Goal: Transaction & Acquisition: Download file/media

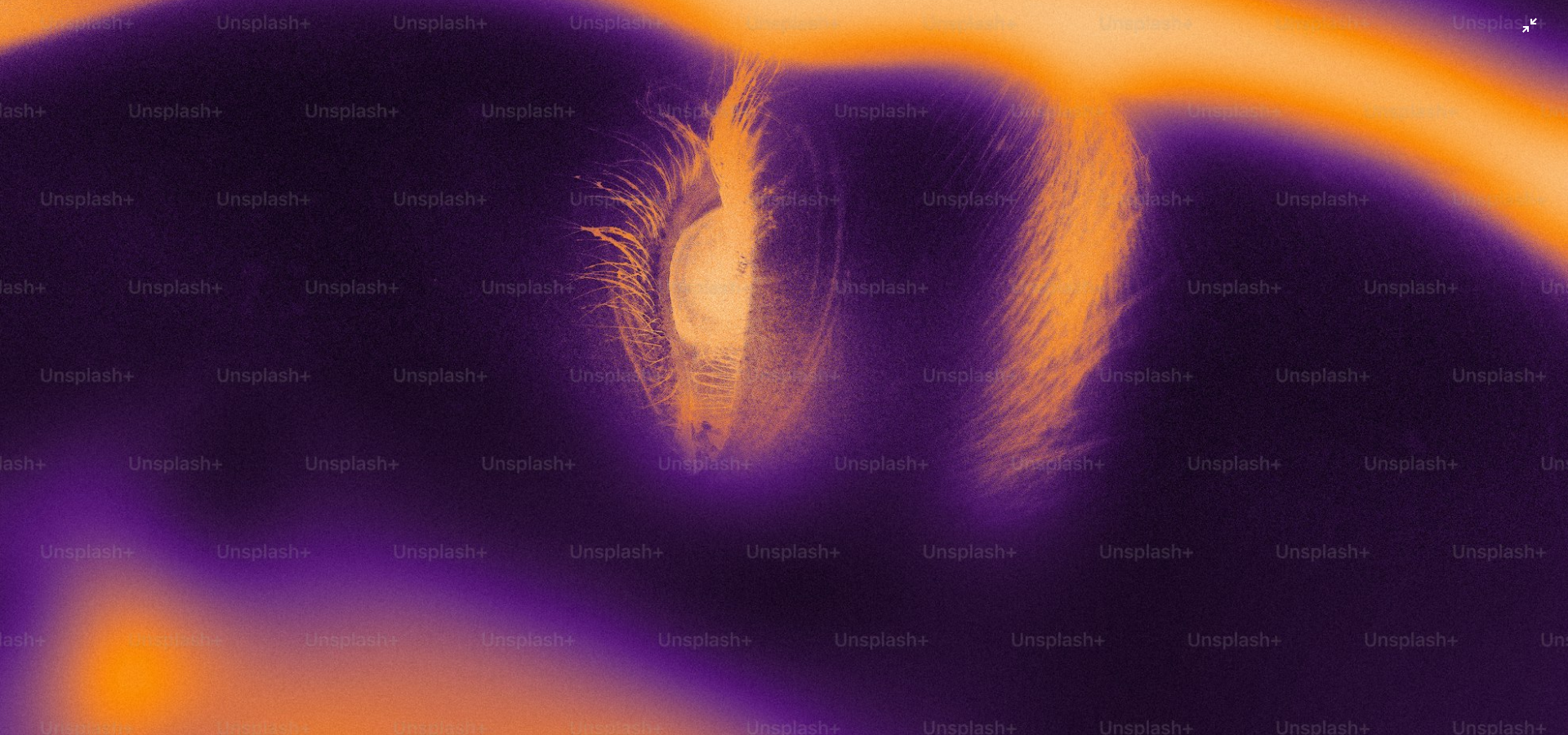
scroll to position [339, 0]
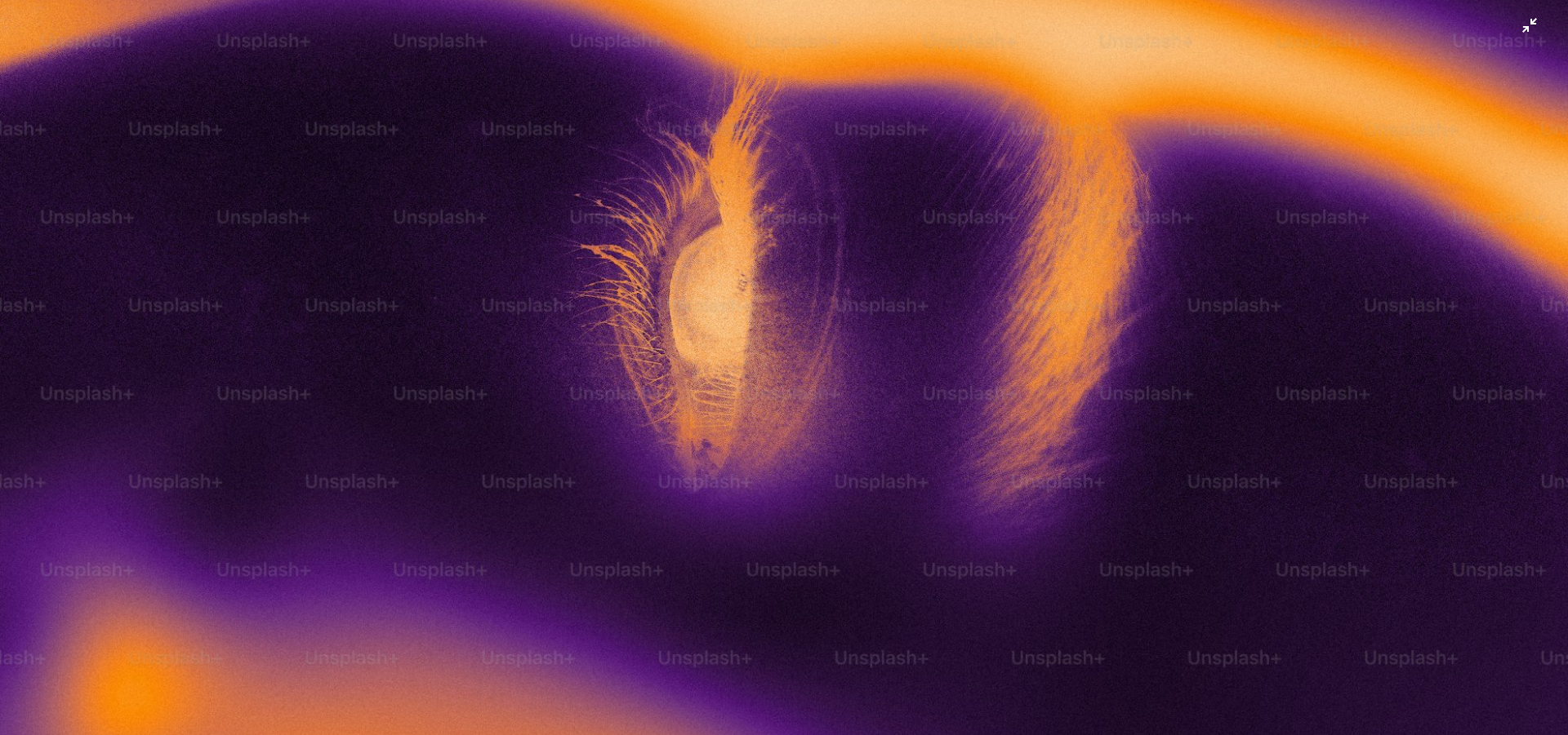
click at [1514, 27] on img "Zoom out on this image" at bounding box center [784, 247] width 1570 height 1176
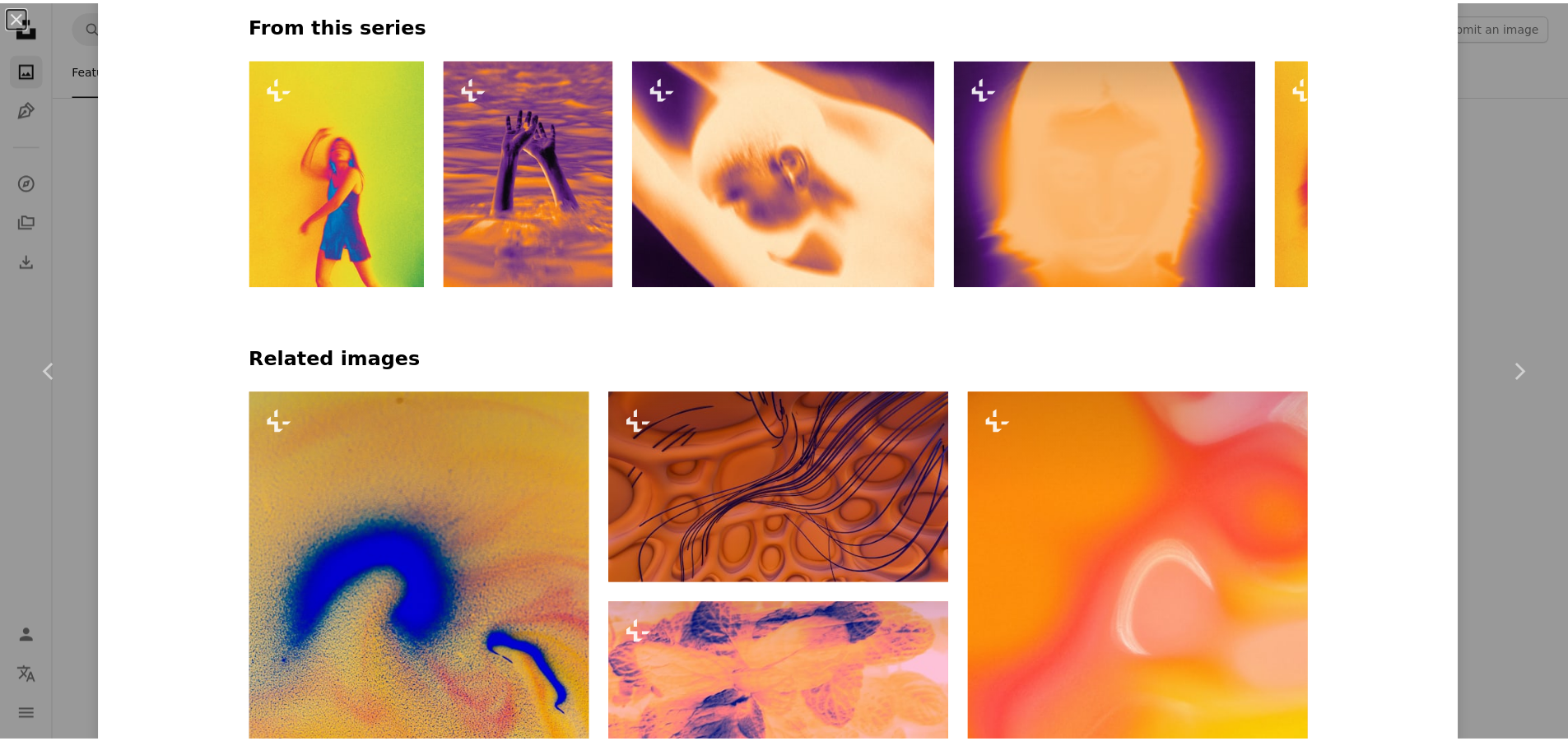
scroll to position [823, 0]
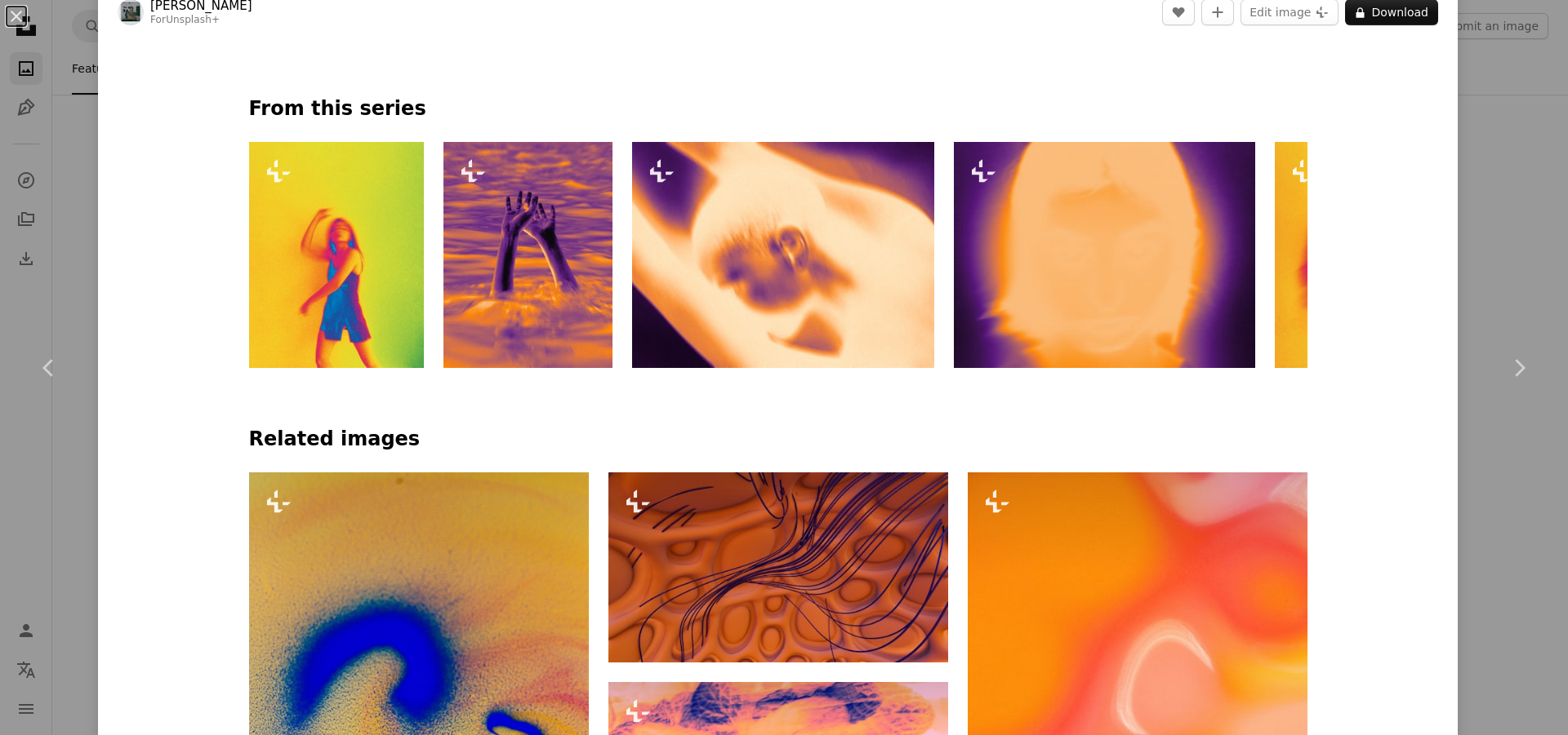
click at [1472, 90] on div "An X shape Chevron left Chevron right [PERSON_NAME] For Unsplash+ A heart A plu…" at bounding box center [784, 368] width 1568 height 735
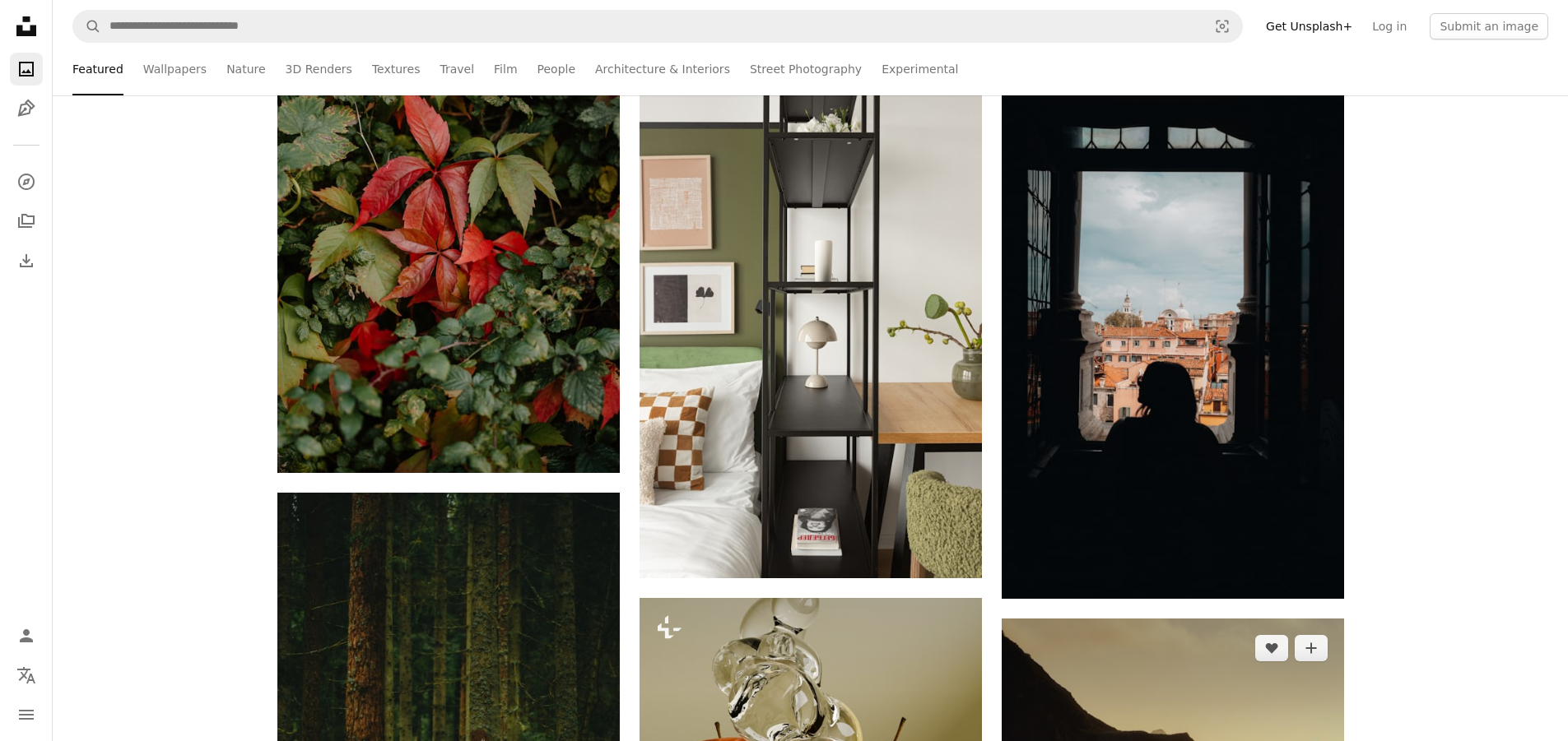
scroll to position [2633, 0]
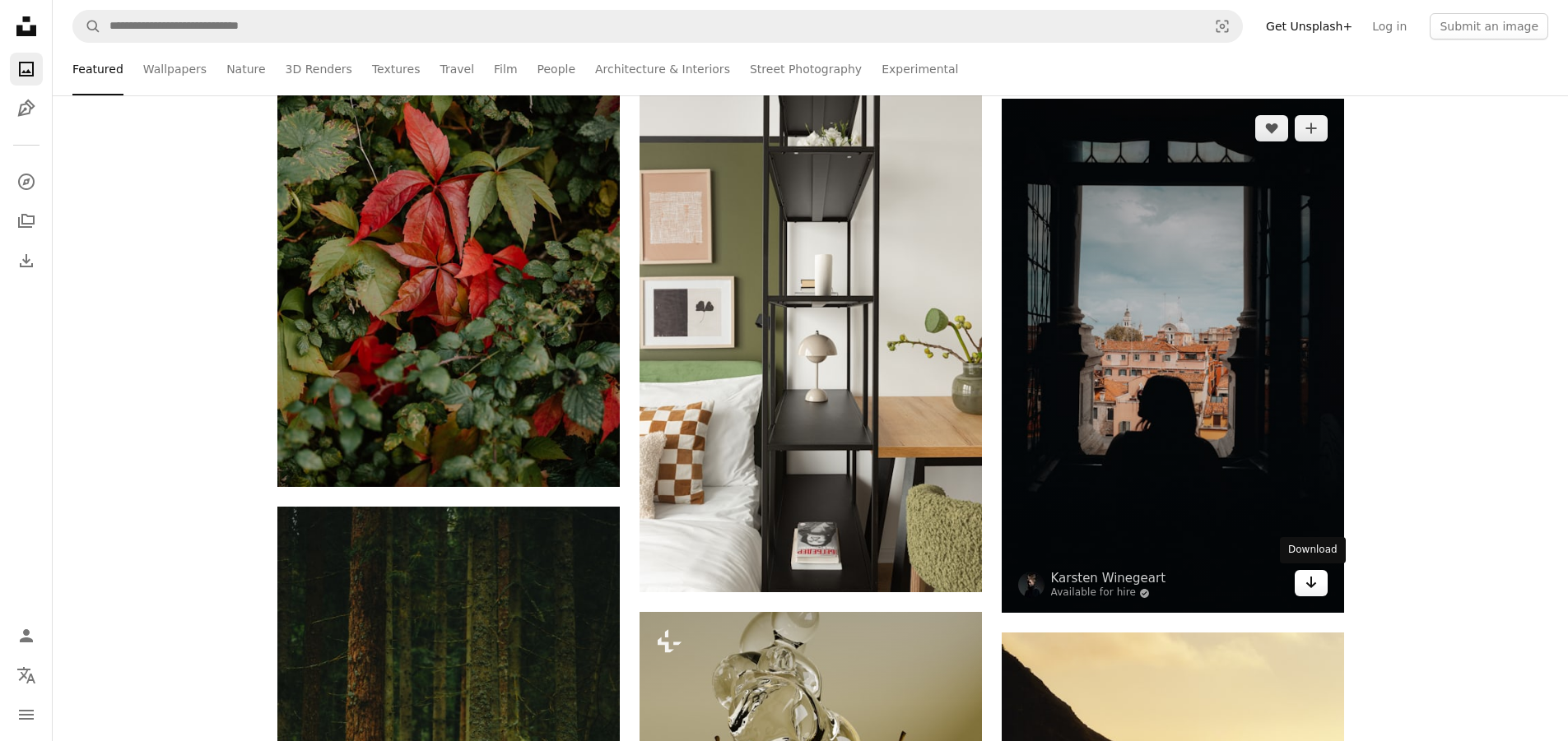
click at [1311, 586] on icon "Download" at bounding box center [1311, 582] width 11 height 11
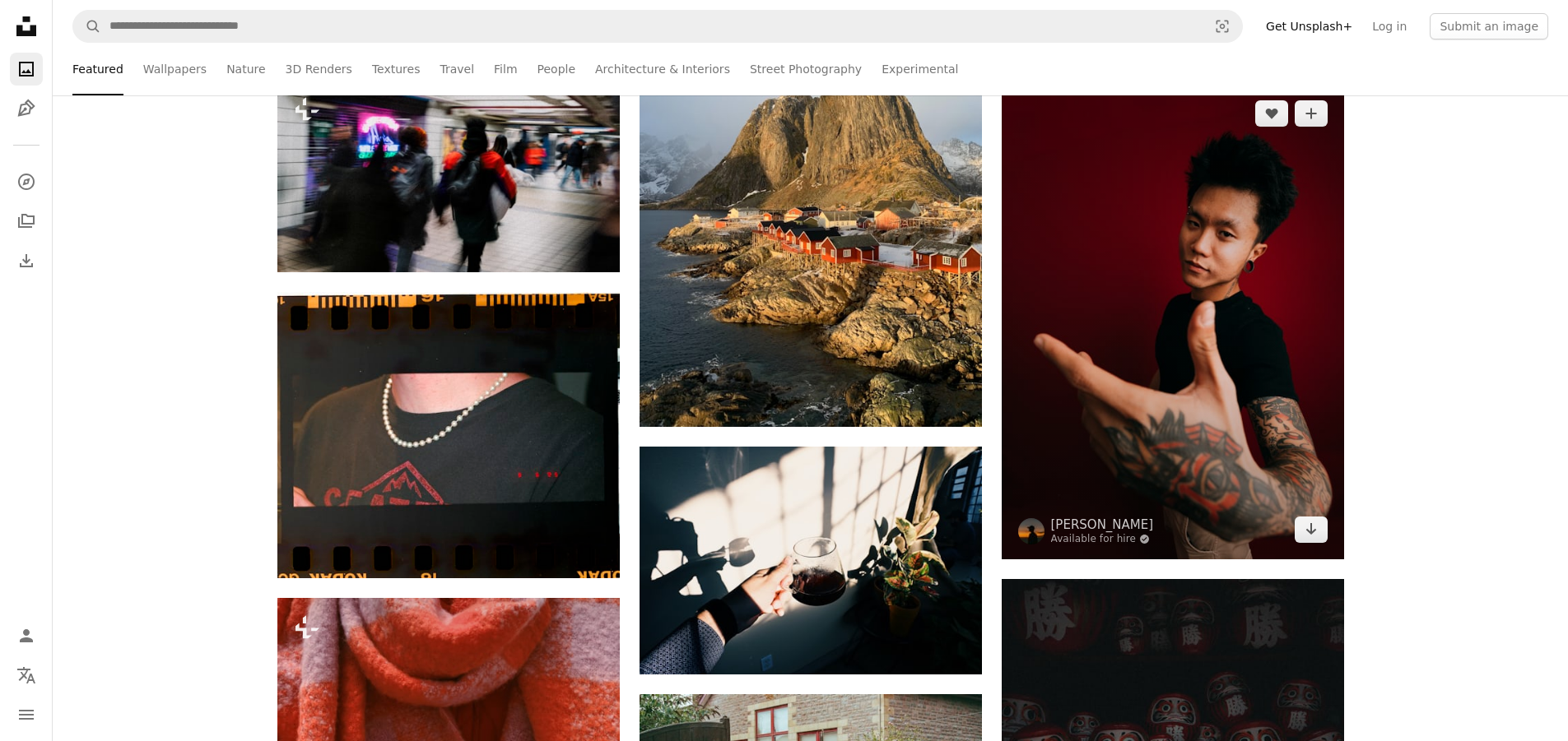
scroll to position [8803, 0]
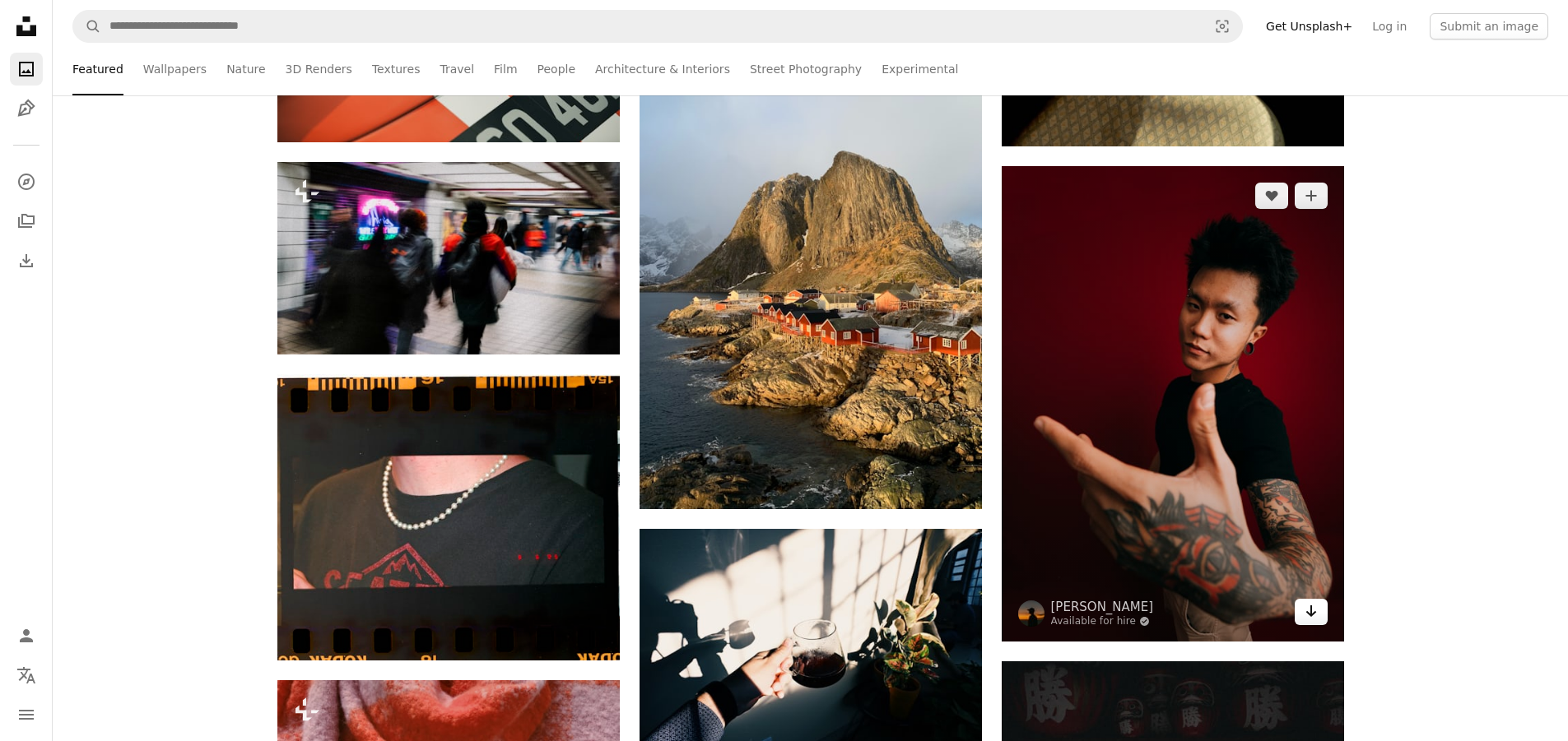
click at [1315, 613] on icon "Arrow pointing down" at bounding box center [1311, 611] width 13 height 19
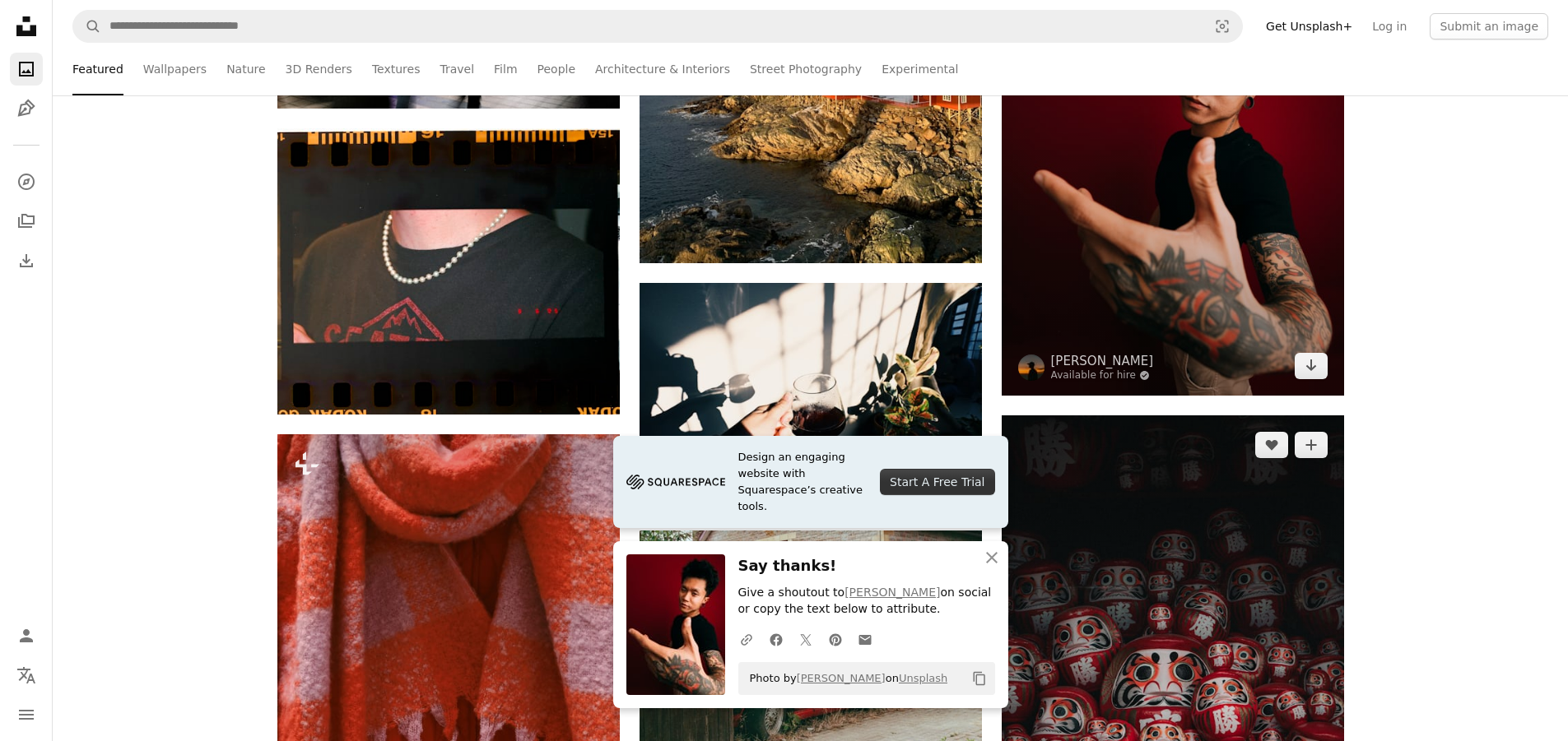
scroll to position [9051, 0]
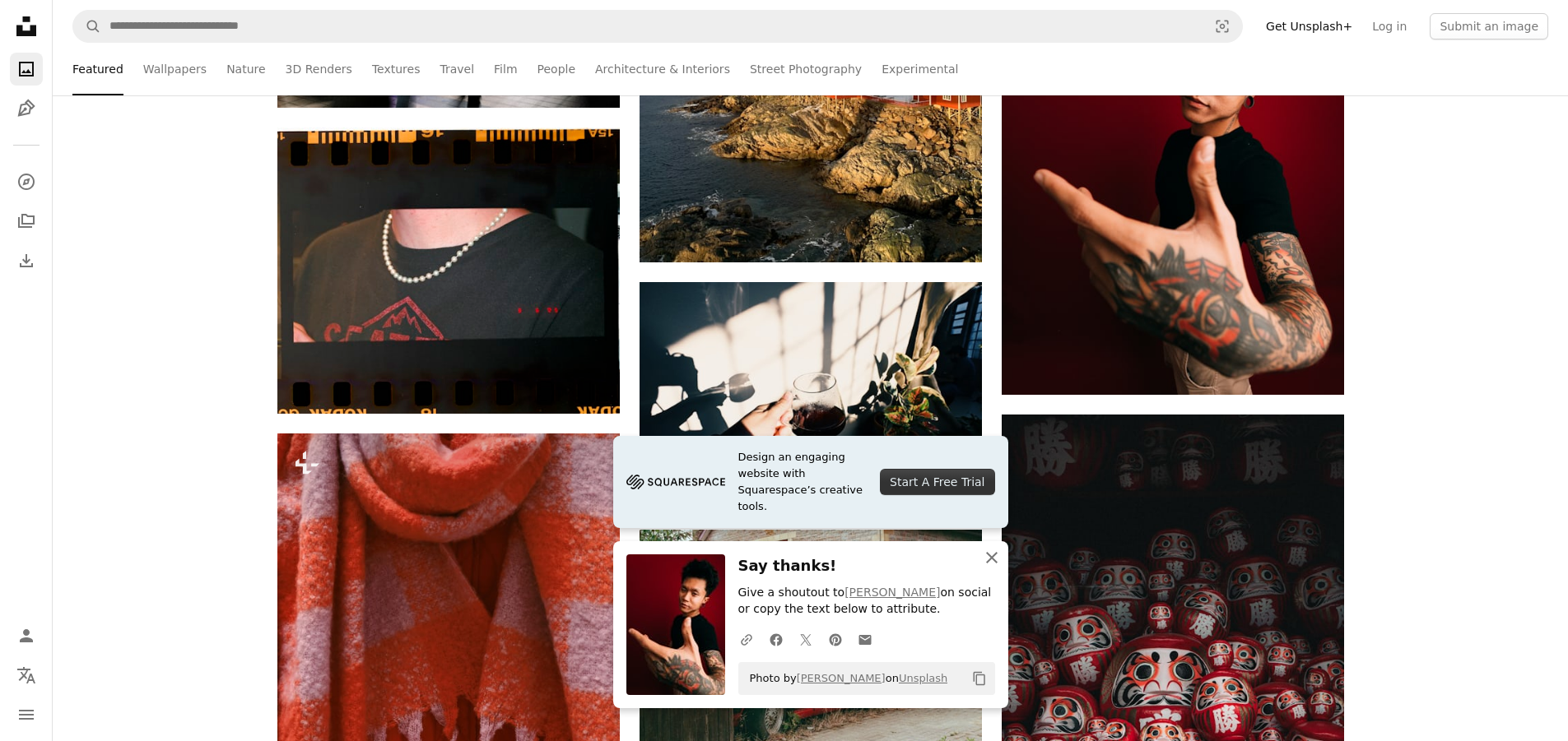
click at [990, 560] on icon "button" at bounding box center [992, 558] width 11 height 11
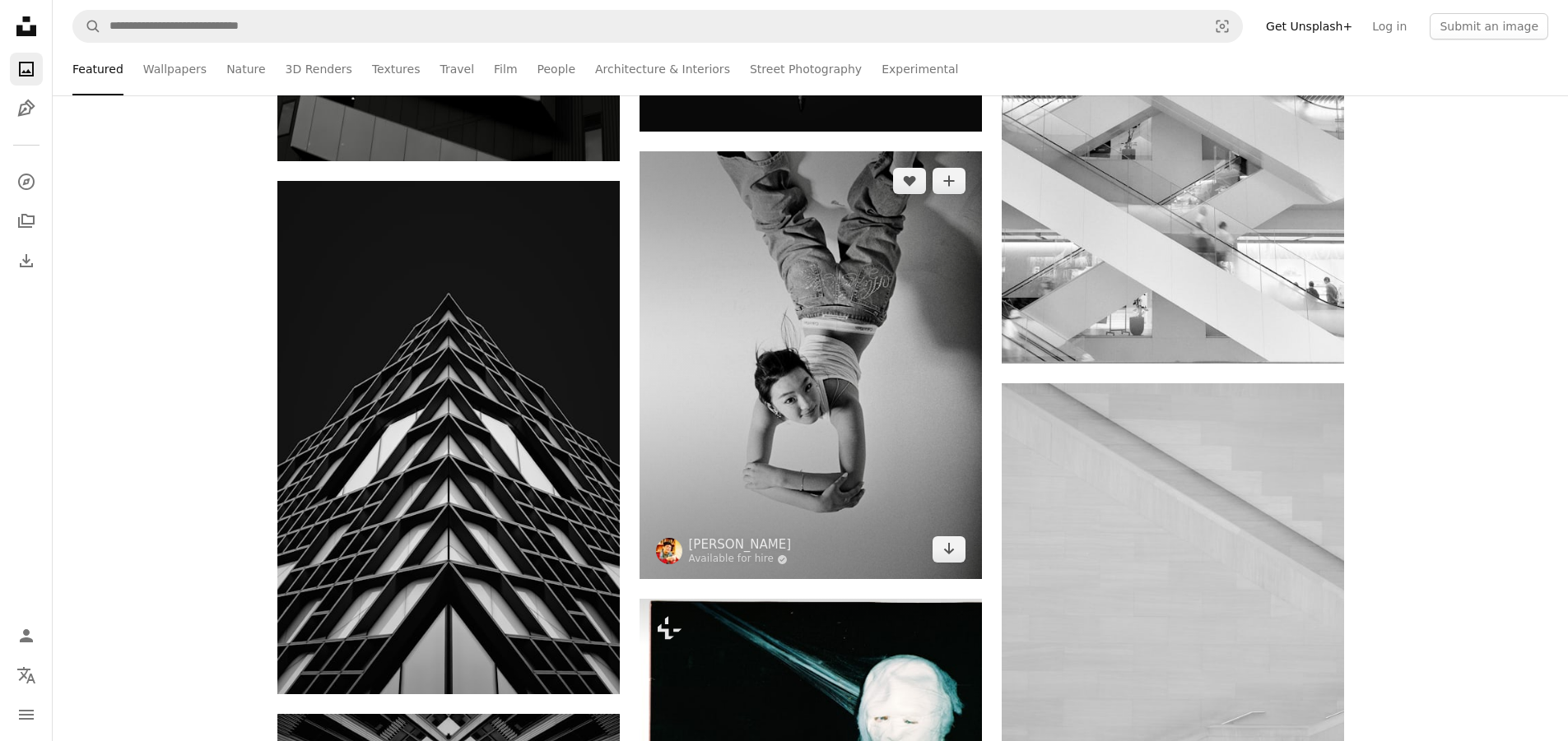
scroll to position [13247, 0]
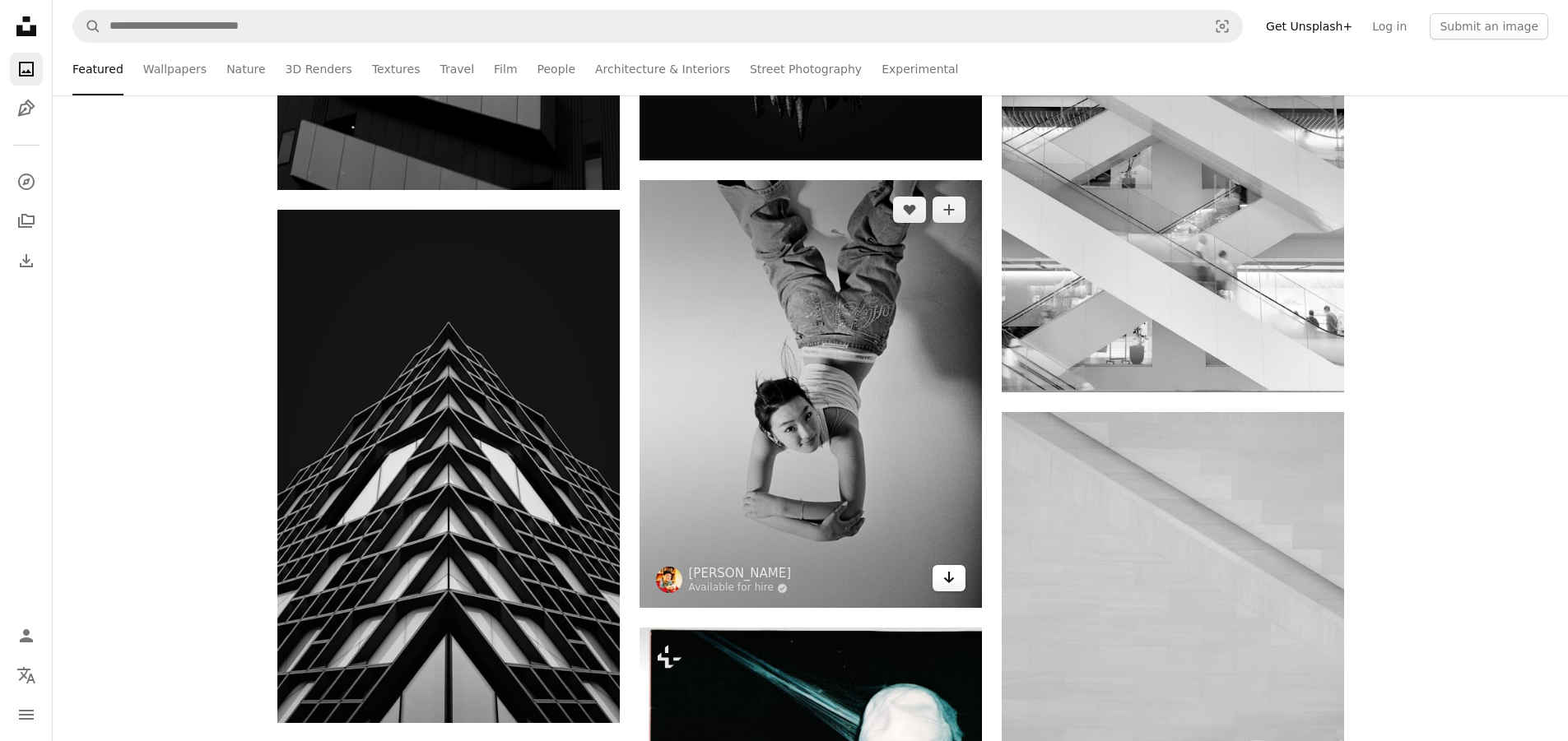
click at [943, 582] on icon "Arrow pointing down" at bounding box center [949, 577] width 13 height 19
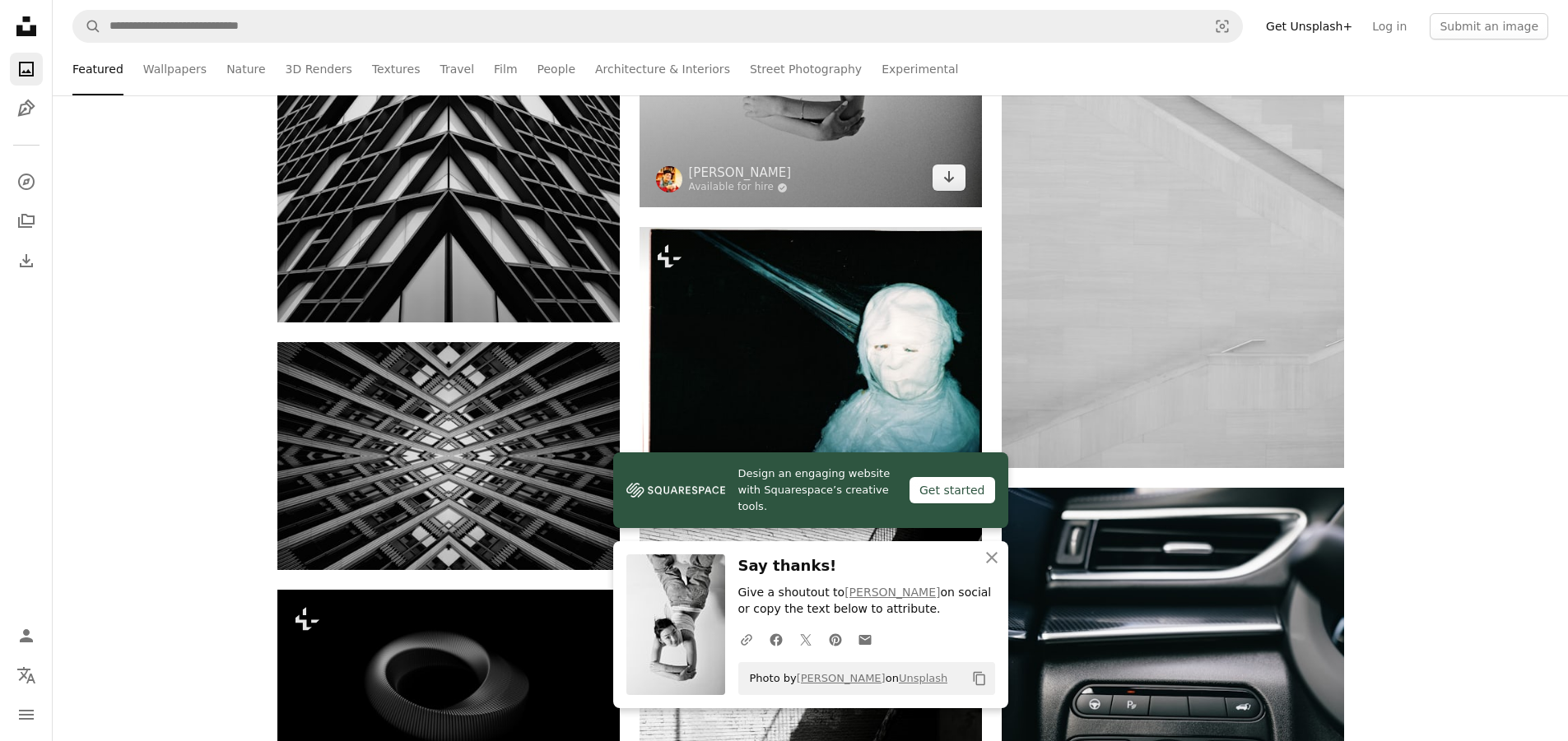
scroll to position [13658, 0]
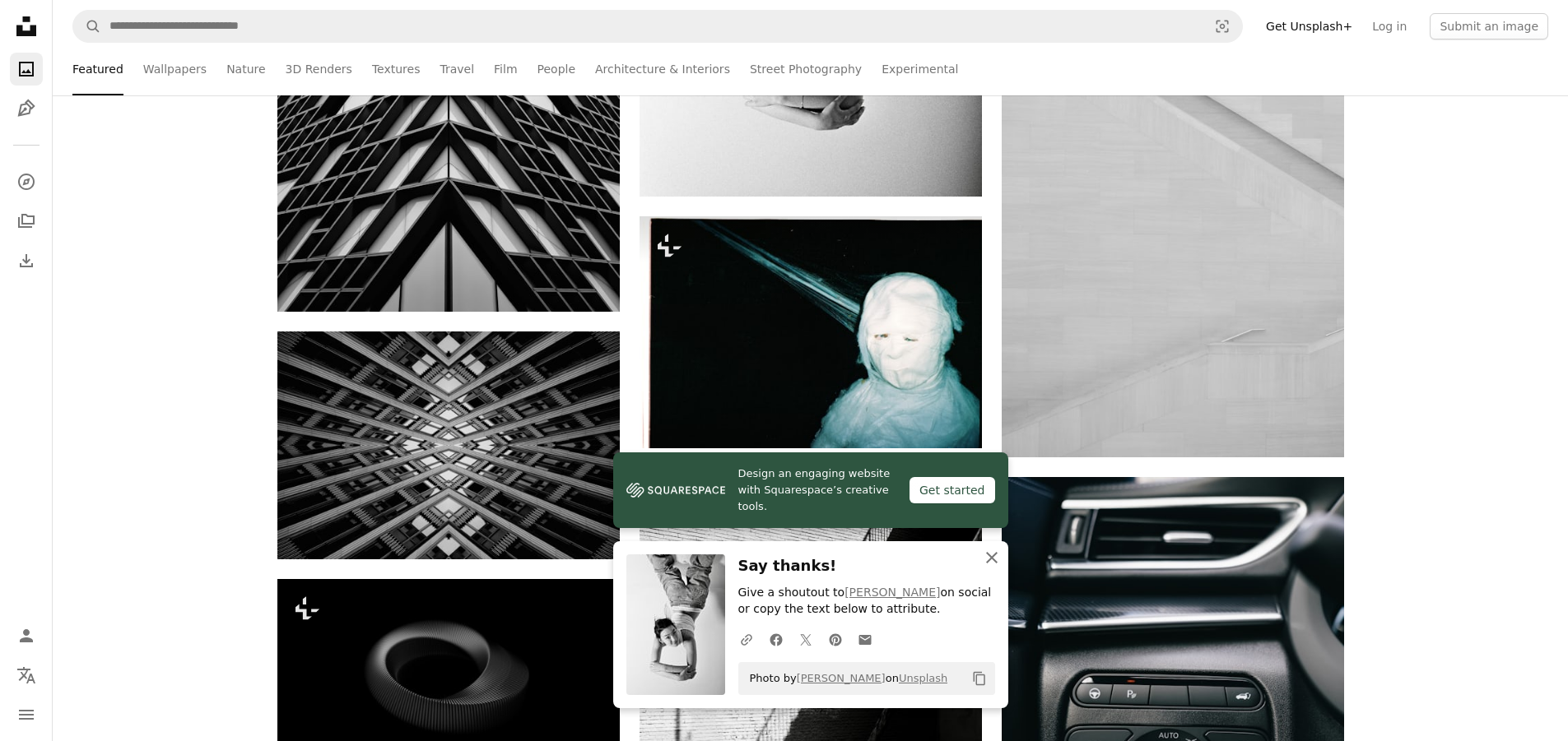
click at [996, 551] on icon "An X shape" at bounding box center [991, 557] width 19 height 19
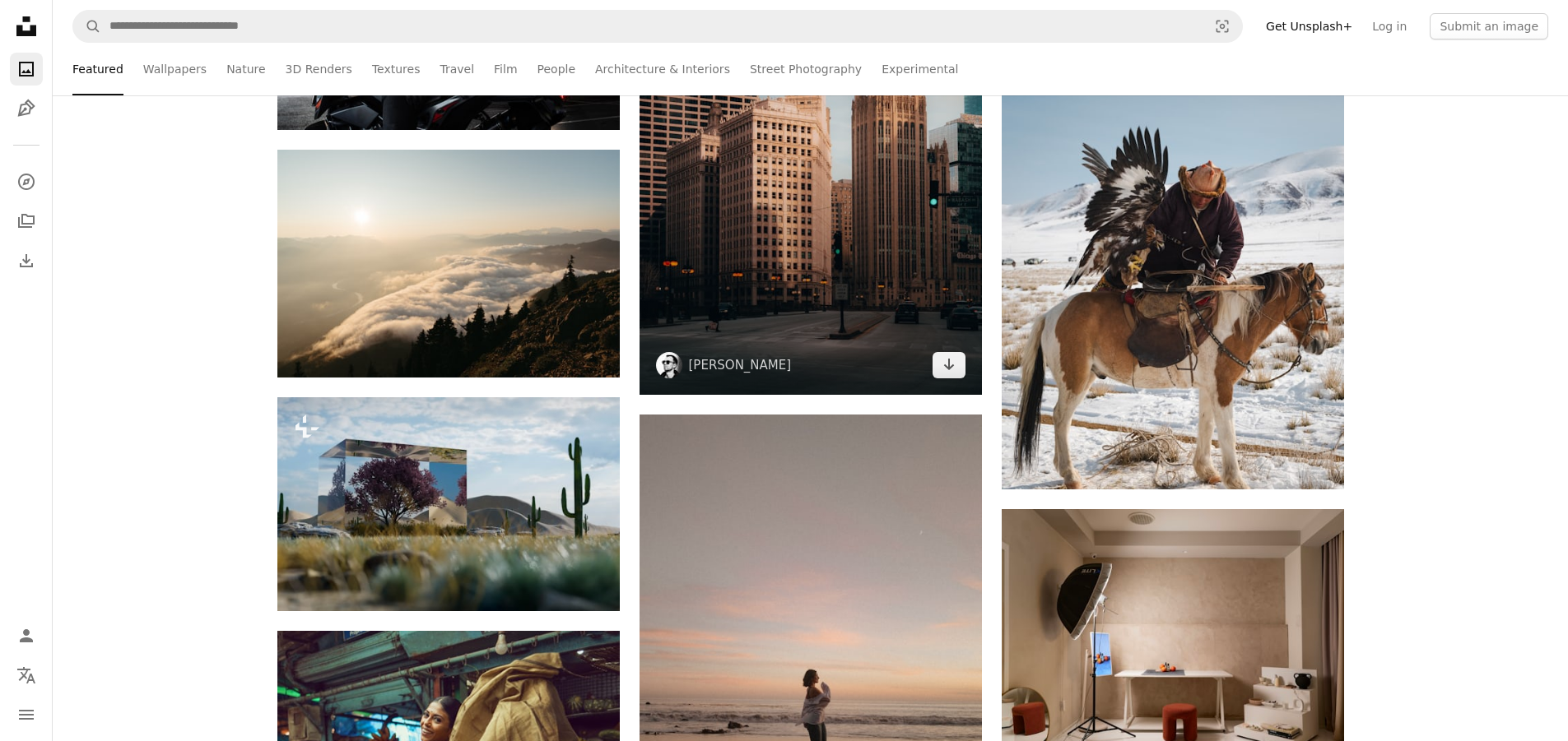
scroll to position [16538, 0]
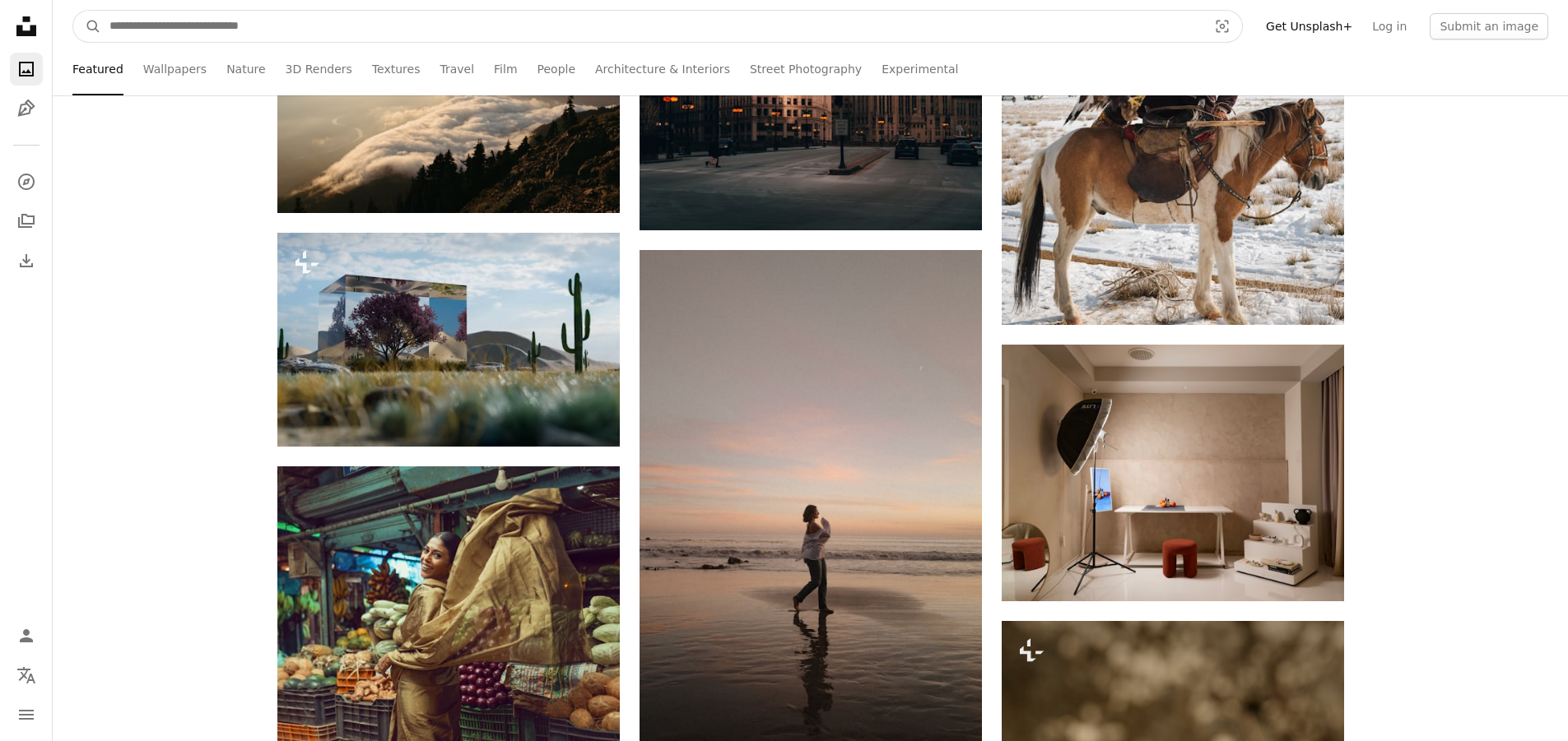
click at [709, 31] on input "Find visuals sitewide" at bounding box center [652, 27] width 1101 height 31
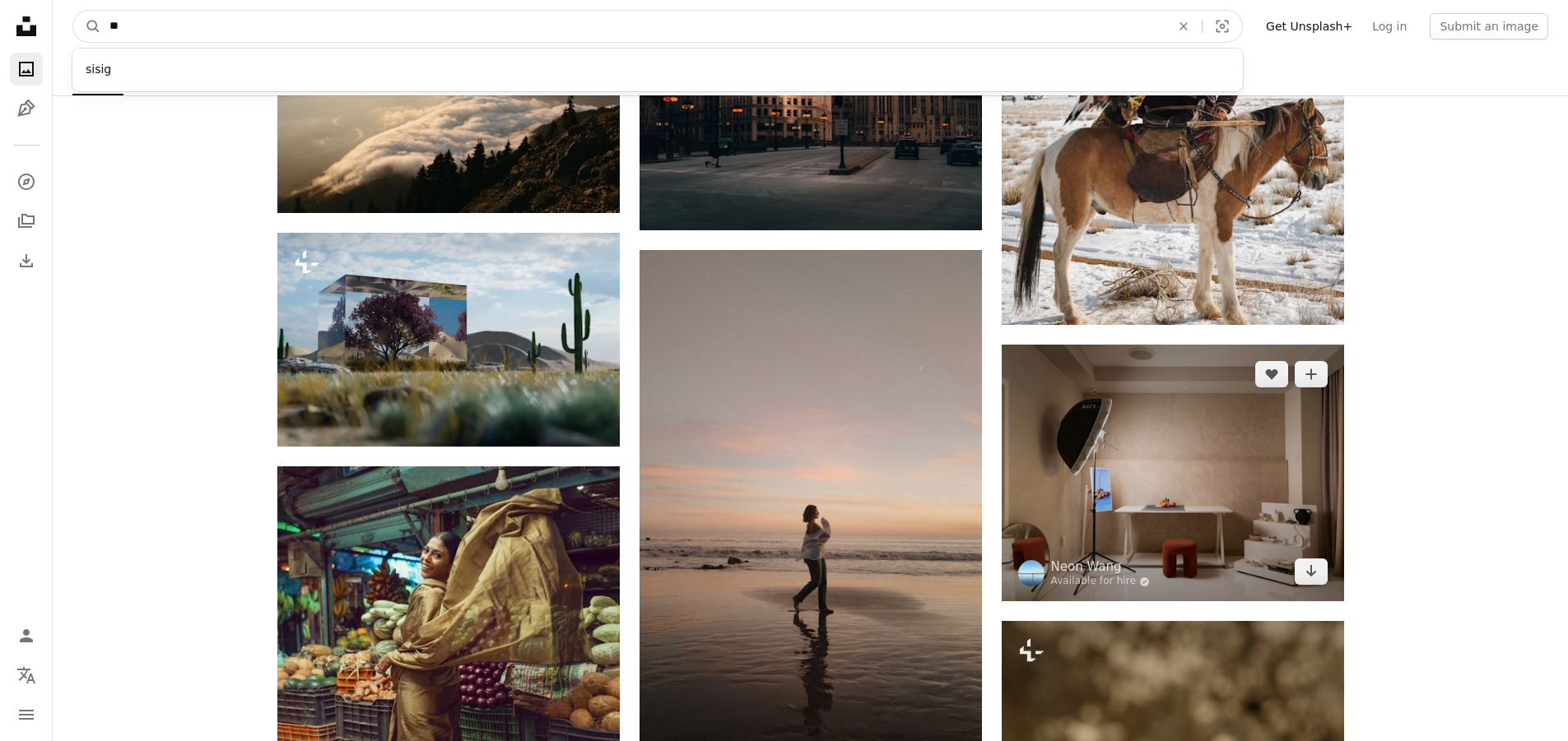
type input "*"
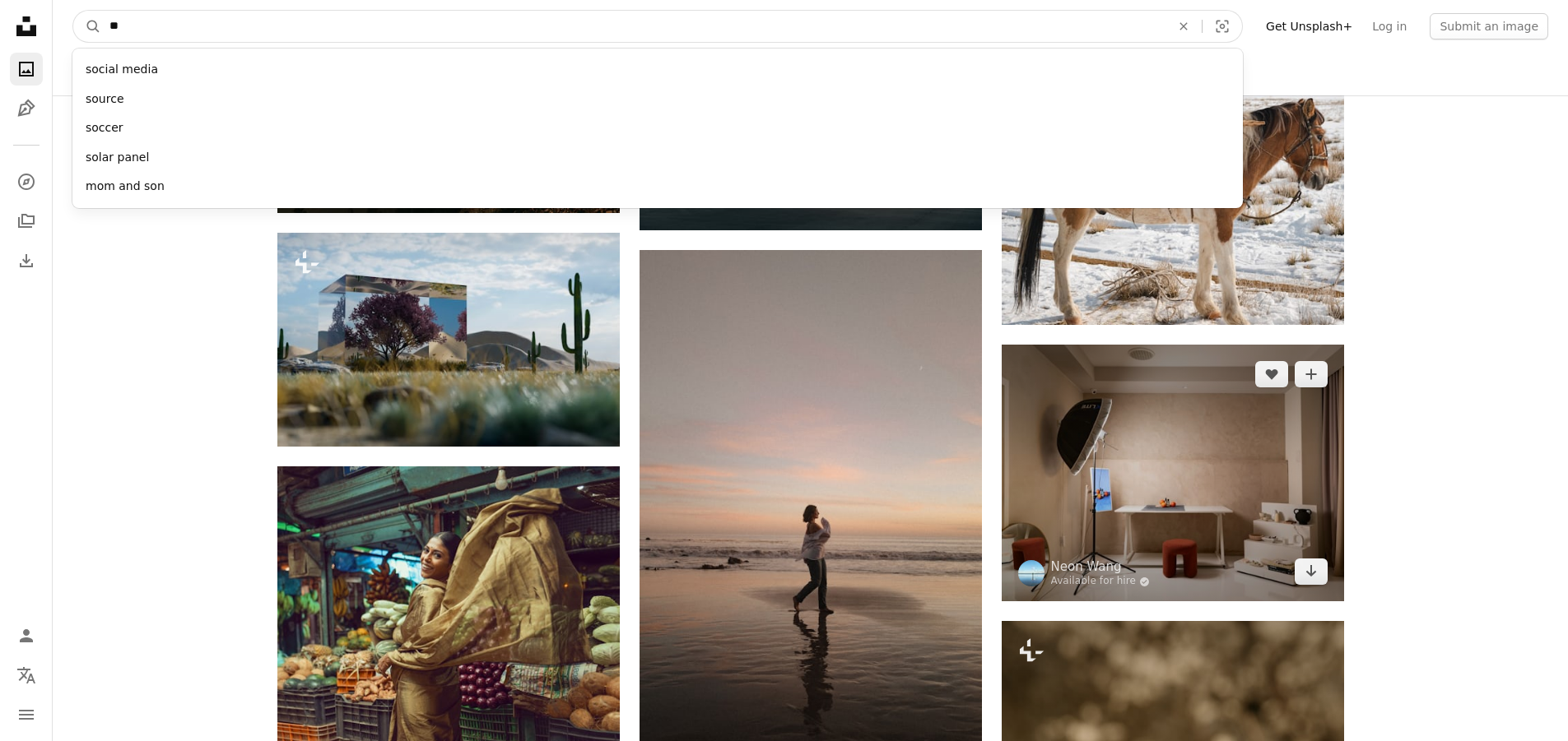
type input "*"
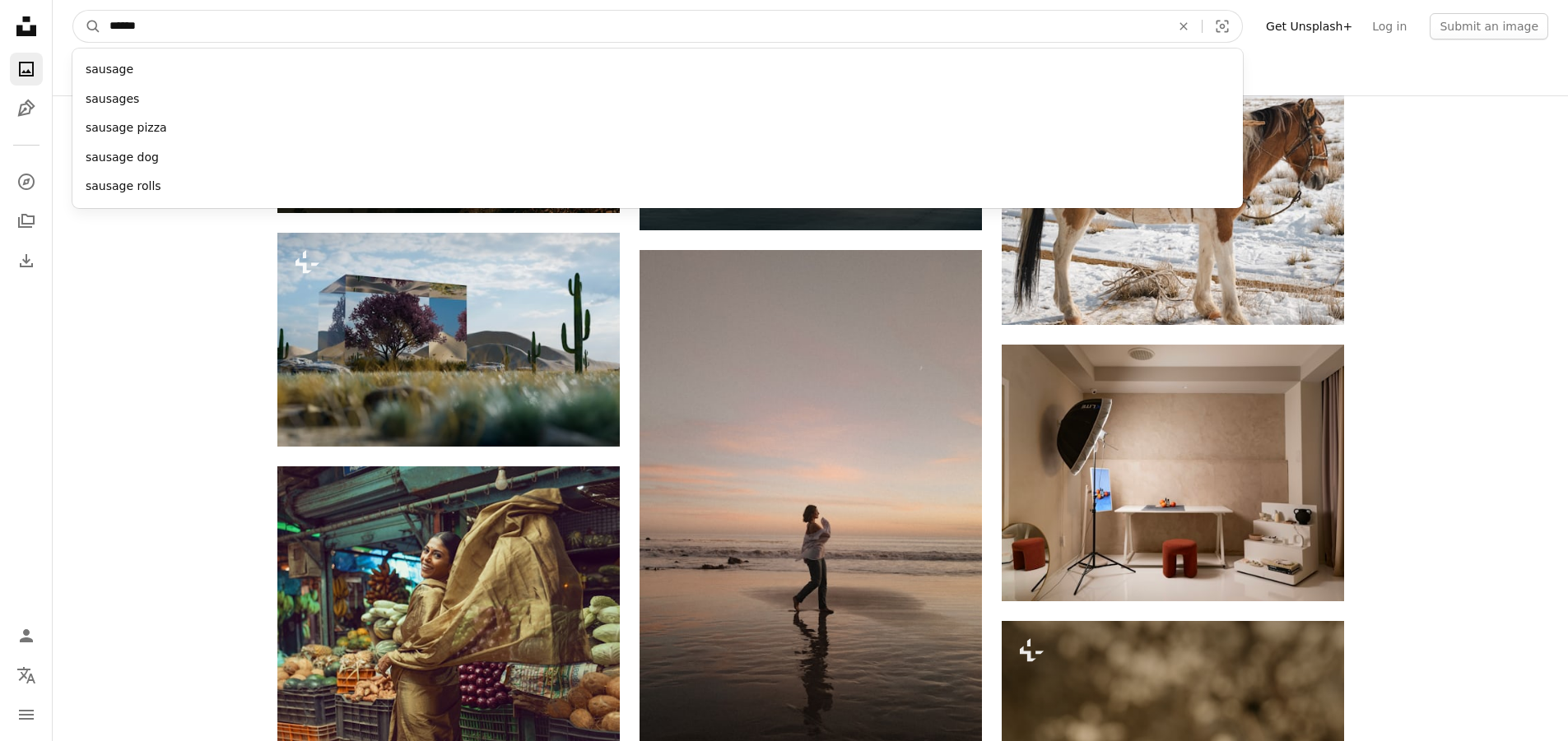
type input "*******"
click button "A magnifying glass" at bounding box center [87, 27] width 28 height 31
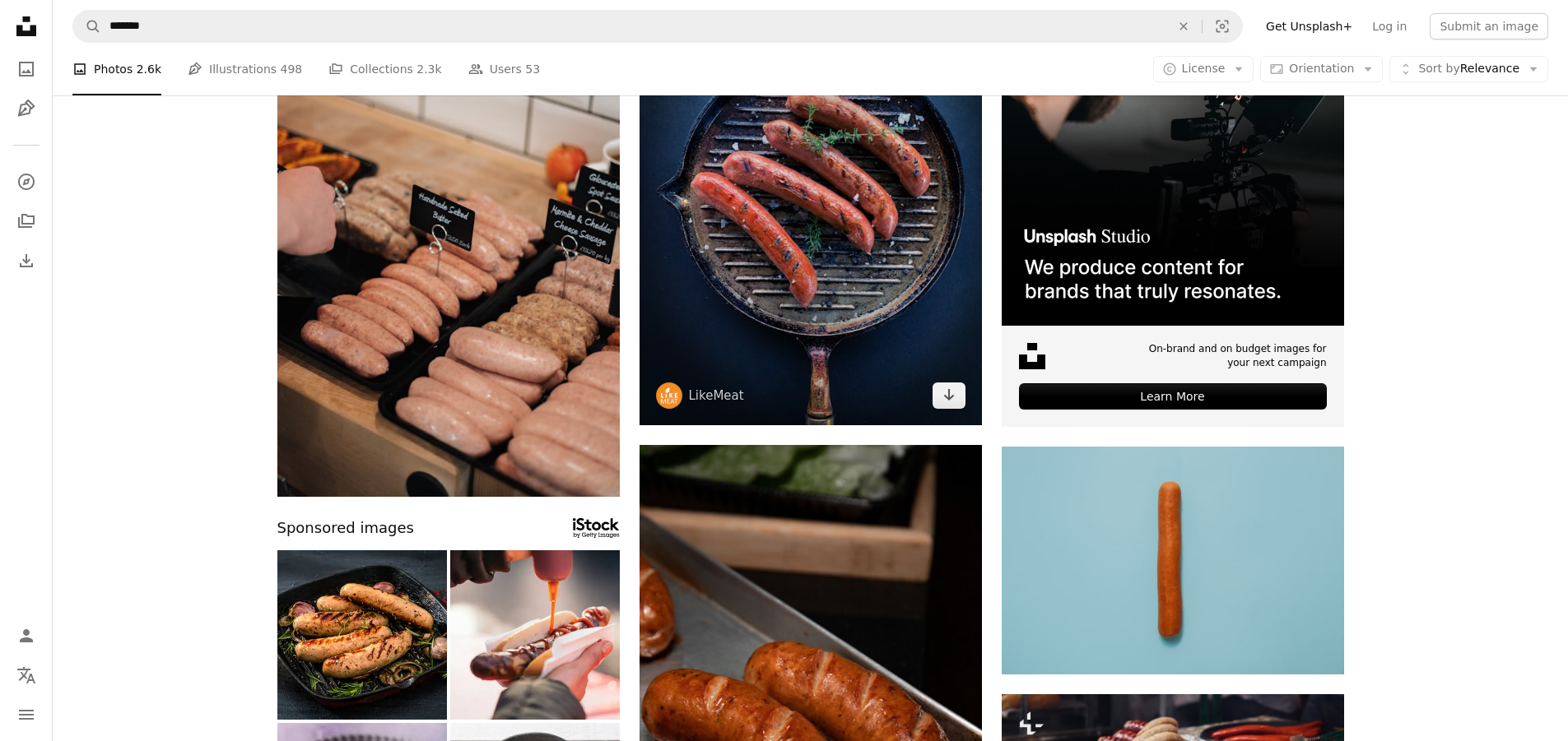
scroll to position [329, 0]
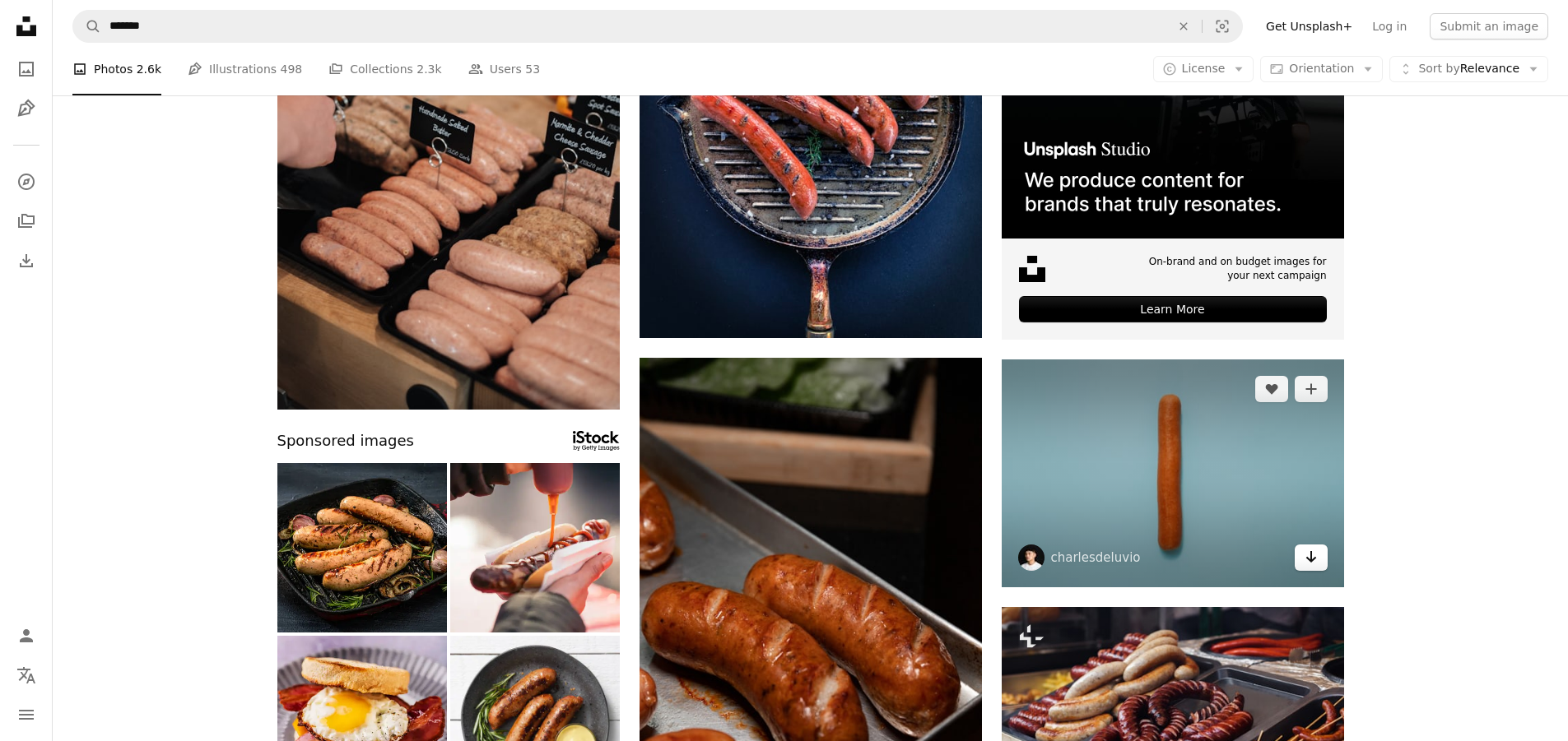
click at [1308, 562] on icon "Arrow pointing down" at bounding box center [1311, 556] width 13 height 19
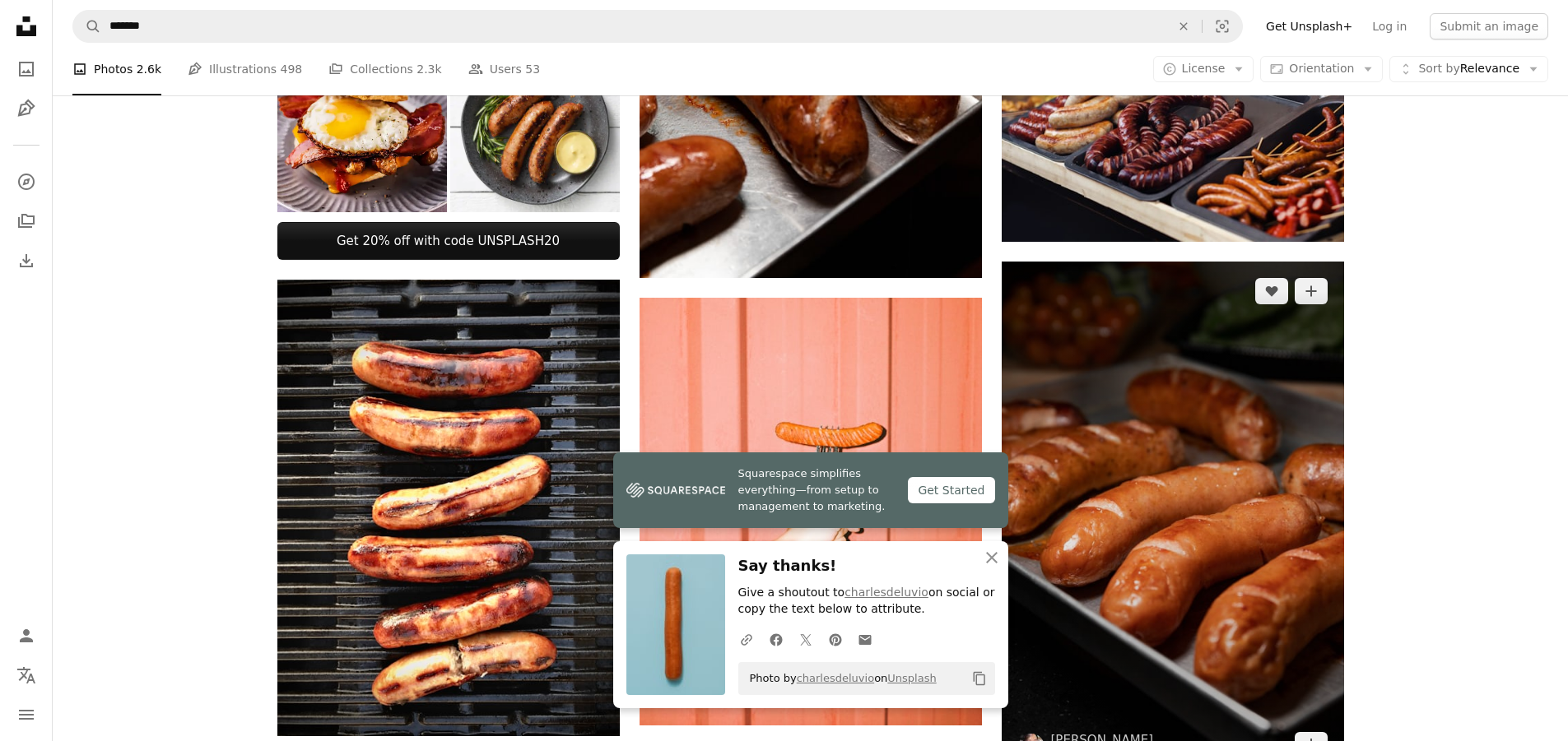
scroll to position [1070, 0]
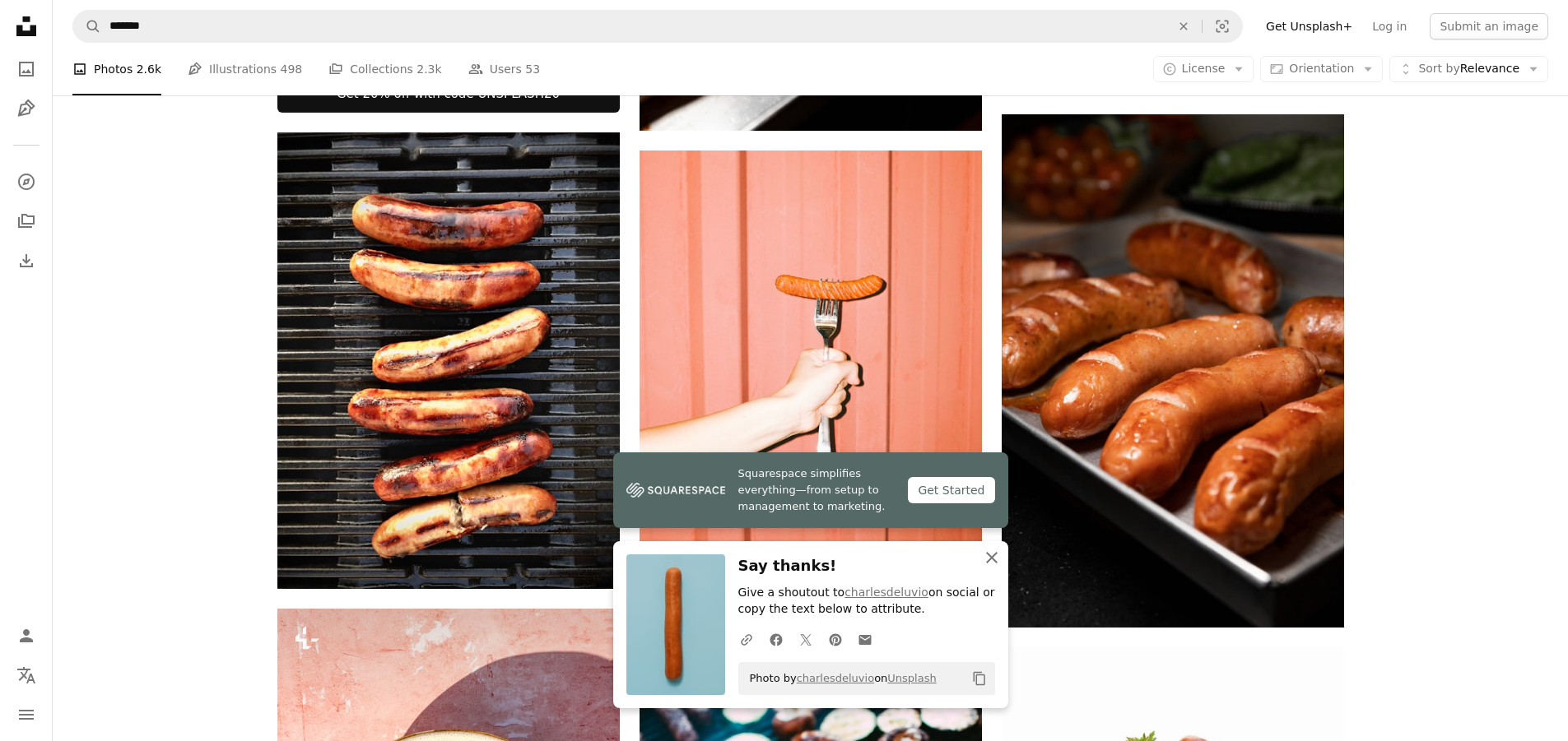
click at [997, 559] on icon "An X shape" at bounding box center [991, 557] width 19 height 19
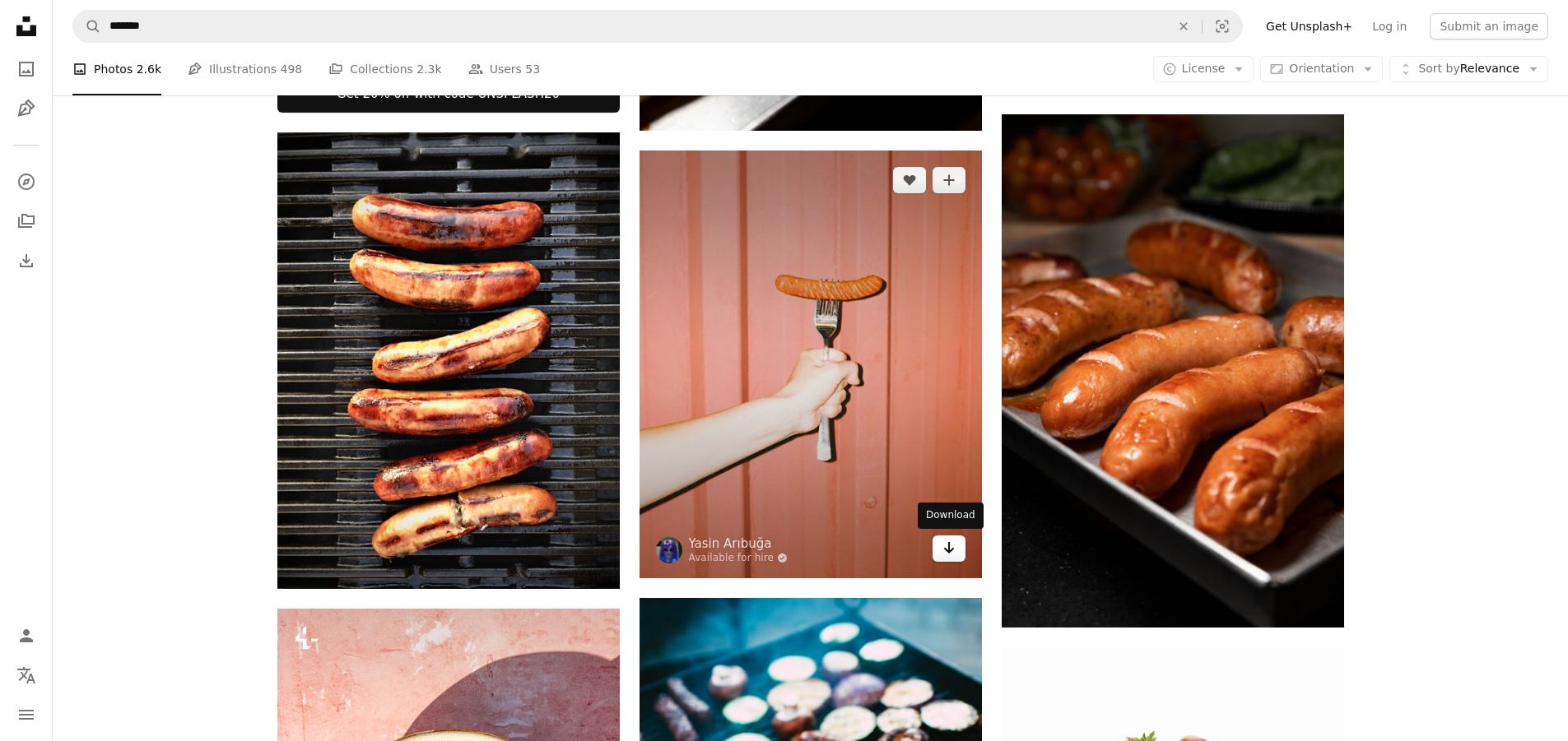
click at [948, 556] on icon "Arrow pointing down" at bounding box center [949, 547] width 13 height 19
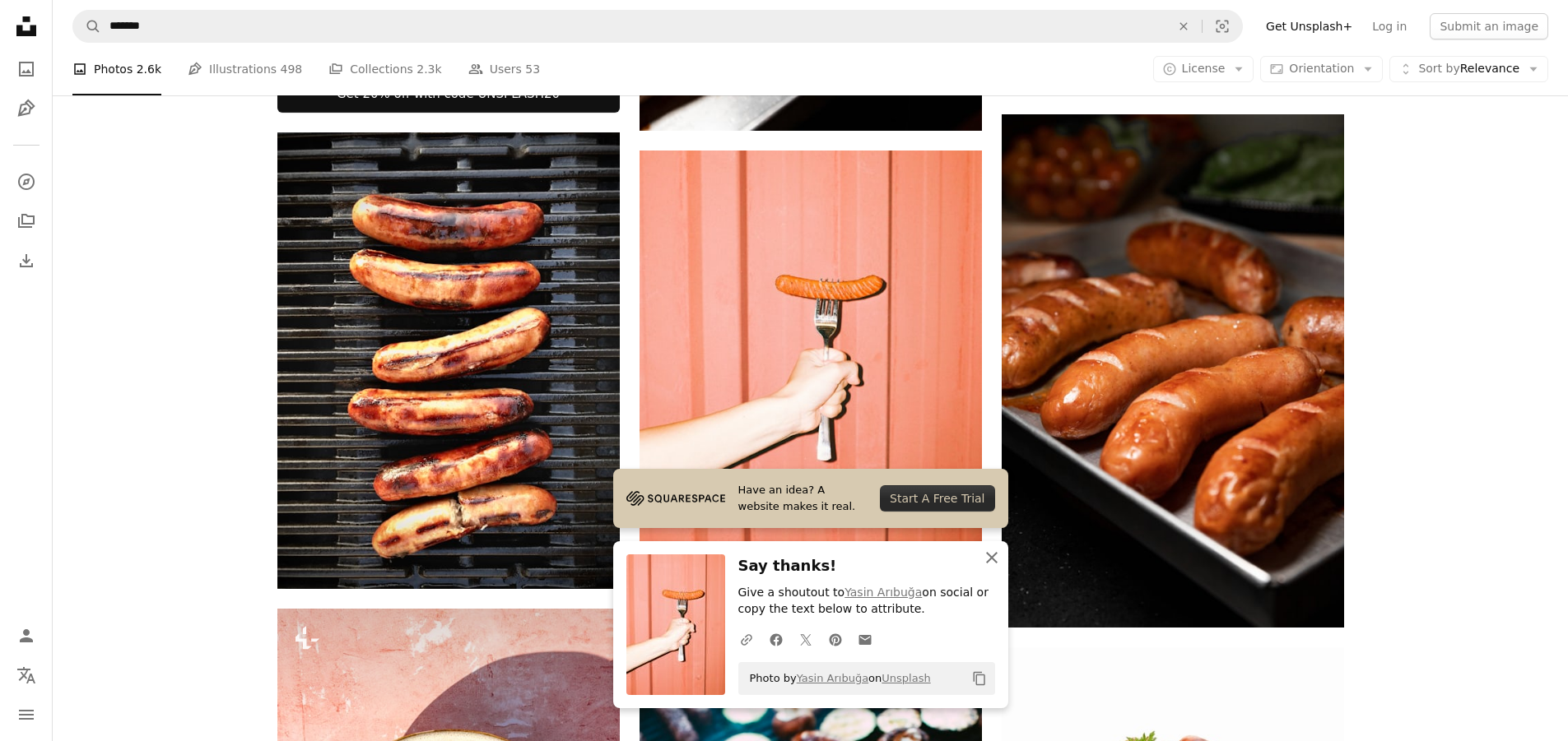
click at [988, 553] on icon "An X shape" at bounding box center [991, 557] width 19 height 19
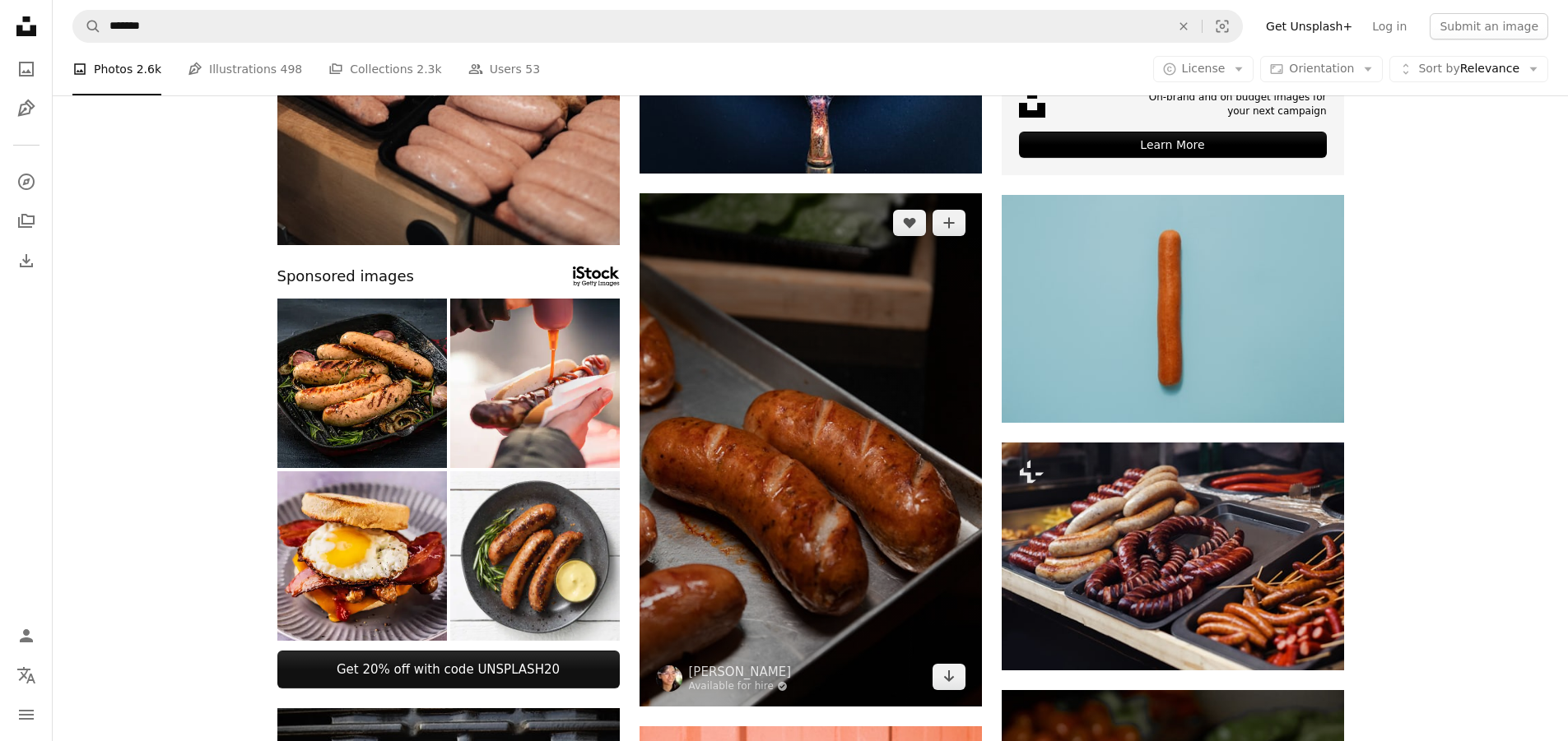
scroll to position [0, 0]
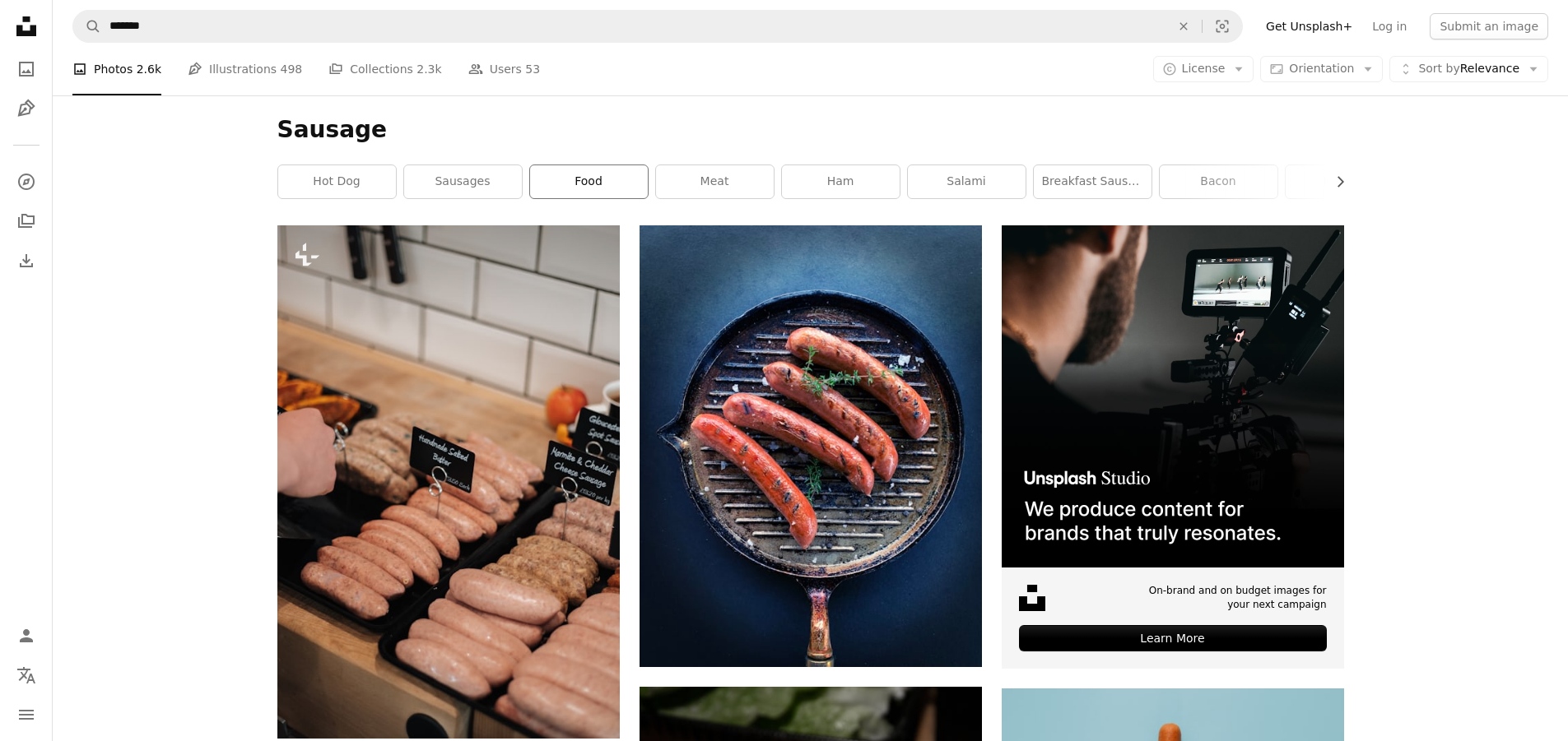
click at [633, 184] on link "food" at bounding box center [588, 182] width 117 height 33
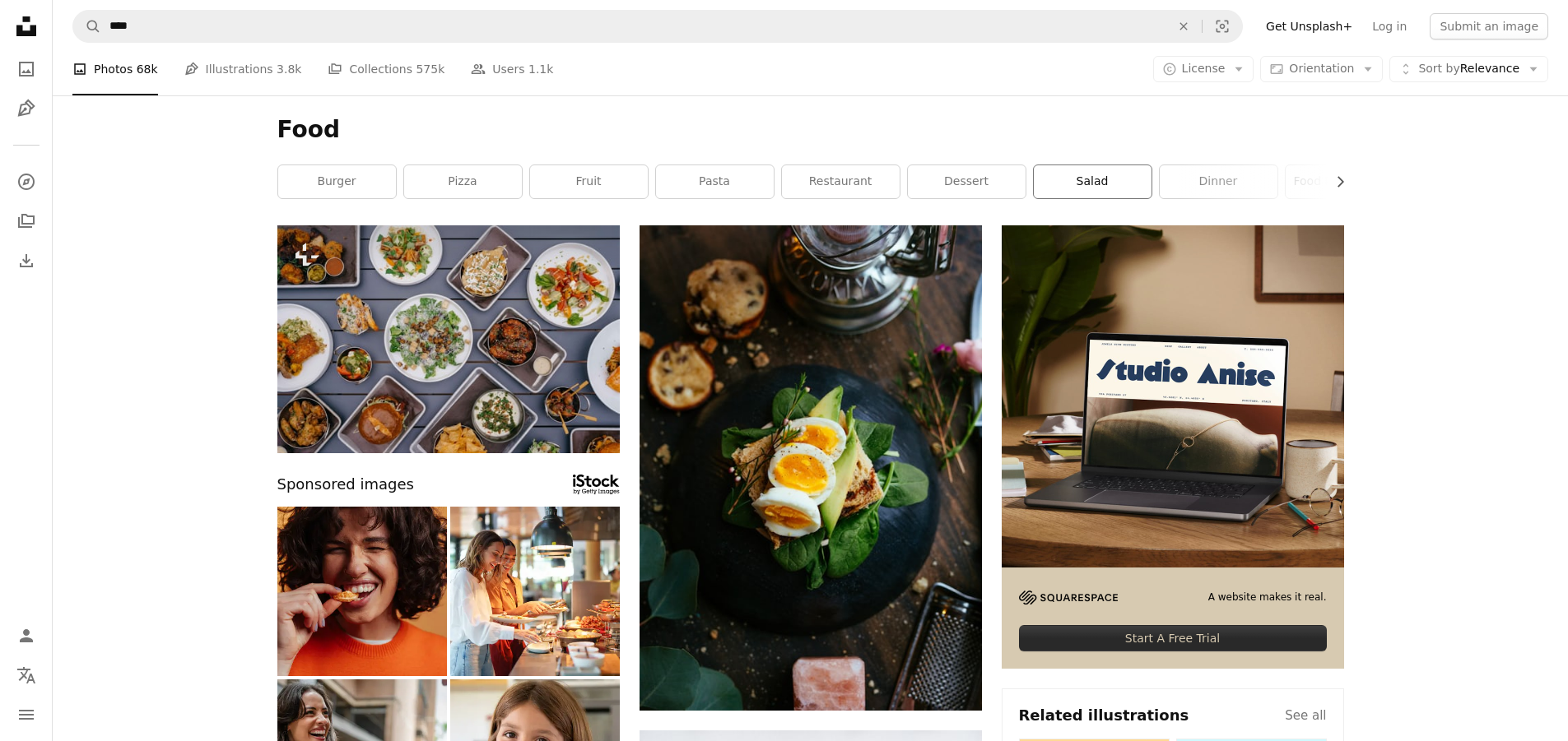
click at [1092, 190] on link "salad" at bounding box center [1092, 182] width 117 height 33
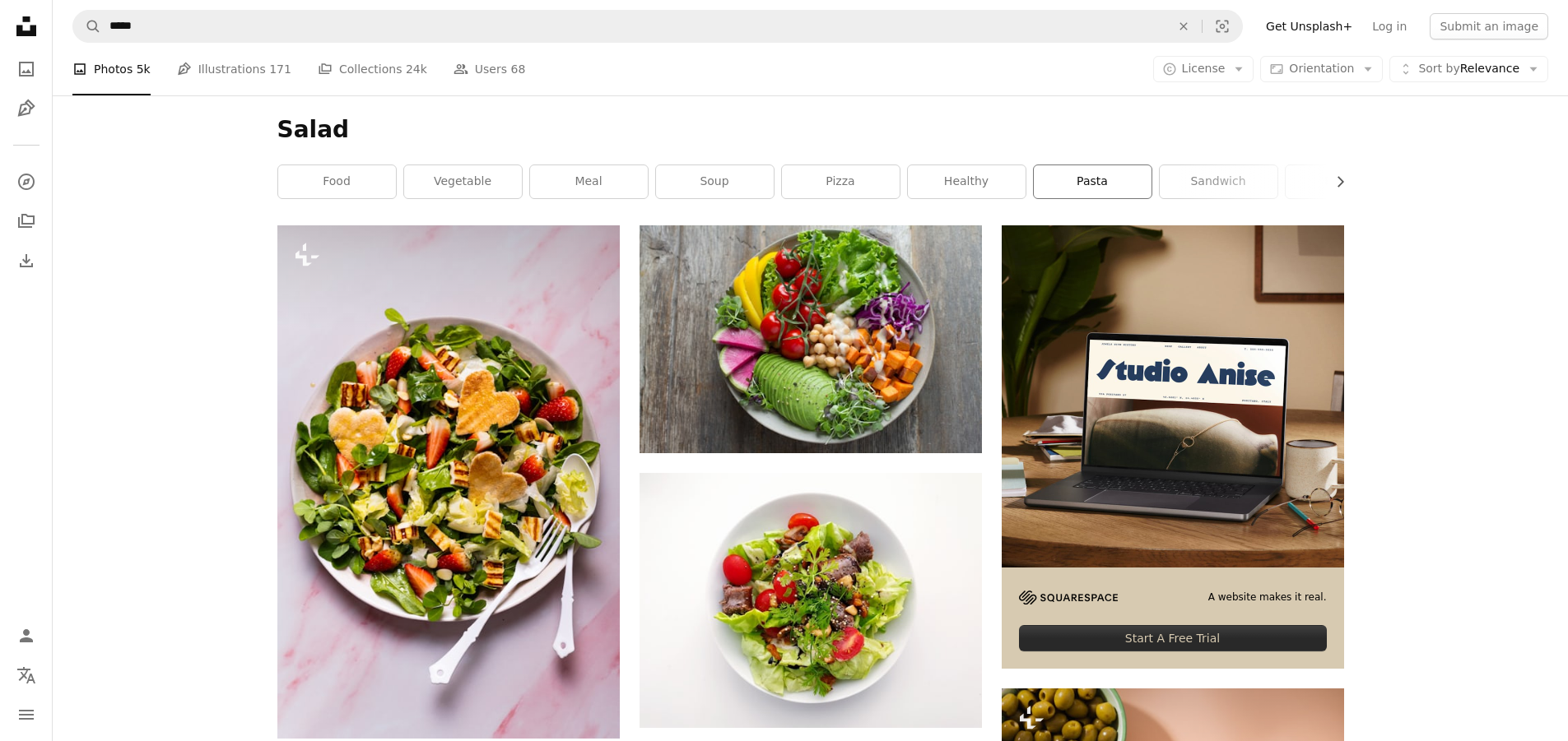
click at [1063, 185] on link "pasta" at bounding box center [1092, 182] width 117 height 33
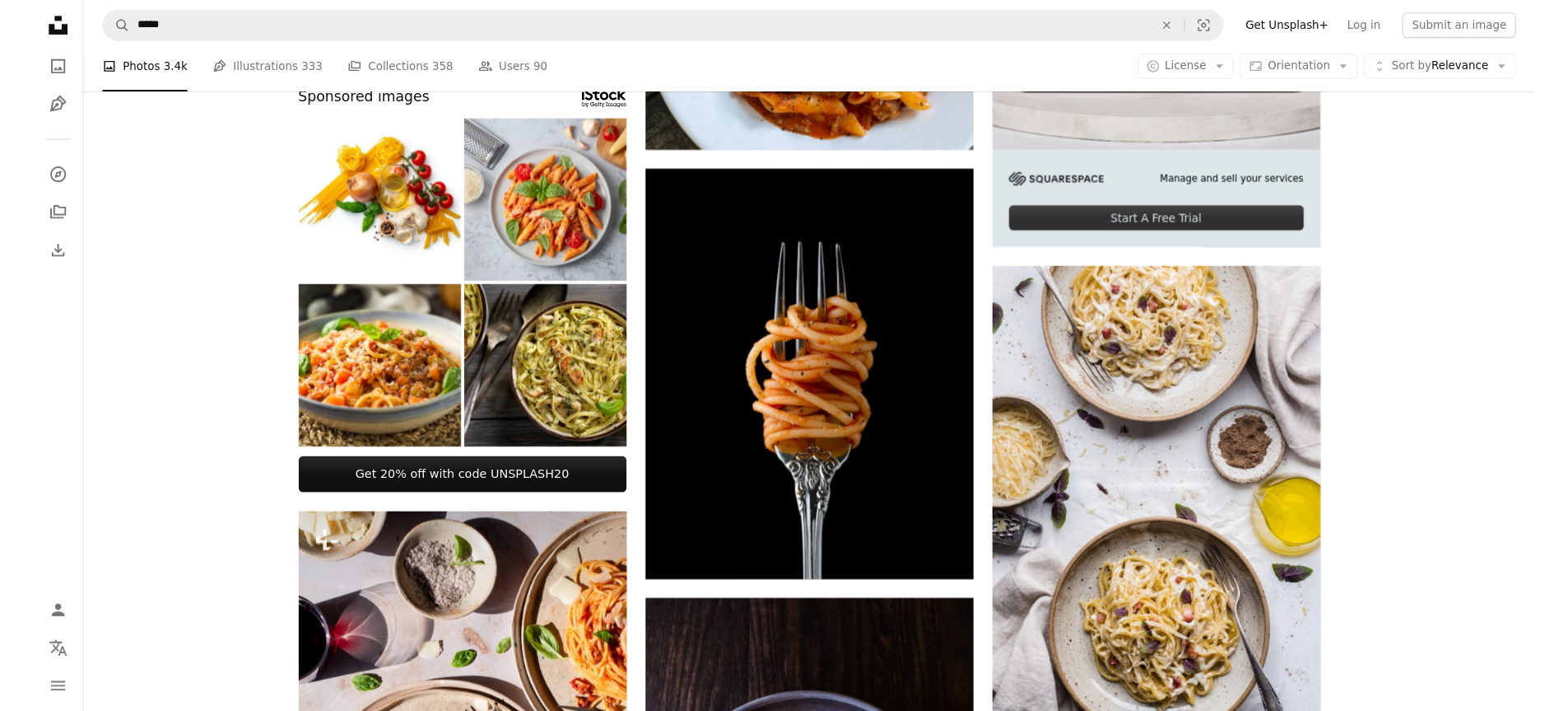
scroll to position [82, 0]
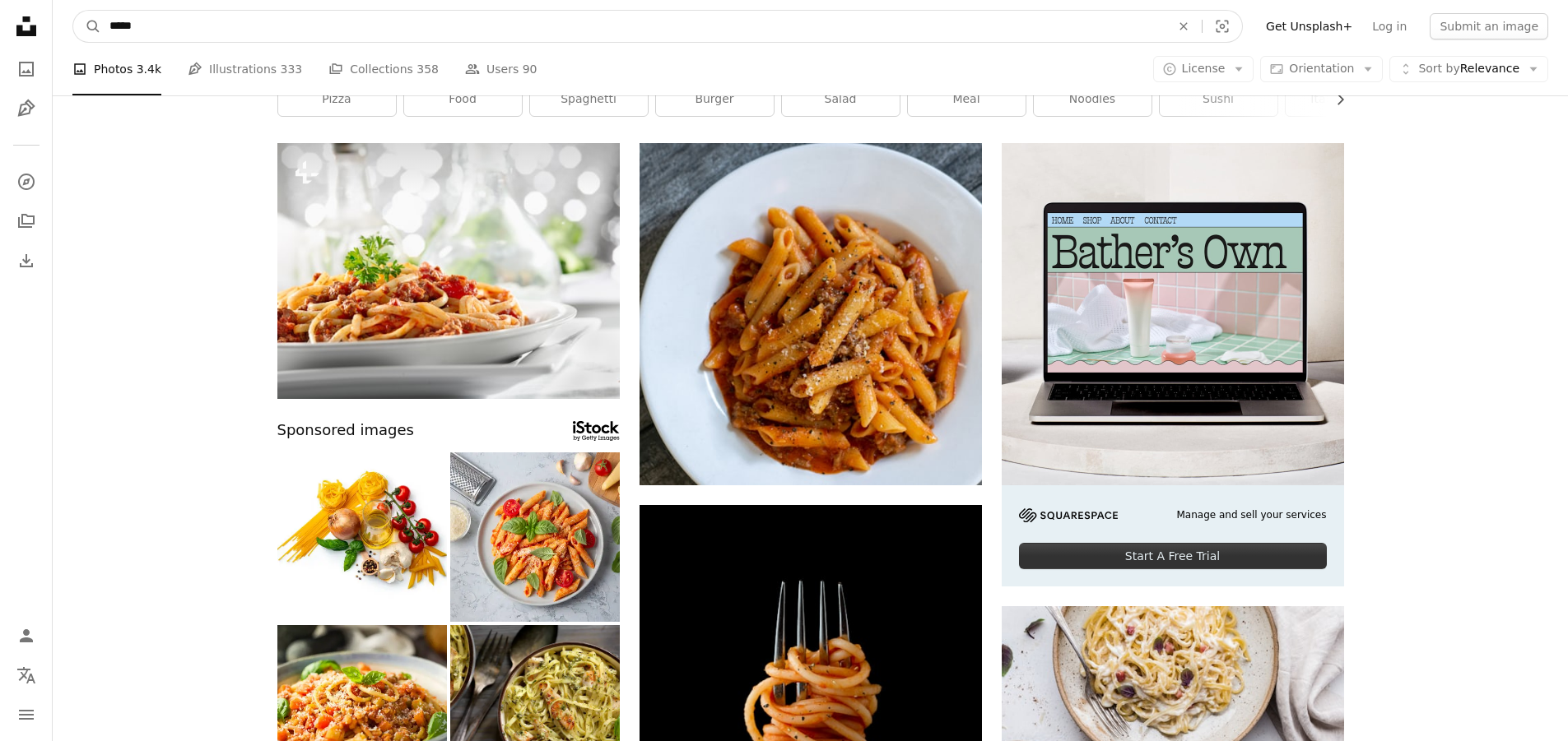
click at [1099, 24] on input "*****" at bounding box center [633, 27] width 1064 height 31
type input "*"
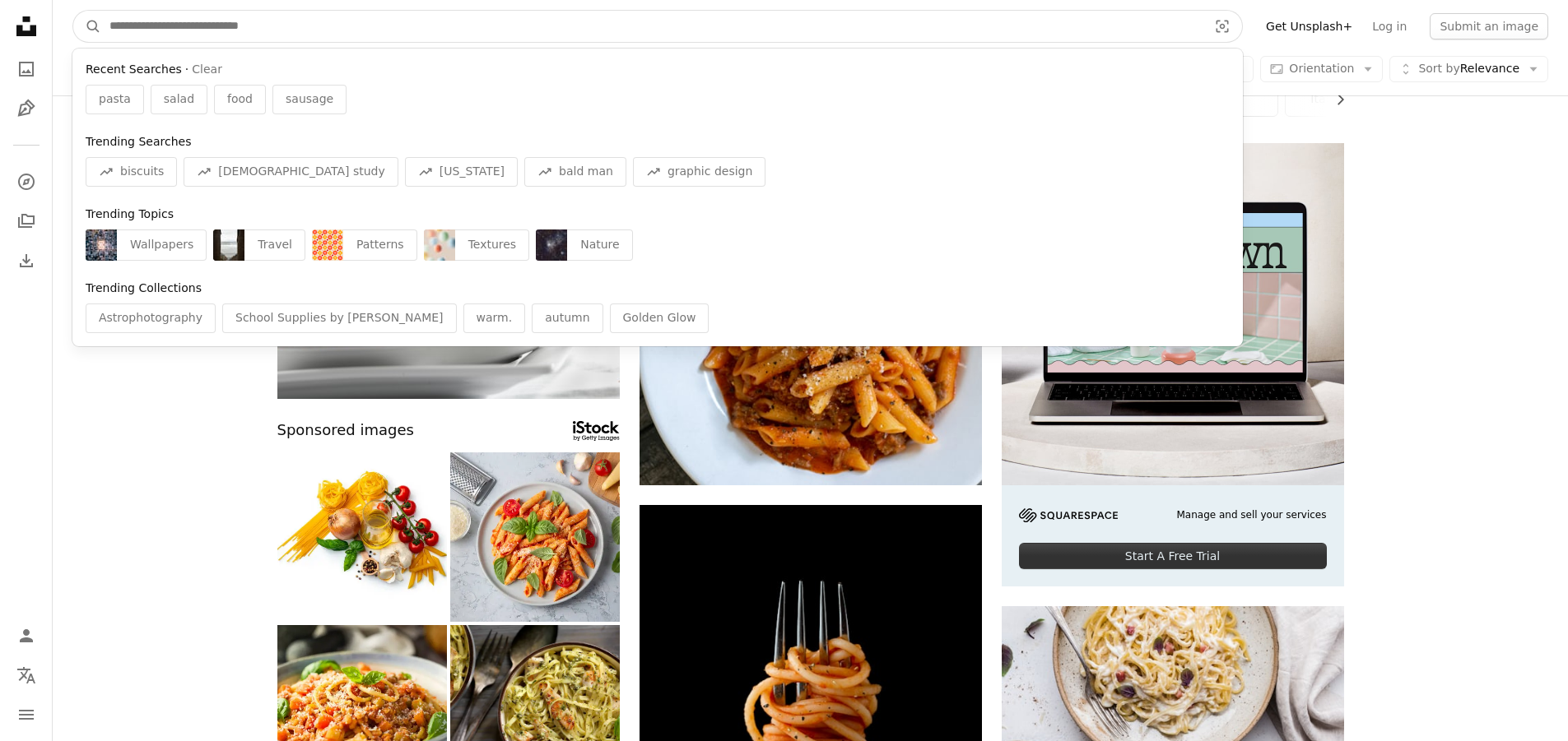
type input "*"
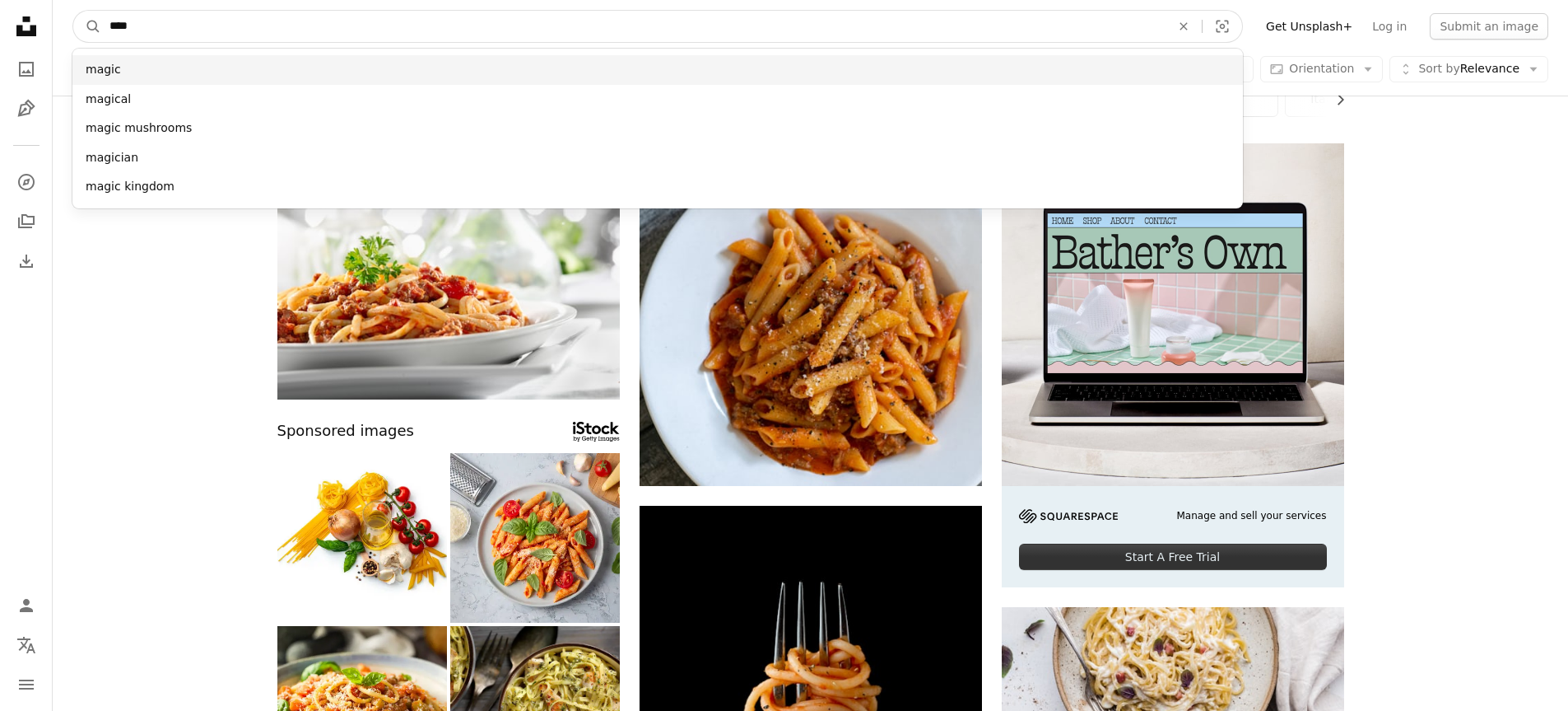
type input "****"
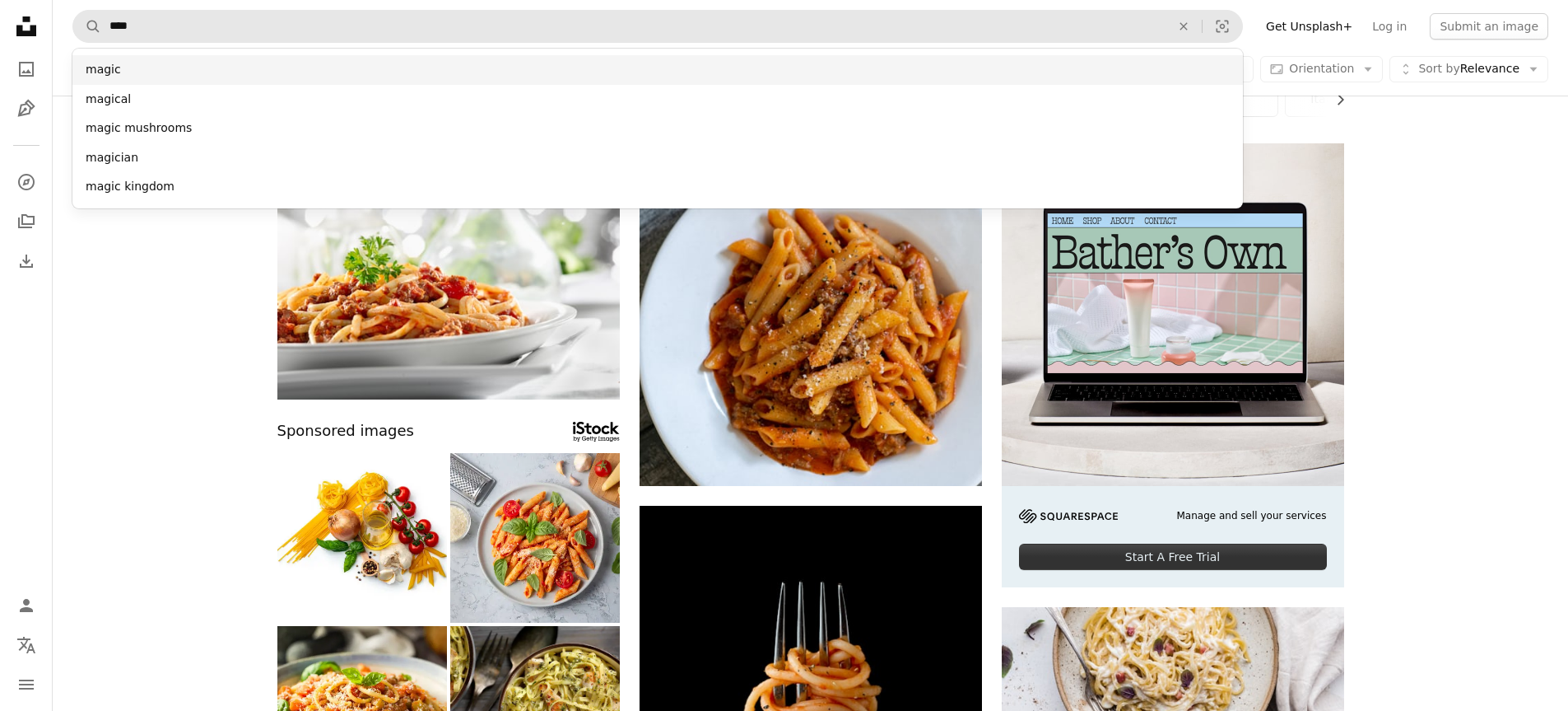
click at [550, 77] on div "magic" at bounding box center [657, 70] width 1170 height 30
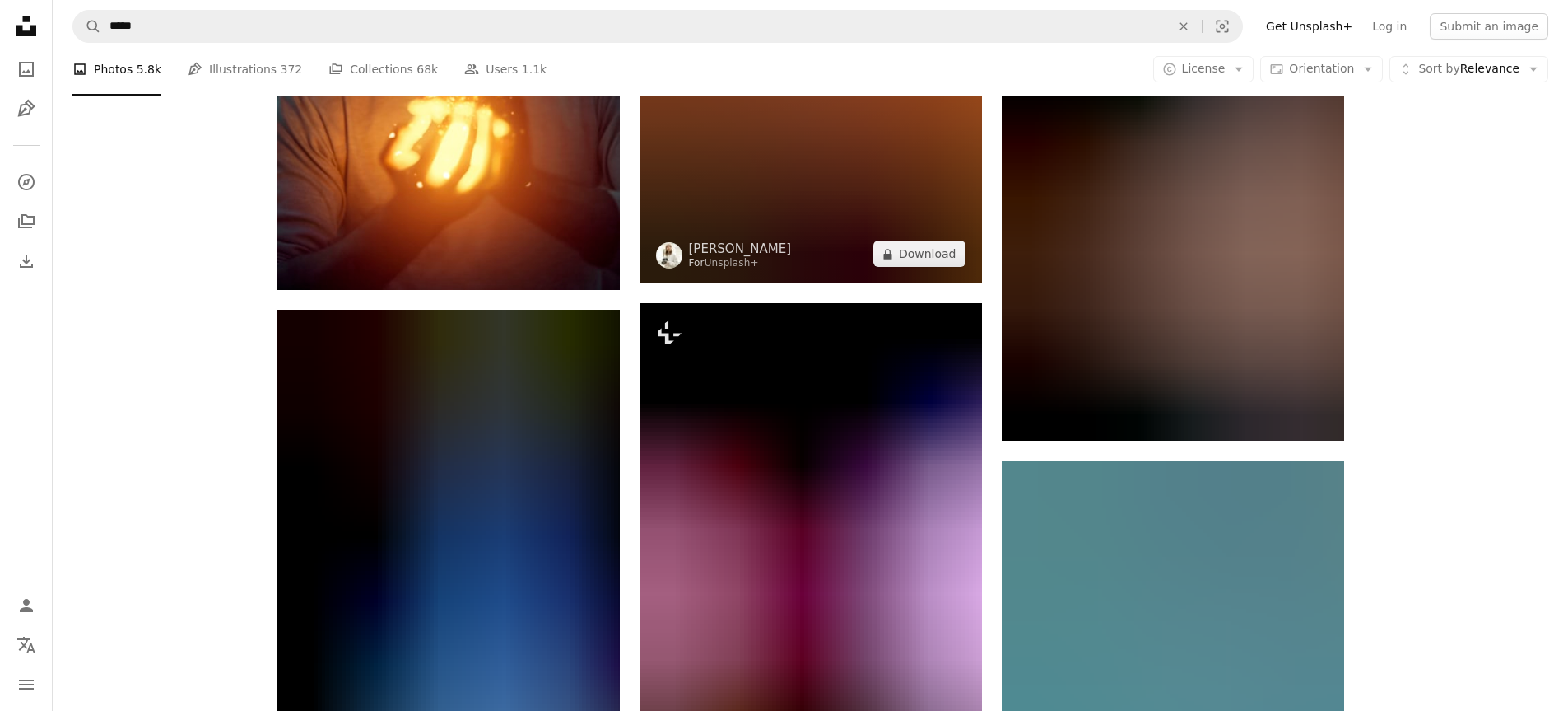
scroll to position [1647, 0]
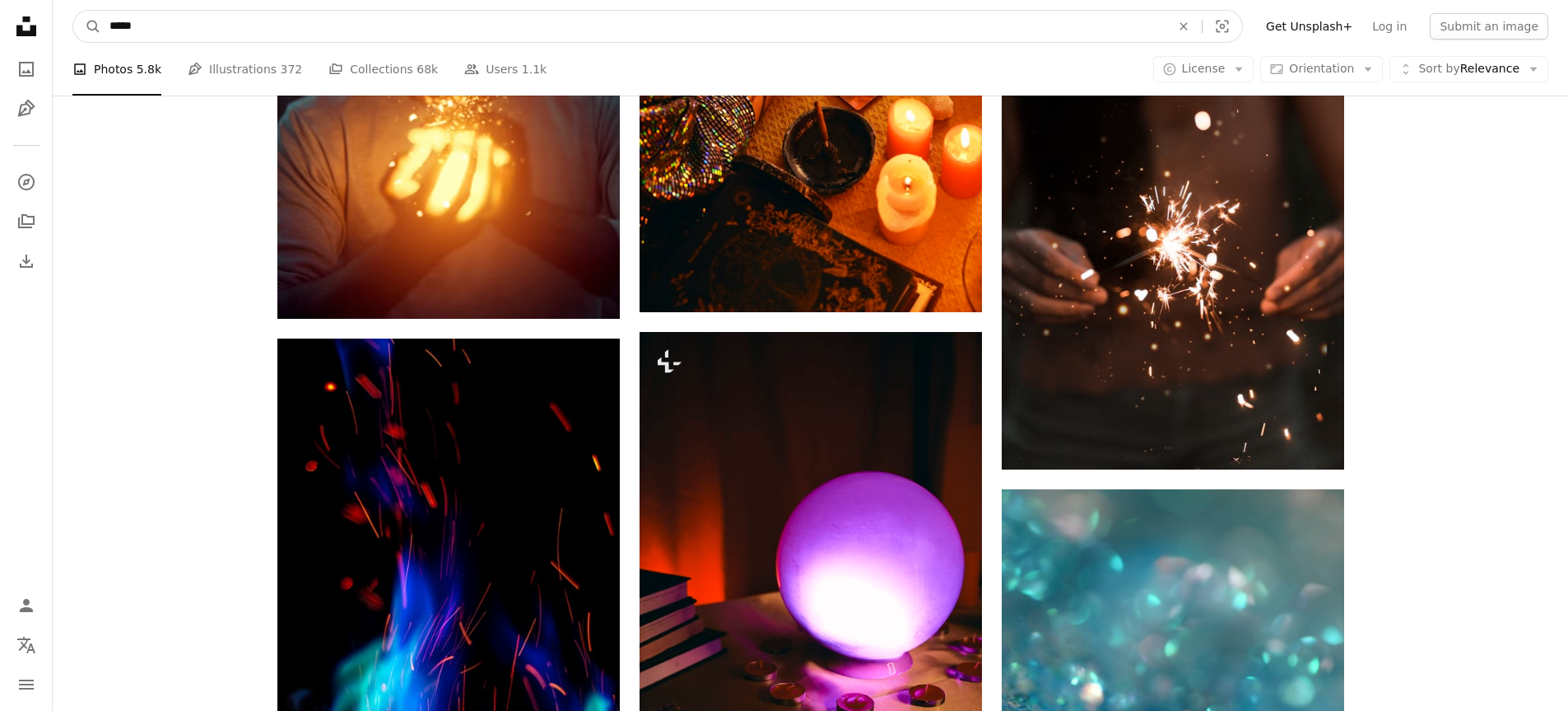
click at [718, 24] on input "*****" at bounding box center [633, 27] width 1064 height 31
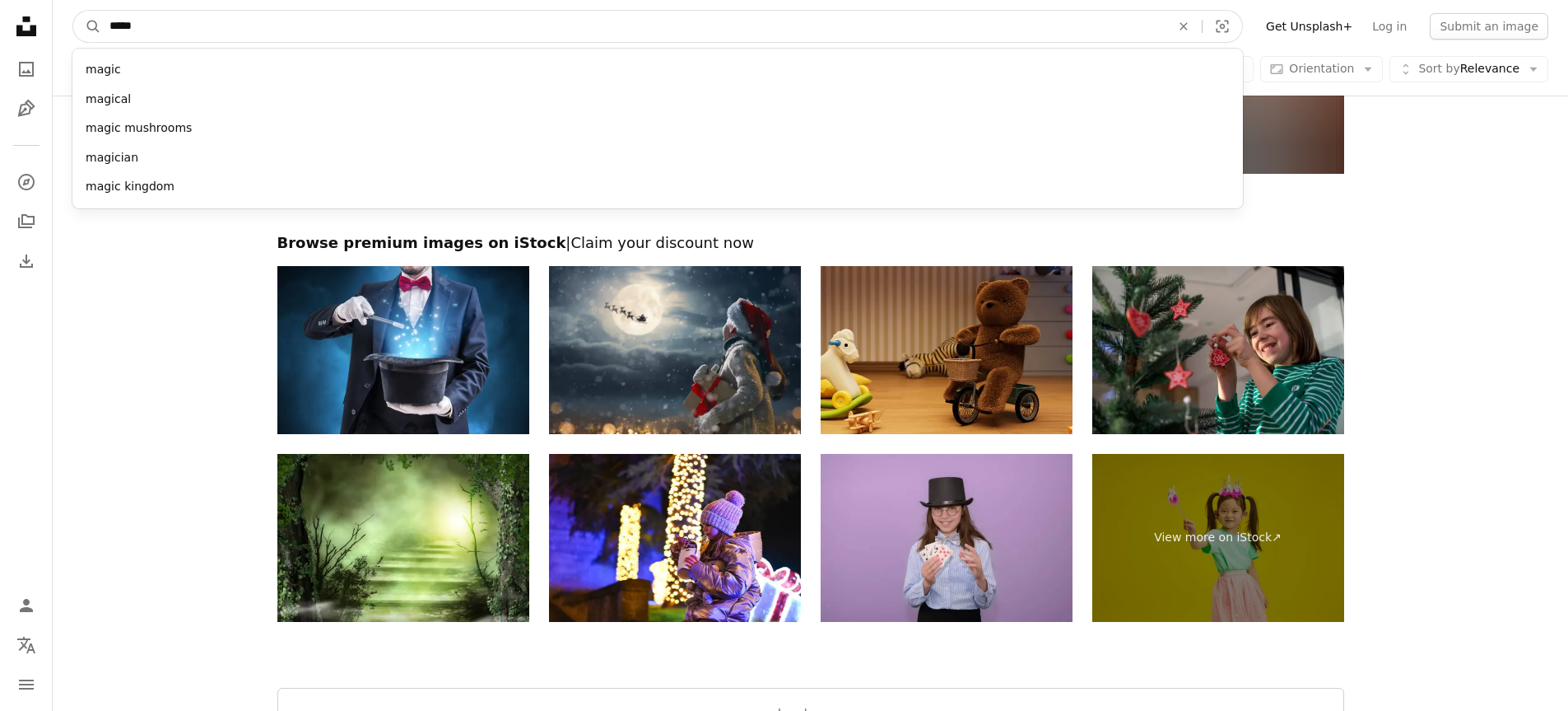
scroll to position [3196, 0]
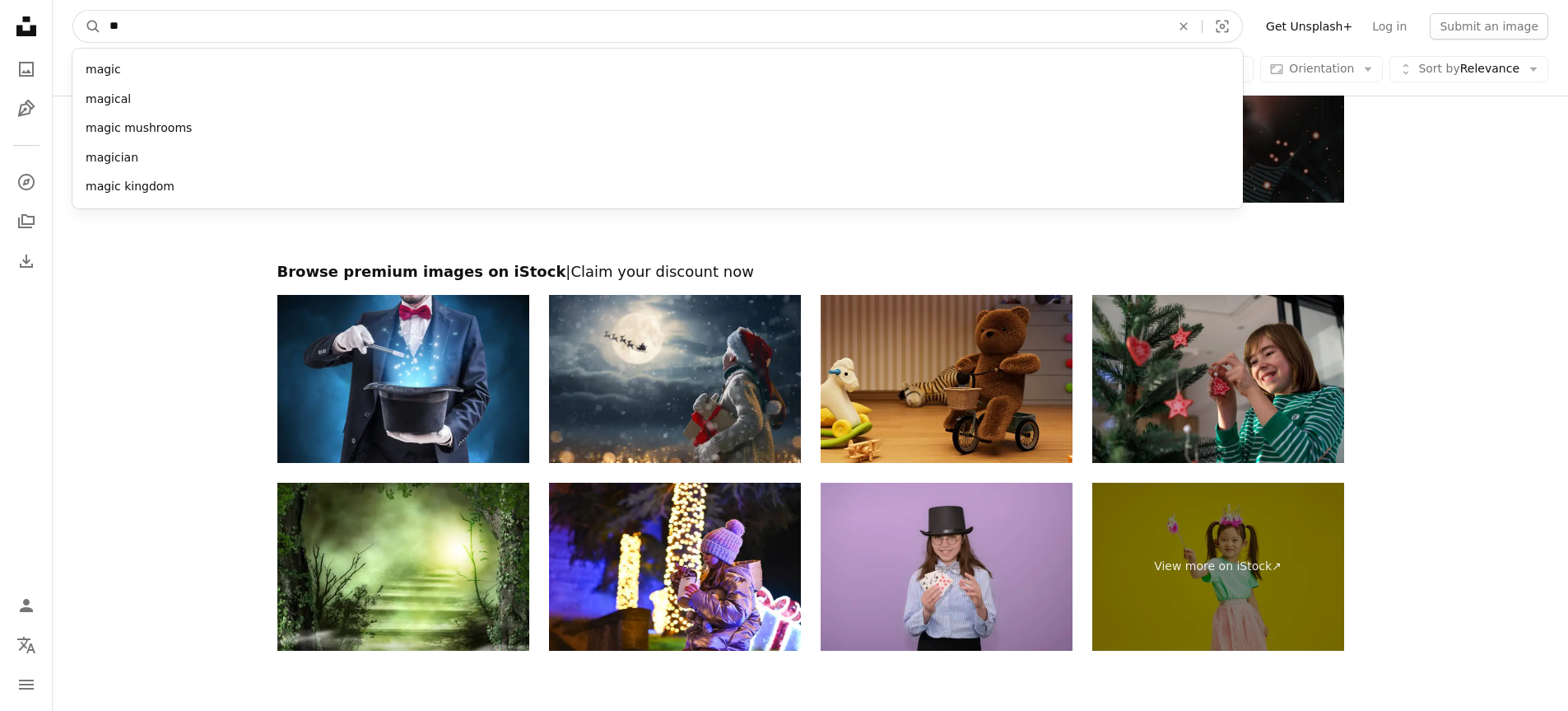
type input "*"
type input "*****"
click at [73, 11] on button "A magnifying glass" at bounding box center [87, 27] width 28 height 31
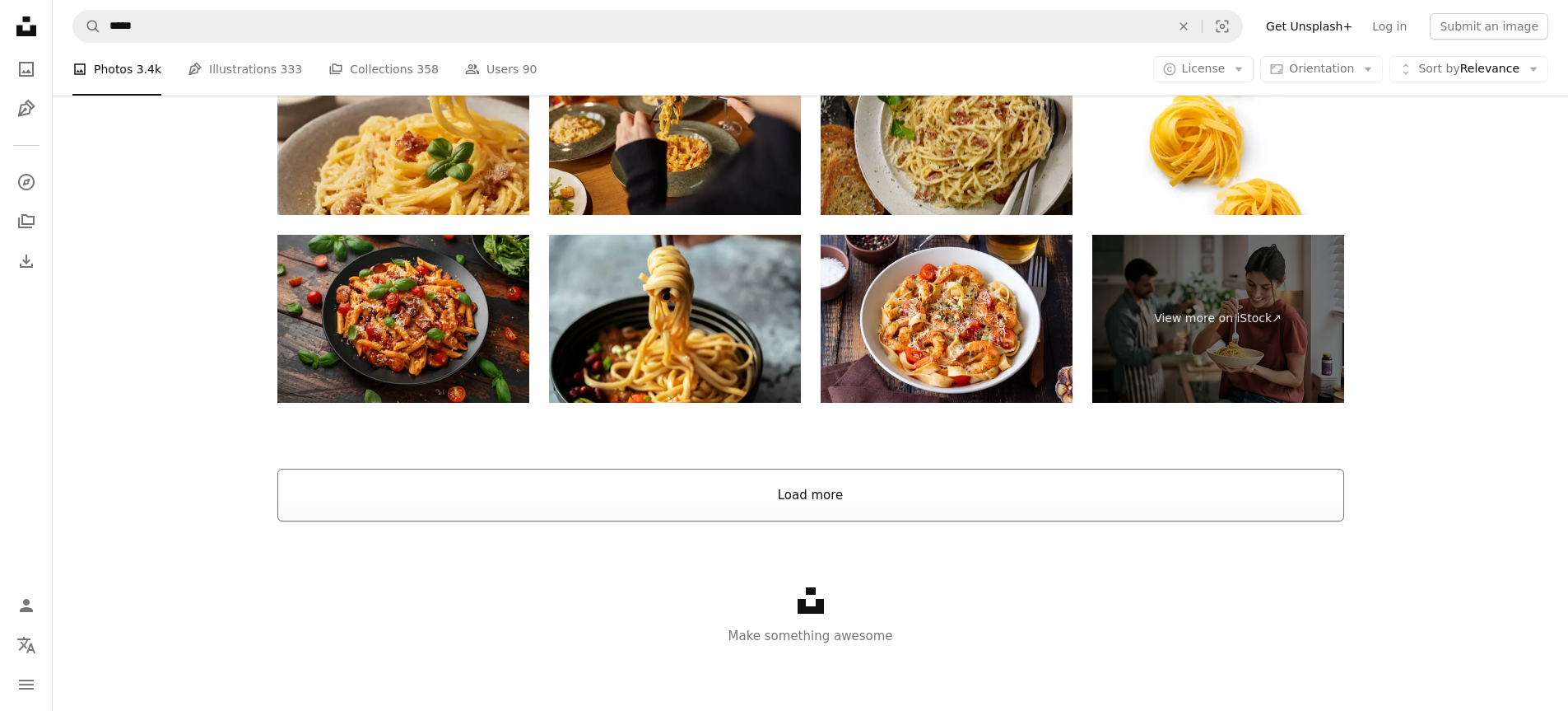
click at [901, 481] on button "Load more" at bounding box center [811, 495] width 1067 height 53
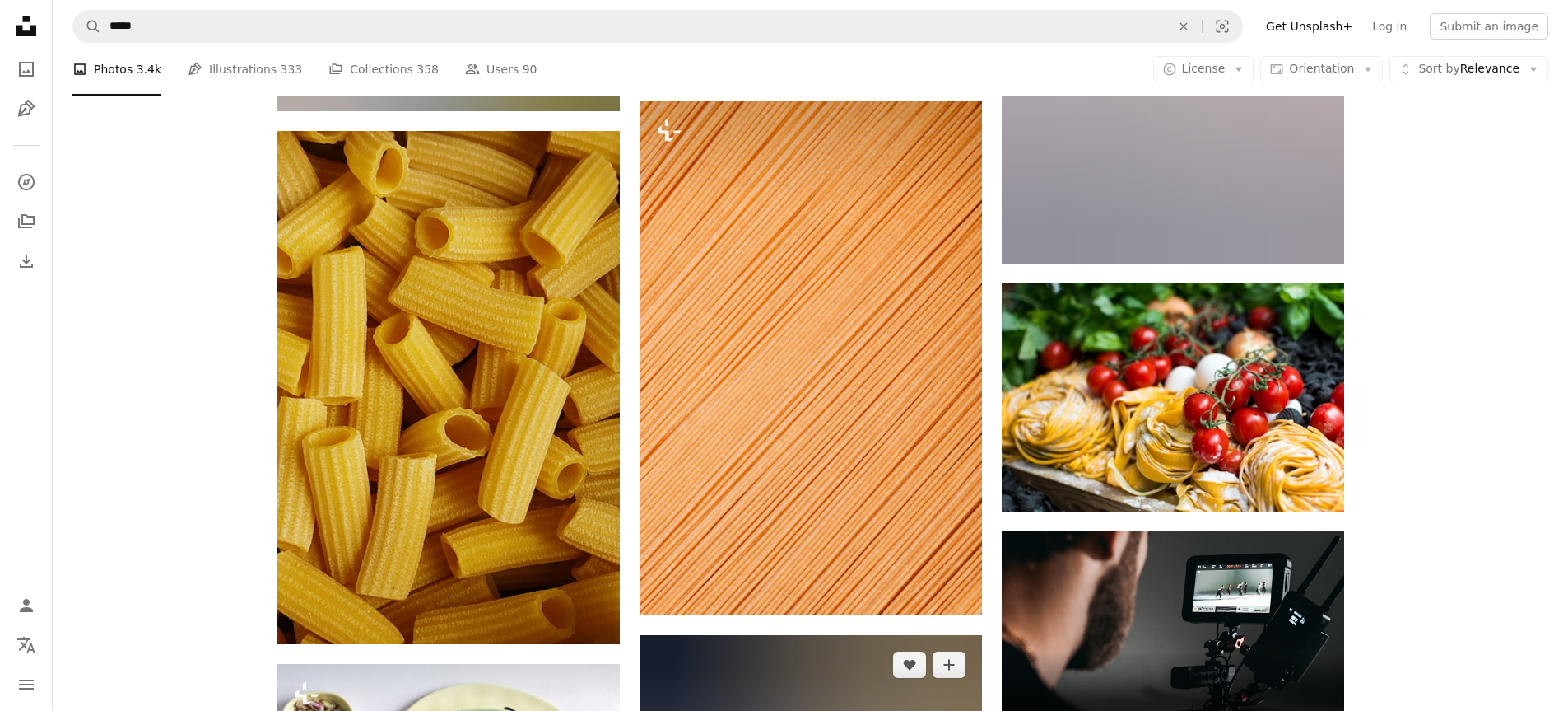
scroll to position [5992, 0]
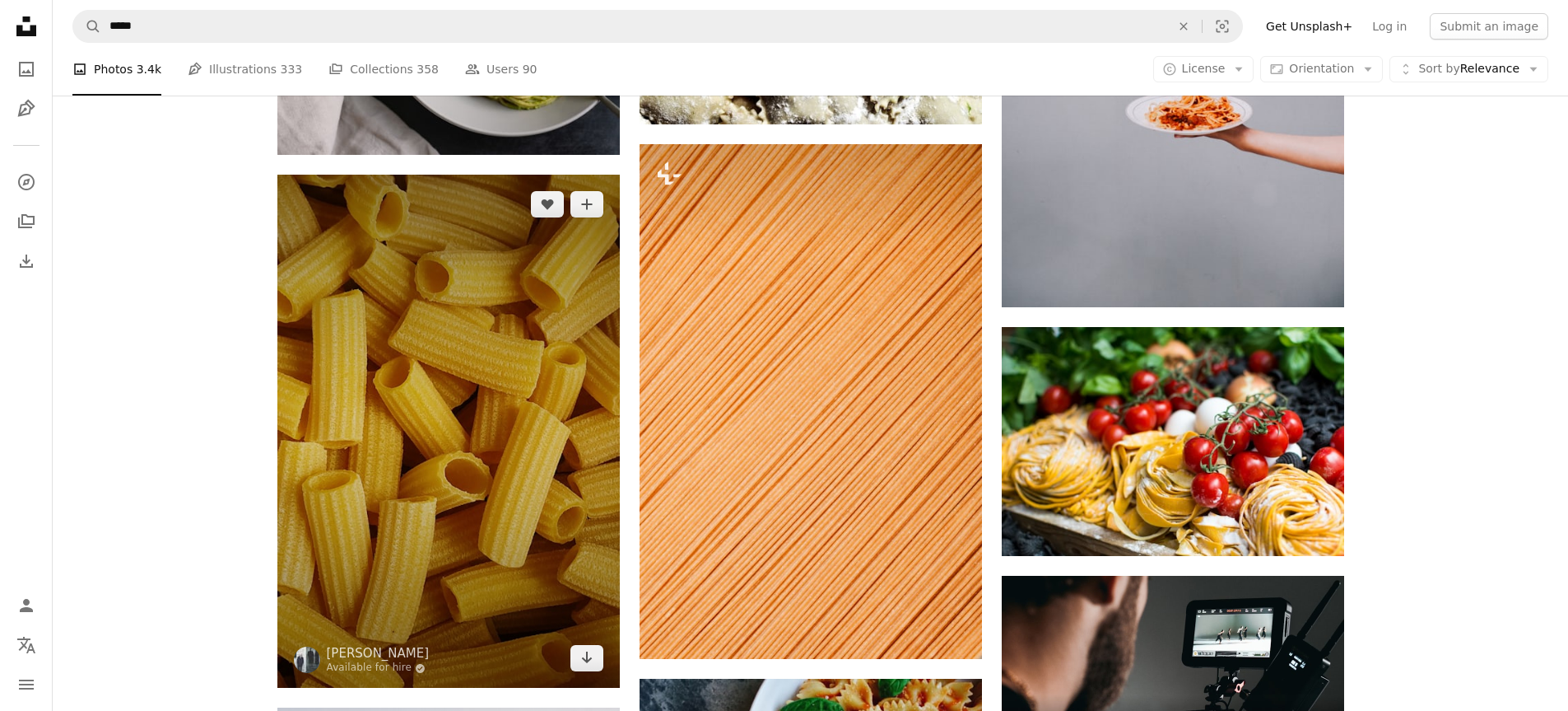
click at [587, 449] on img at bounding box center [448, 431] width 342 height 513
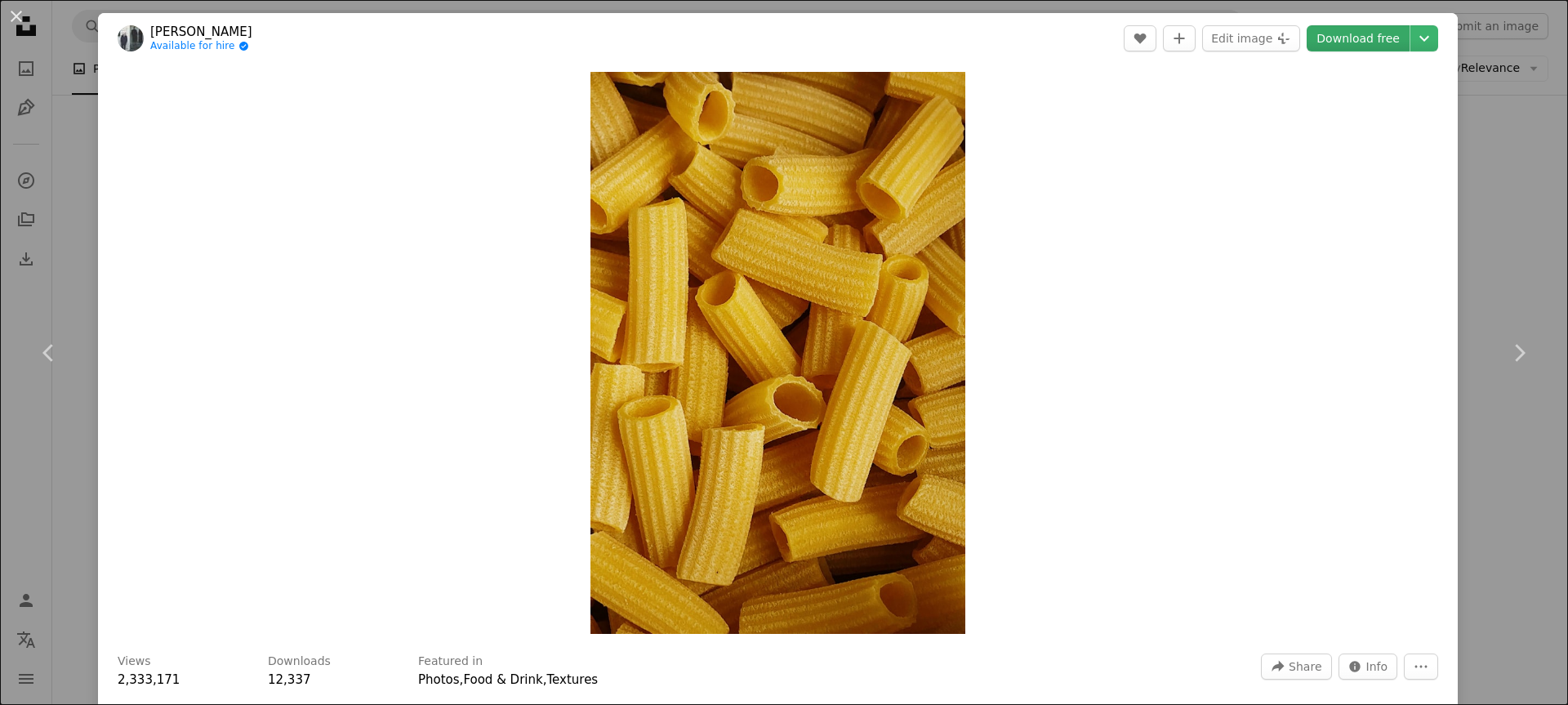
click at [1364, 28] on link "Download free" at bounding box center [1358, 39] width 103 height 26
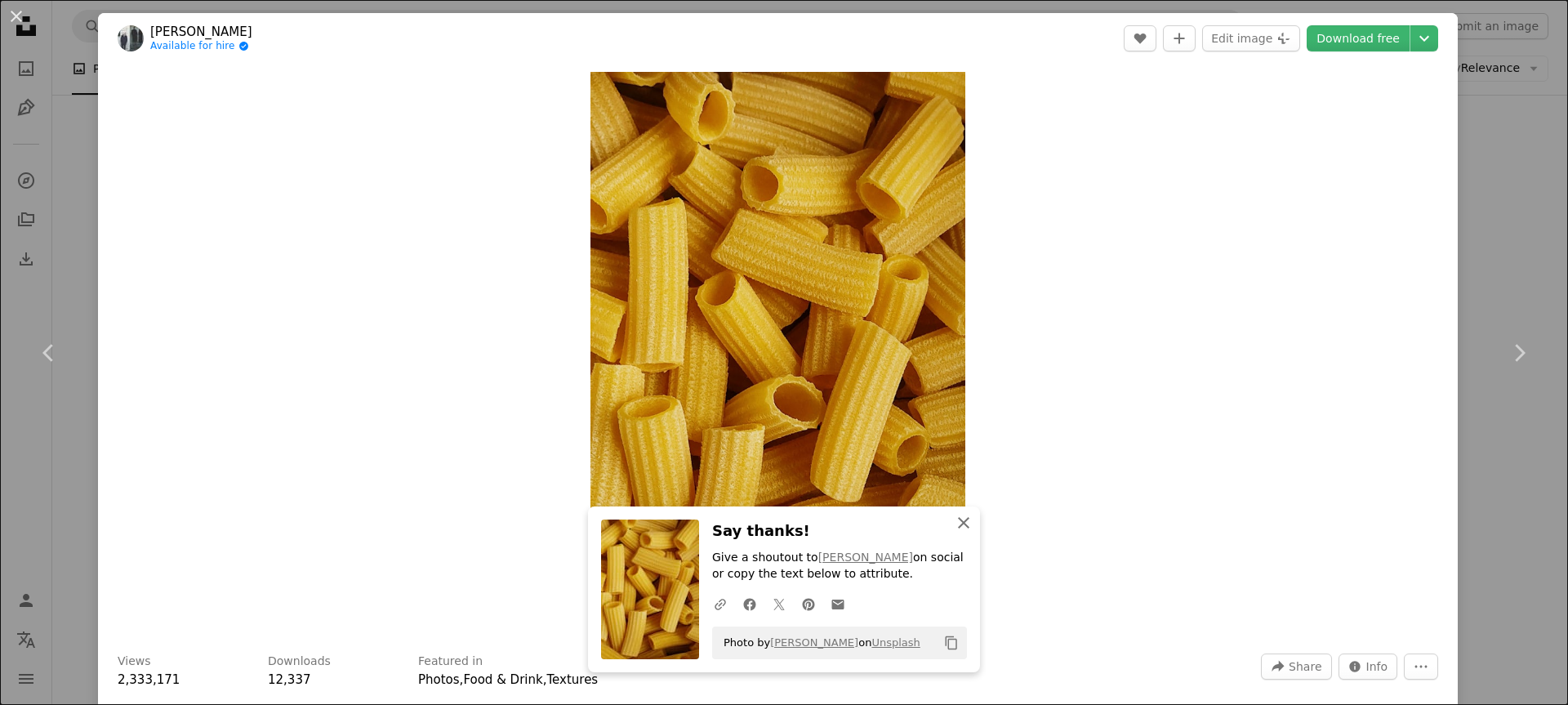
click at [958, 519] on icon "button" at bounding box center [964, 523] width 11 height 11
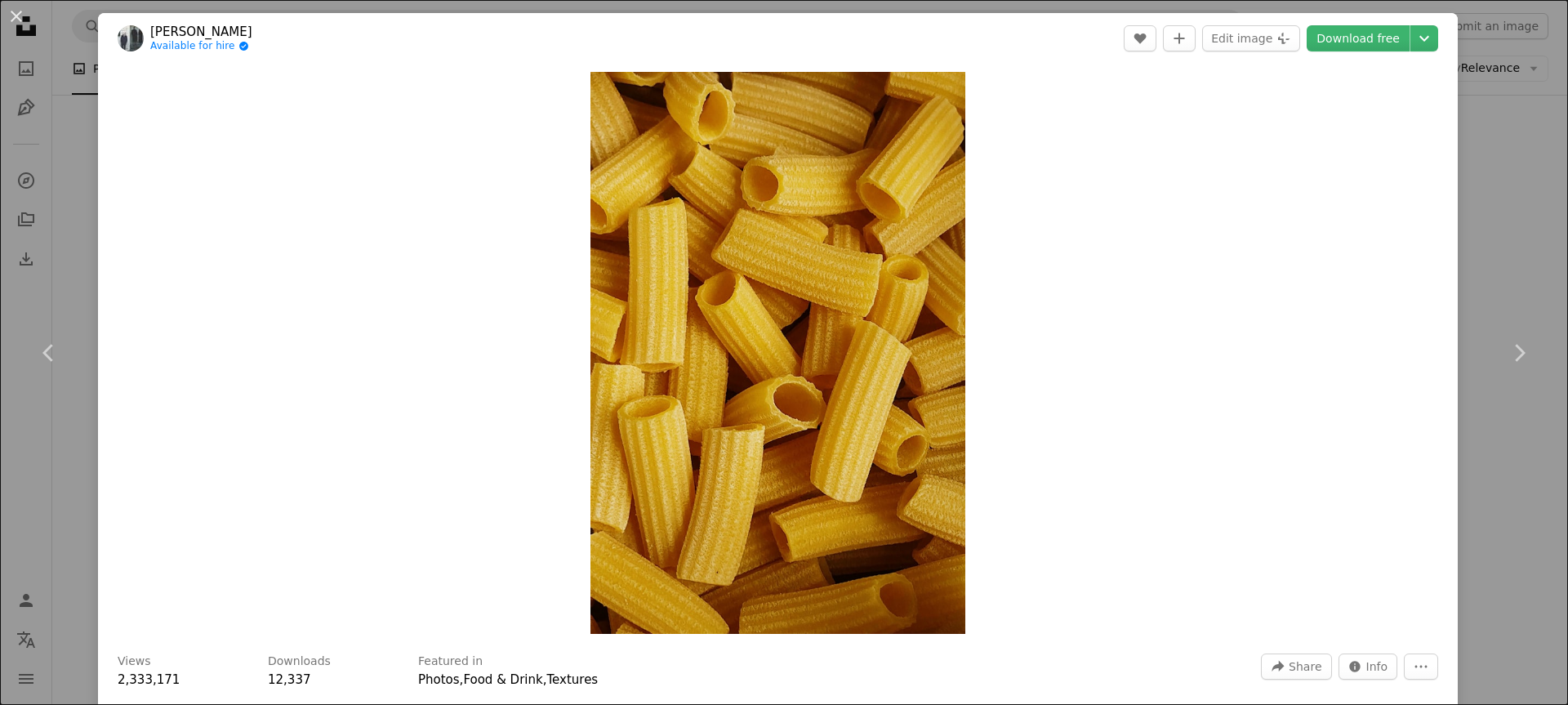
click at [1452, 171] on div "An X shape Chevron left Chevron right [PERSON_NAME] Available for hire A checkm…" at bounding box center [784, 352] width 1568 height 705
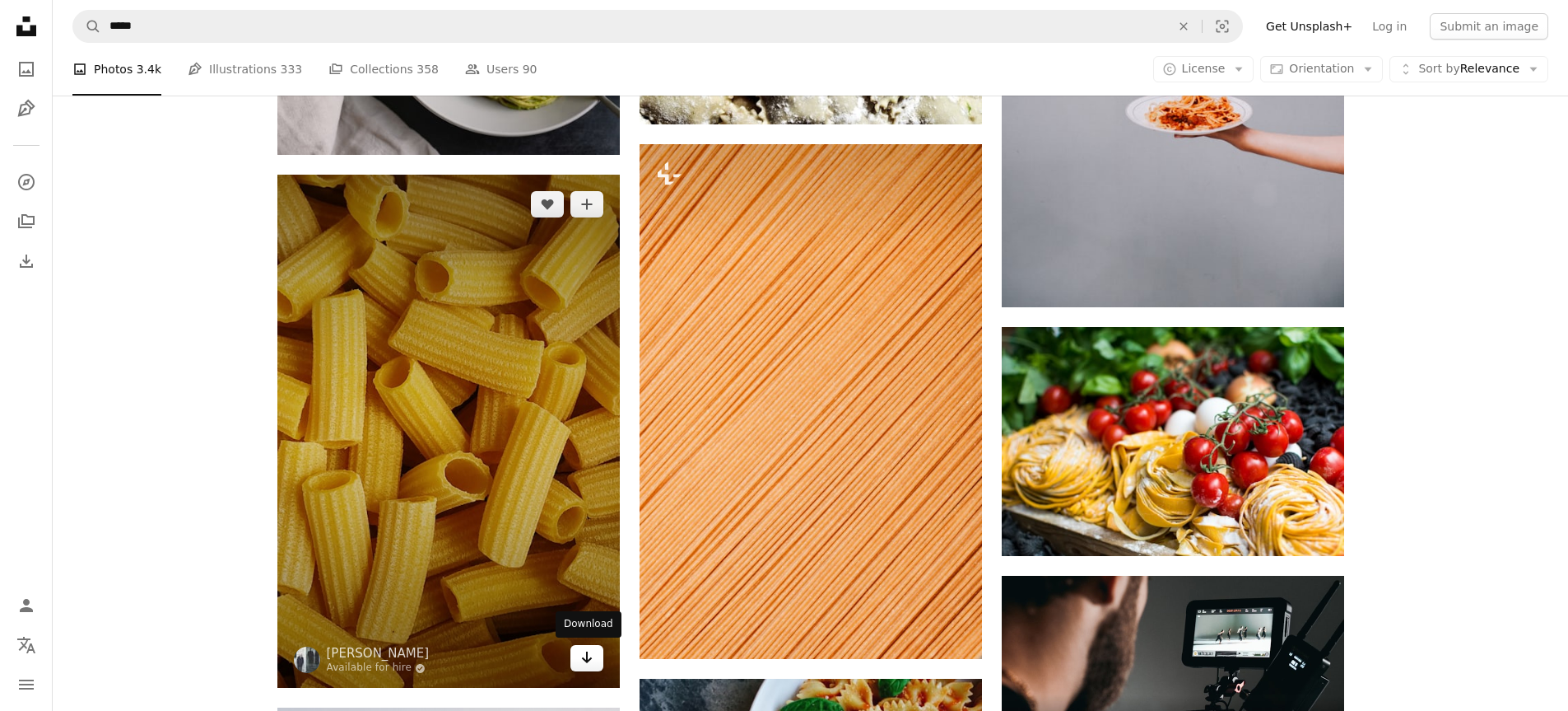
click at [582, 658] on icon "Arrow pointing down" at bounding box center [587, 656] width 13 height 19
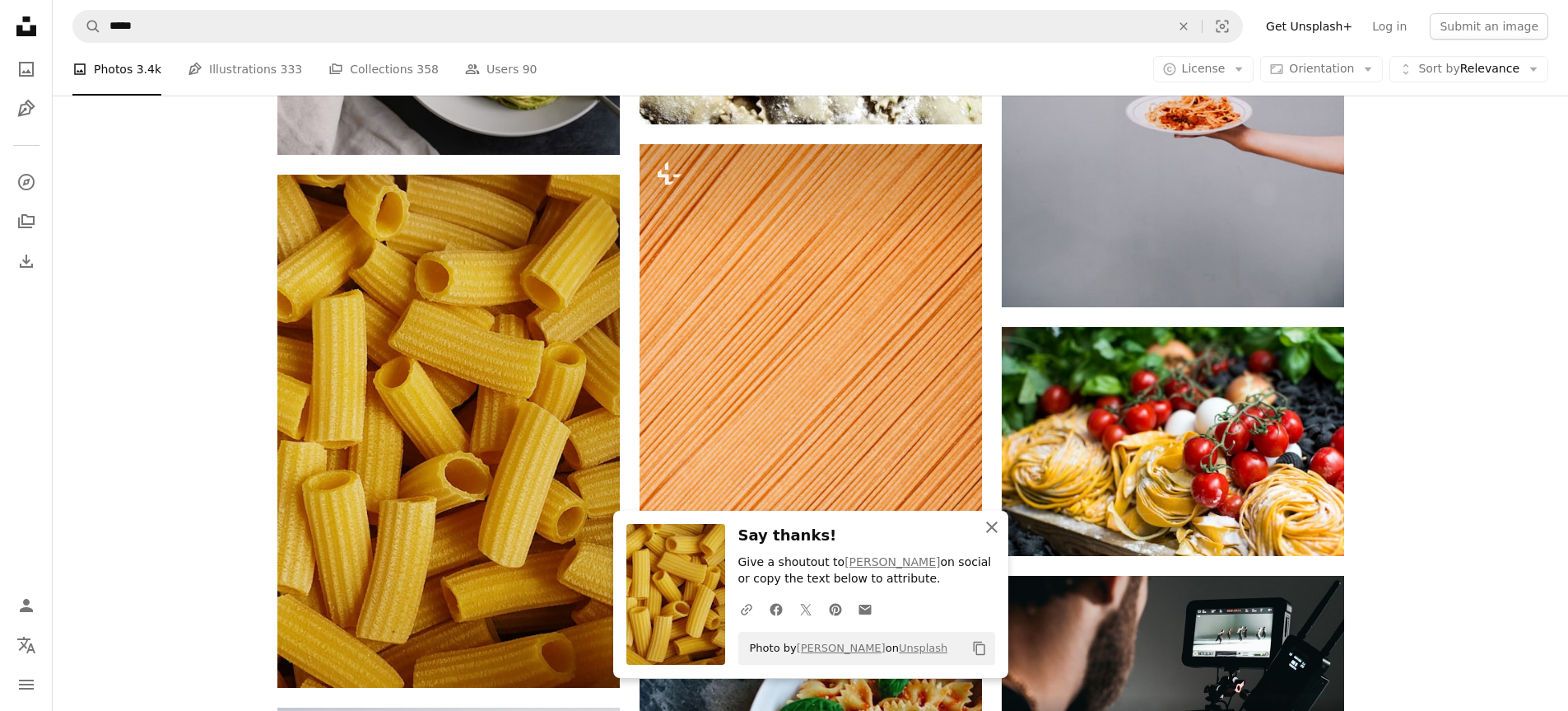
click at [997, 530] on icon "button" at bounding box center [992, 527] width 11 height 11
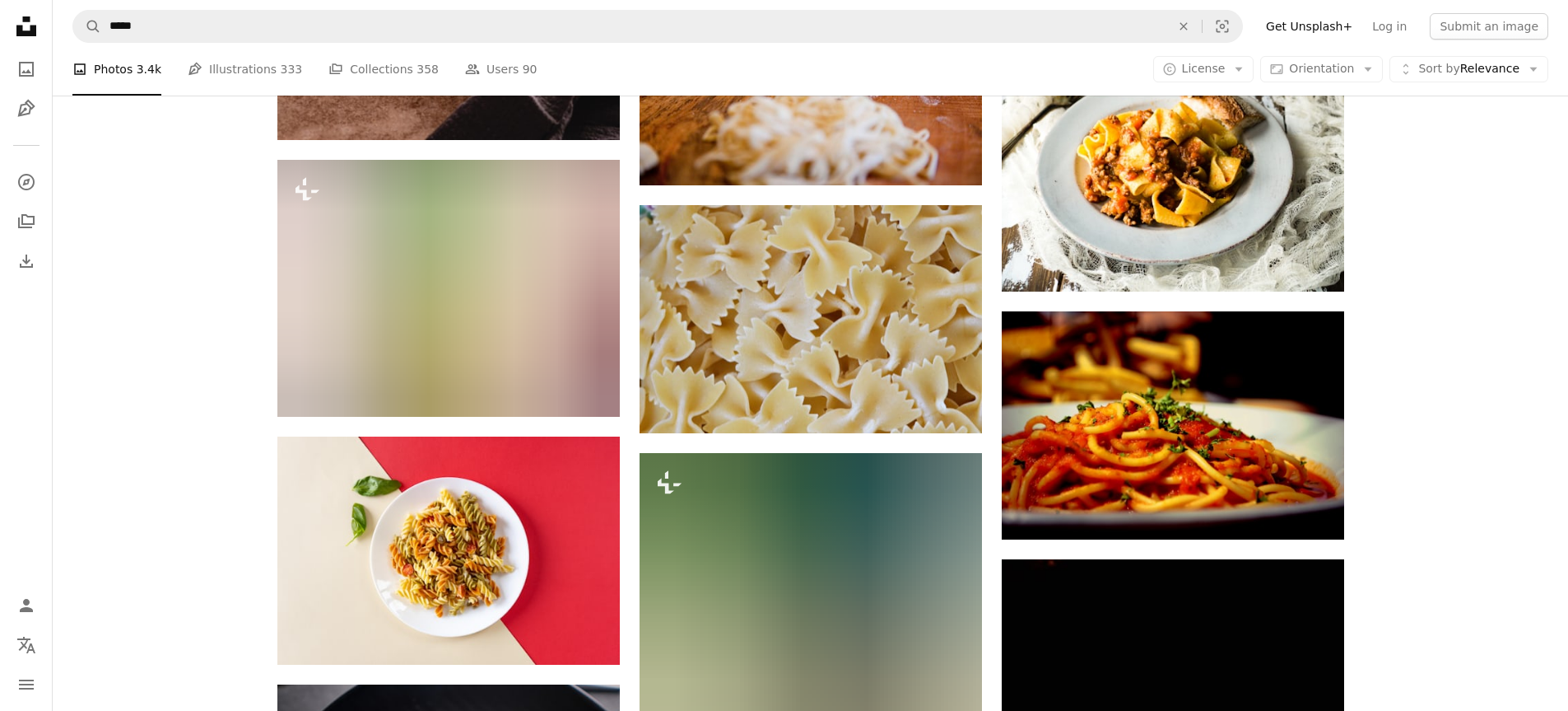
scroll to position [15790, 0]
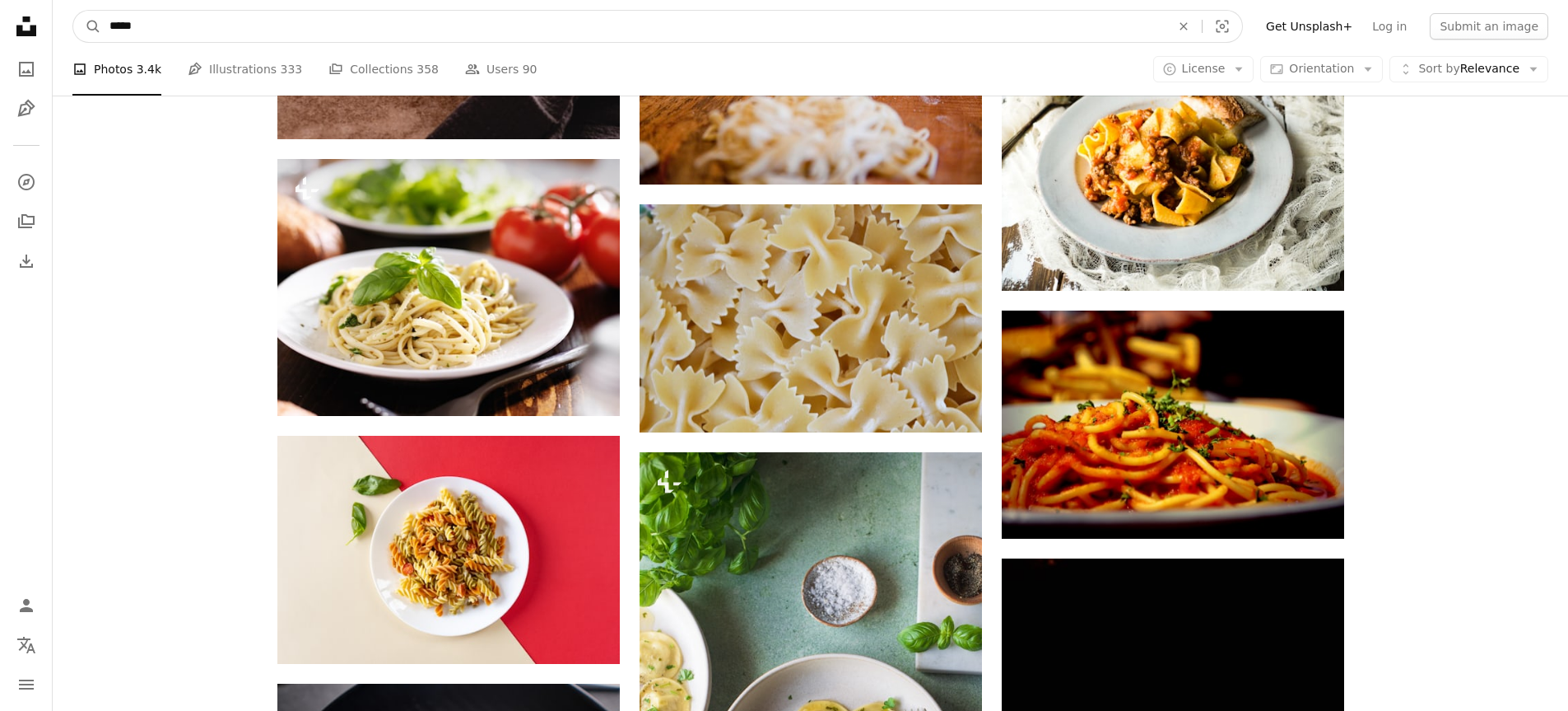
click at [244, 31] on input "*****" at bounding box center [633, 27] width 1064 height 31
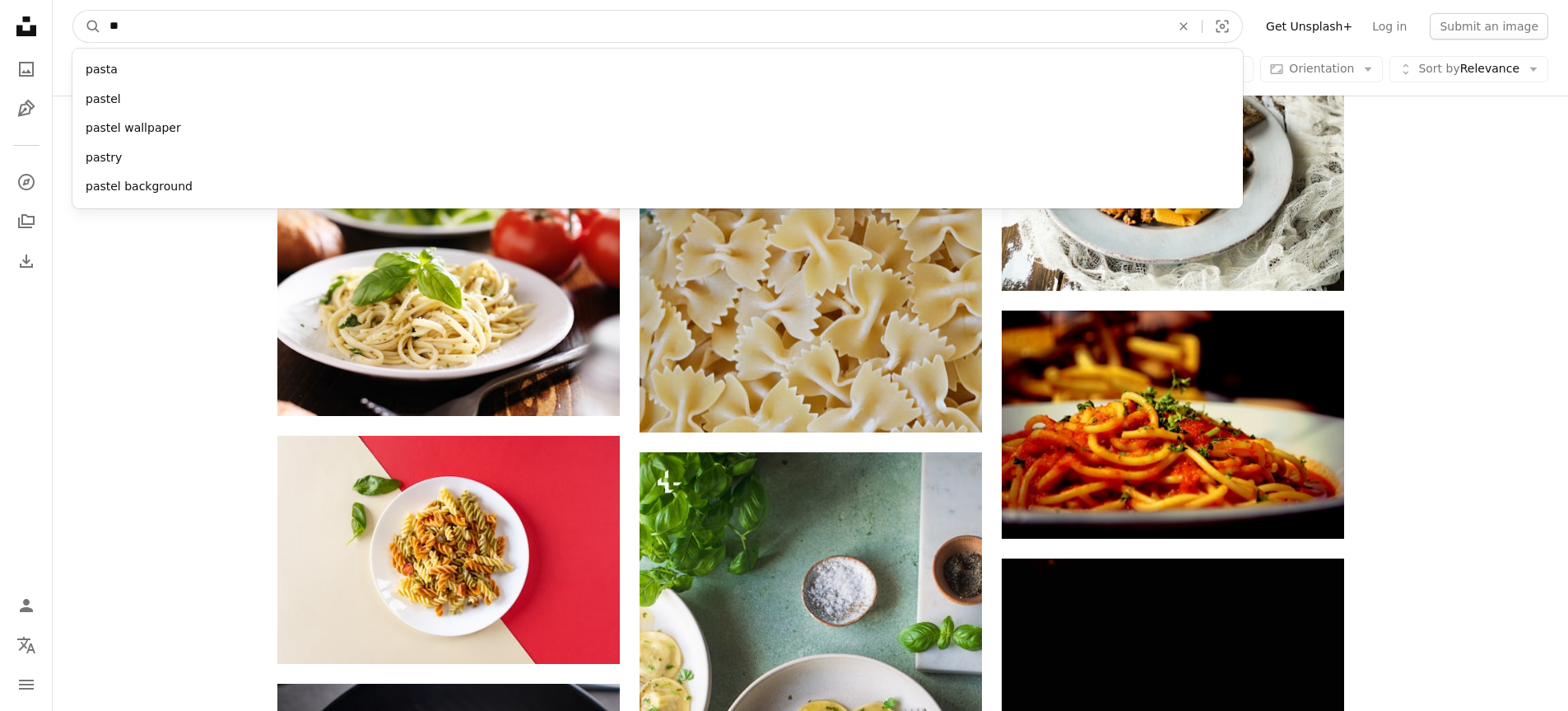
type input "*"
type input "****"
click button "A magnifying glass" at bounding box center [87, 27] width 28 height 31
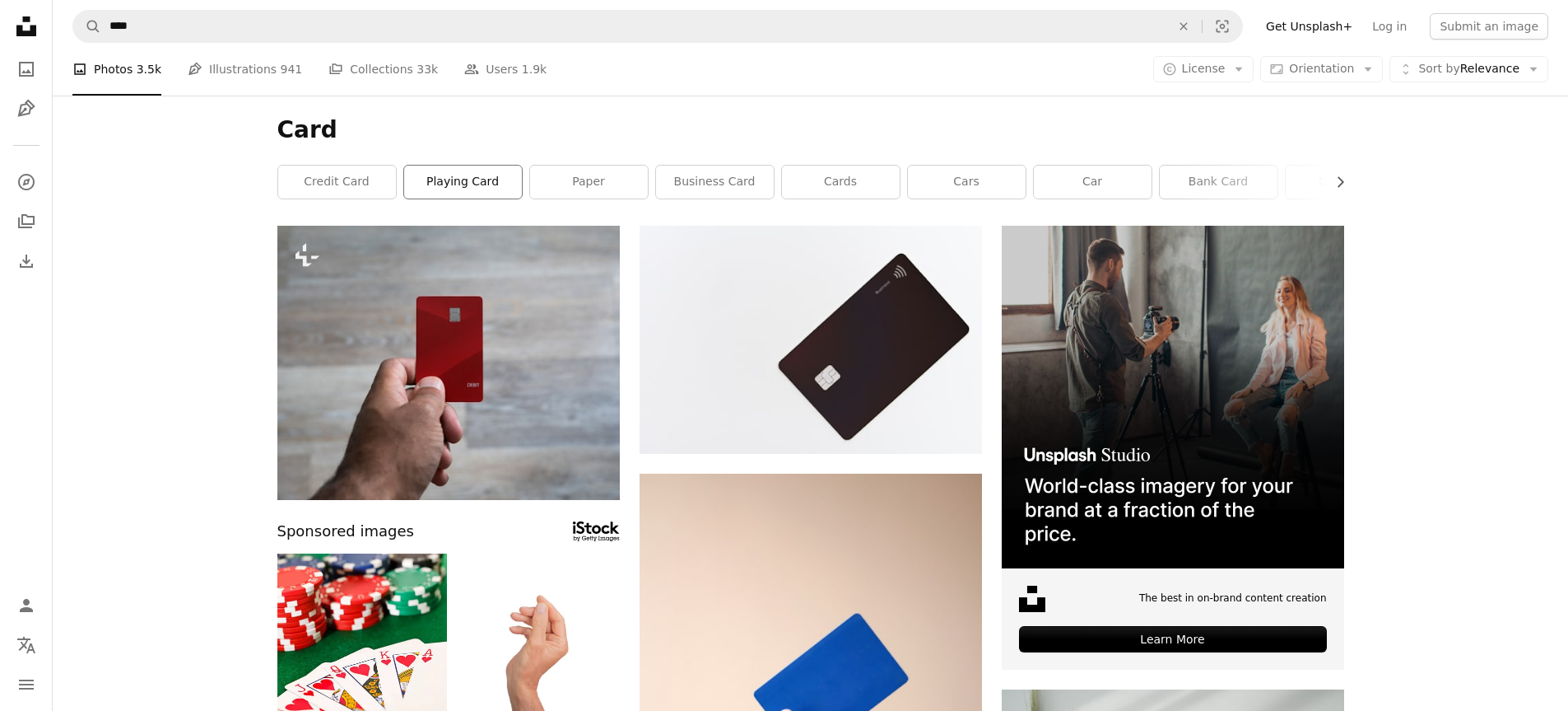
click at [445, 182] on link "playing card" at bounding box center [462, 182] width 117 height 33
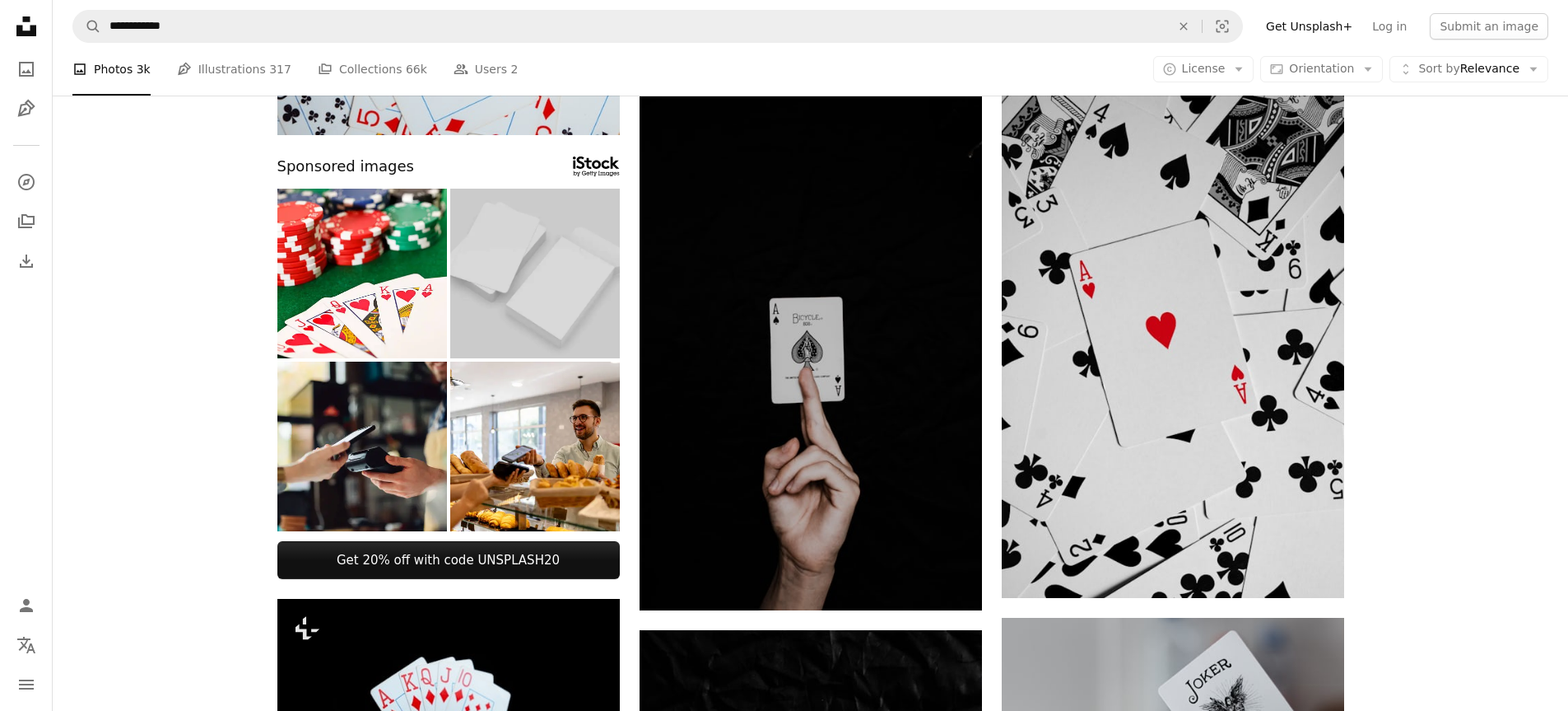
scroll to position [576, 0]
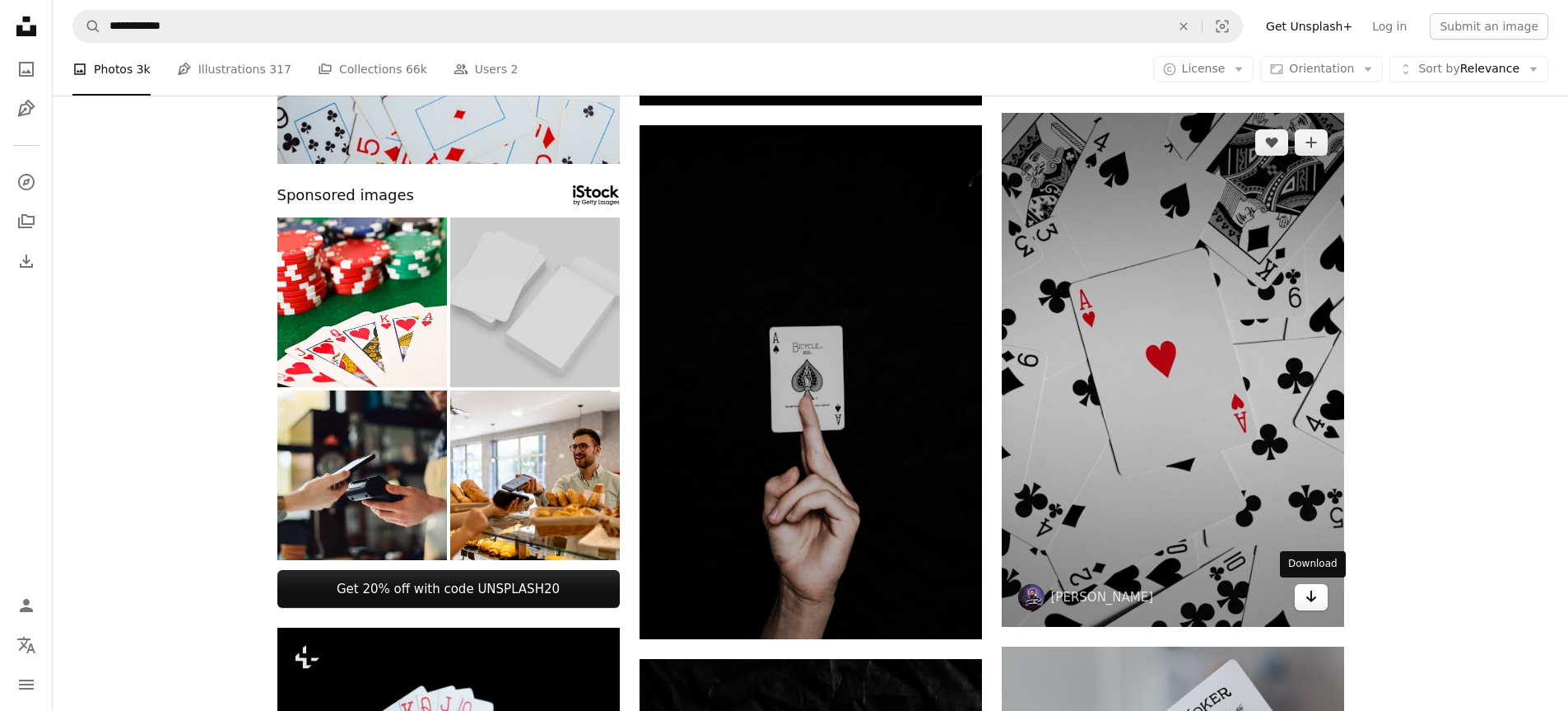
click at [1310, 603] on icon "Arrow pointing down" at bounding box center [1311, 595] width 13 height 19
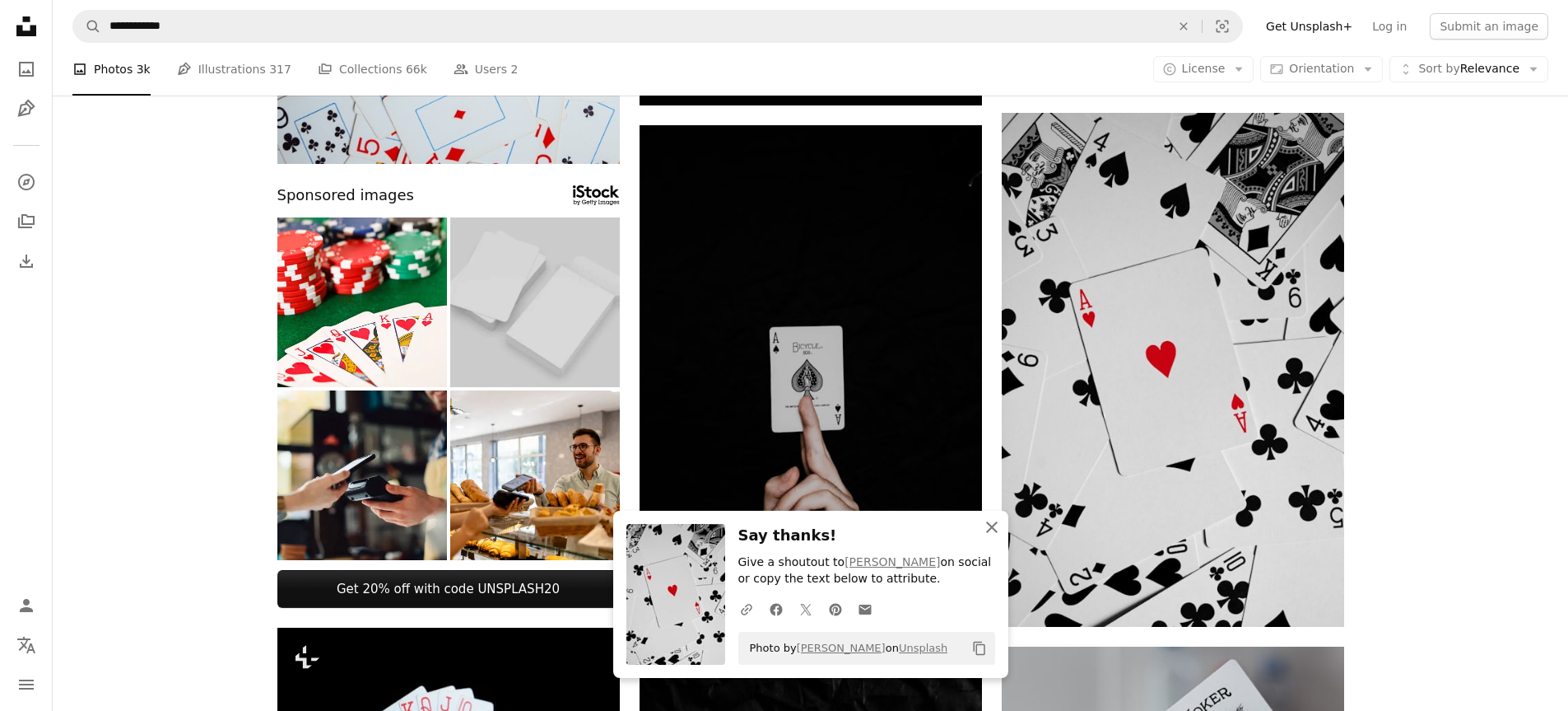
click at [996, 530] on icon "button" at bounding box center [992, 527] width 11 height 11
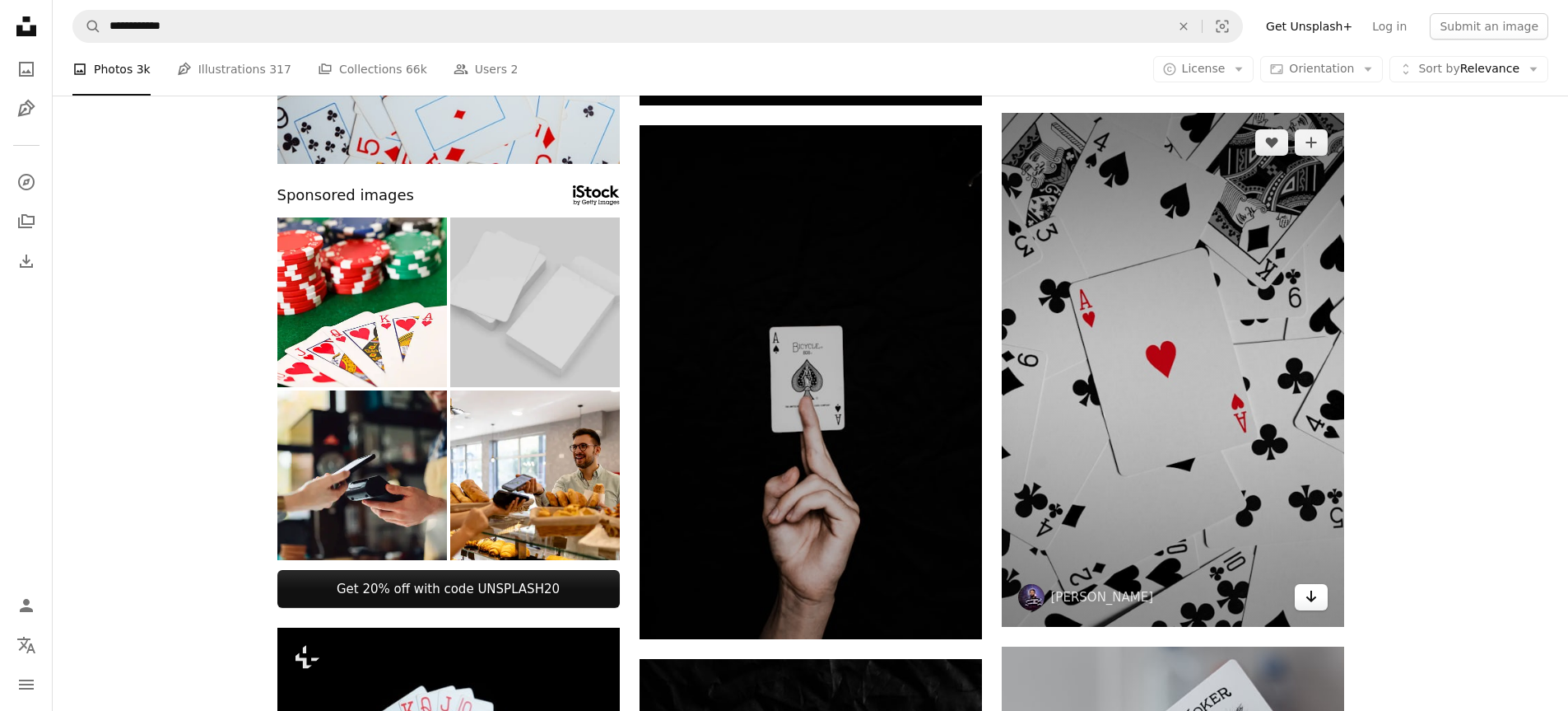
click at [1303, 603] on link "Arrow pointing down" at bounding box center [1312, 596] width 33 height 26
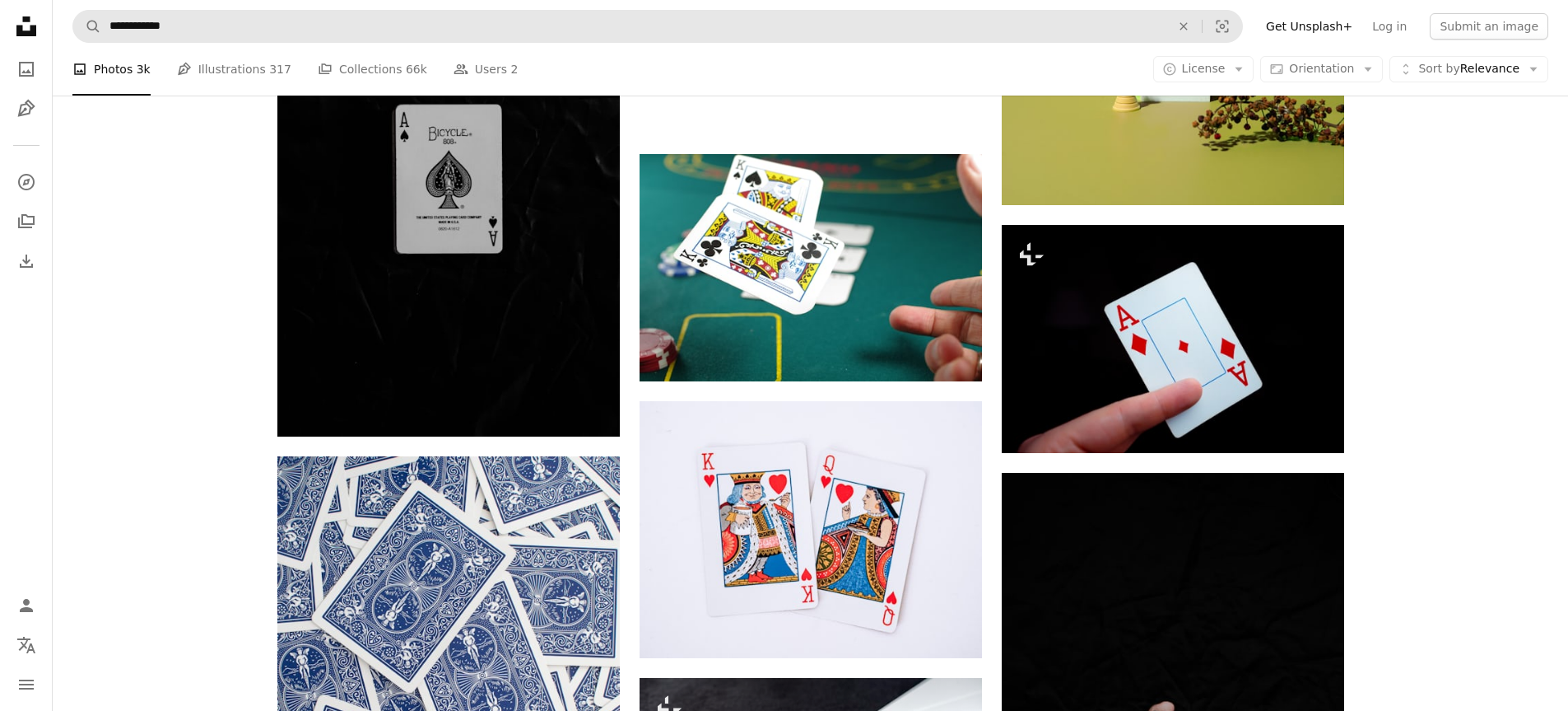
scroll to position [2470, 0]
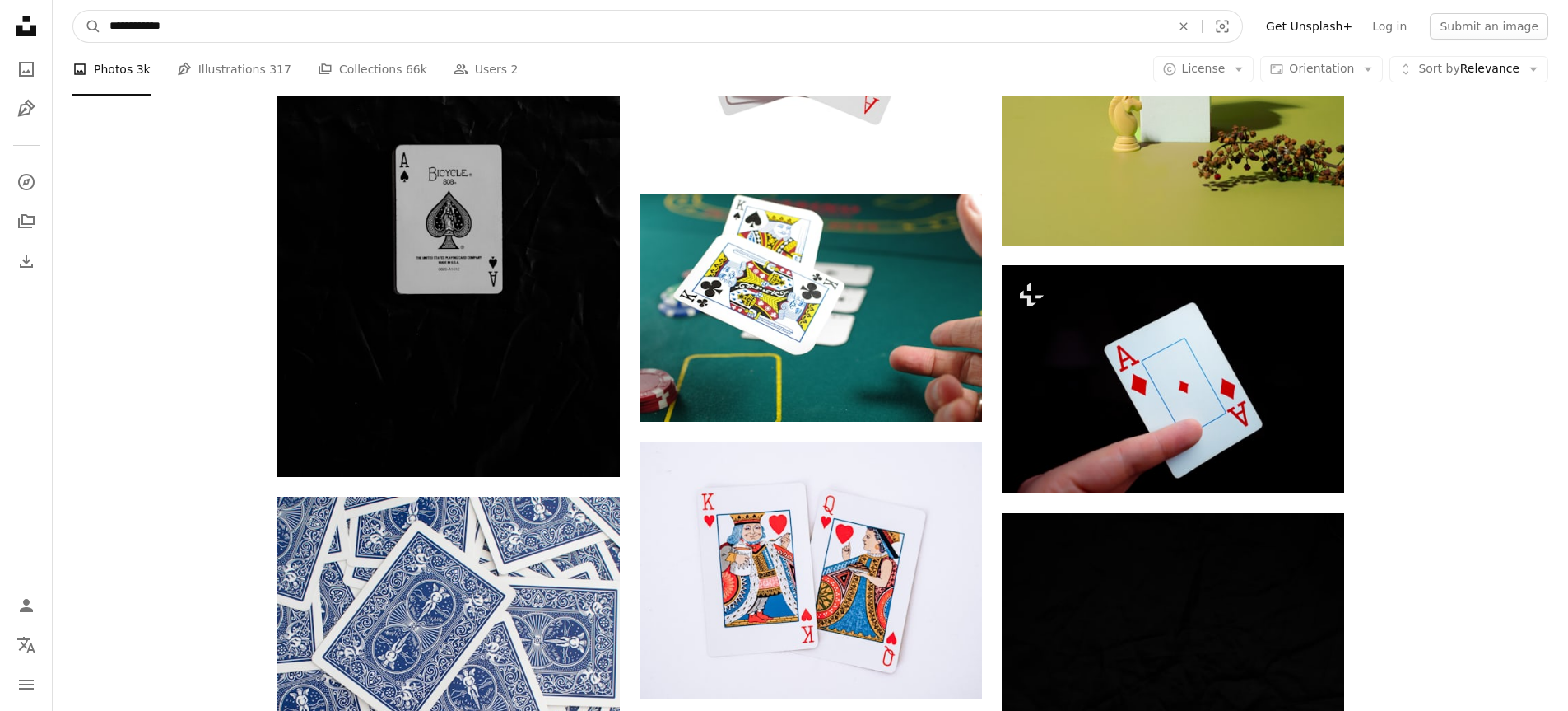
click at [415, 16] on input "**********" at bounding box center [633, 27] width 1064 height 31
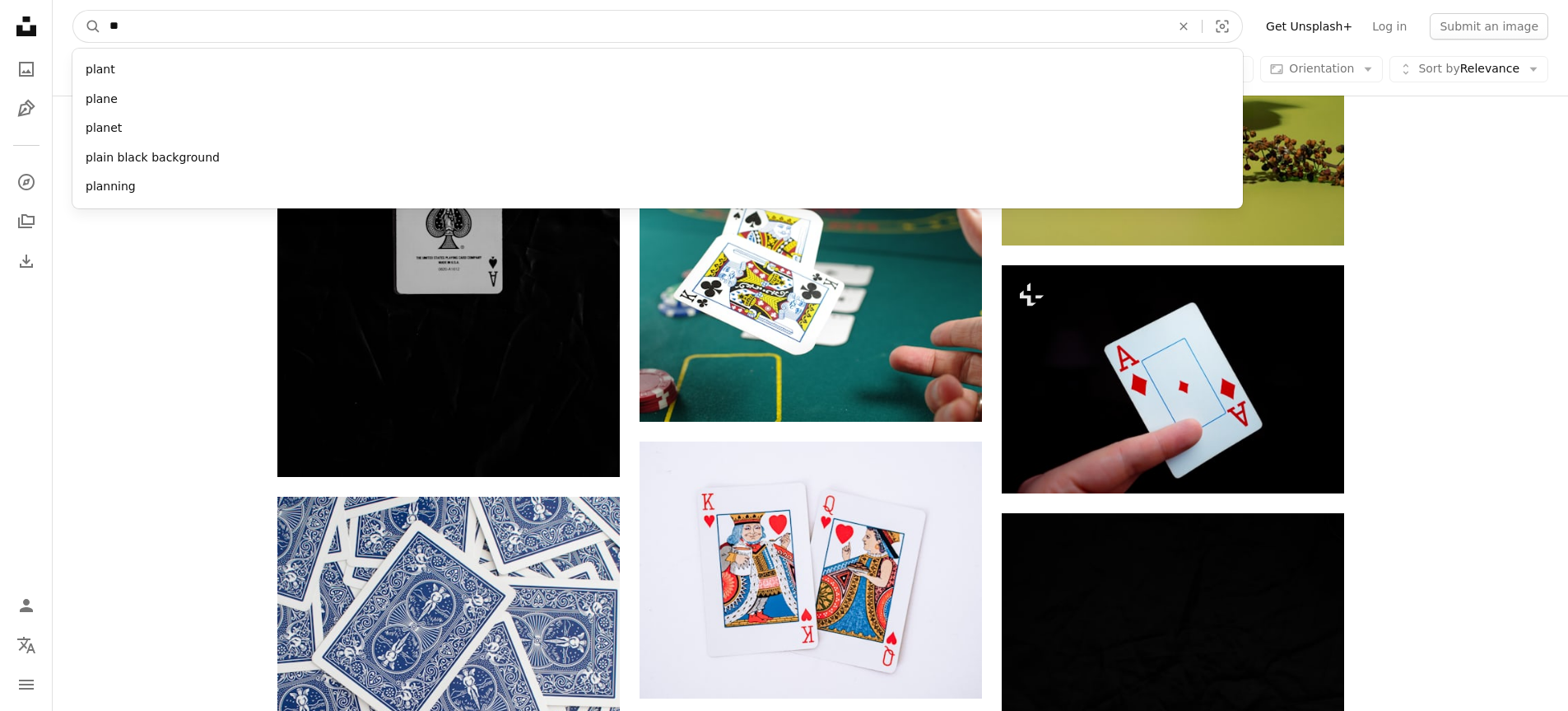
type input "*"
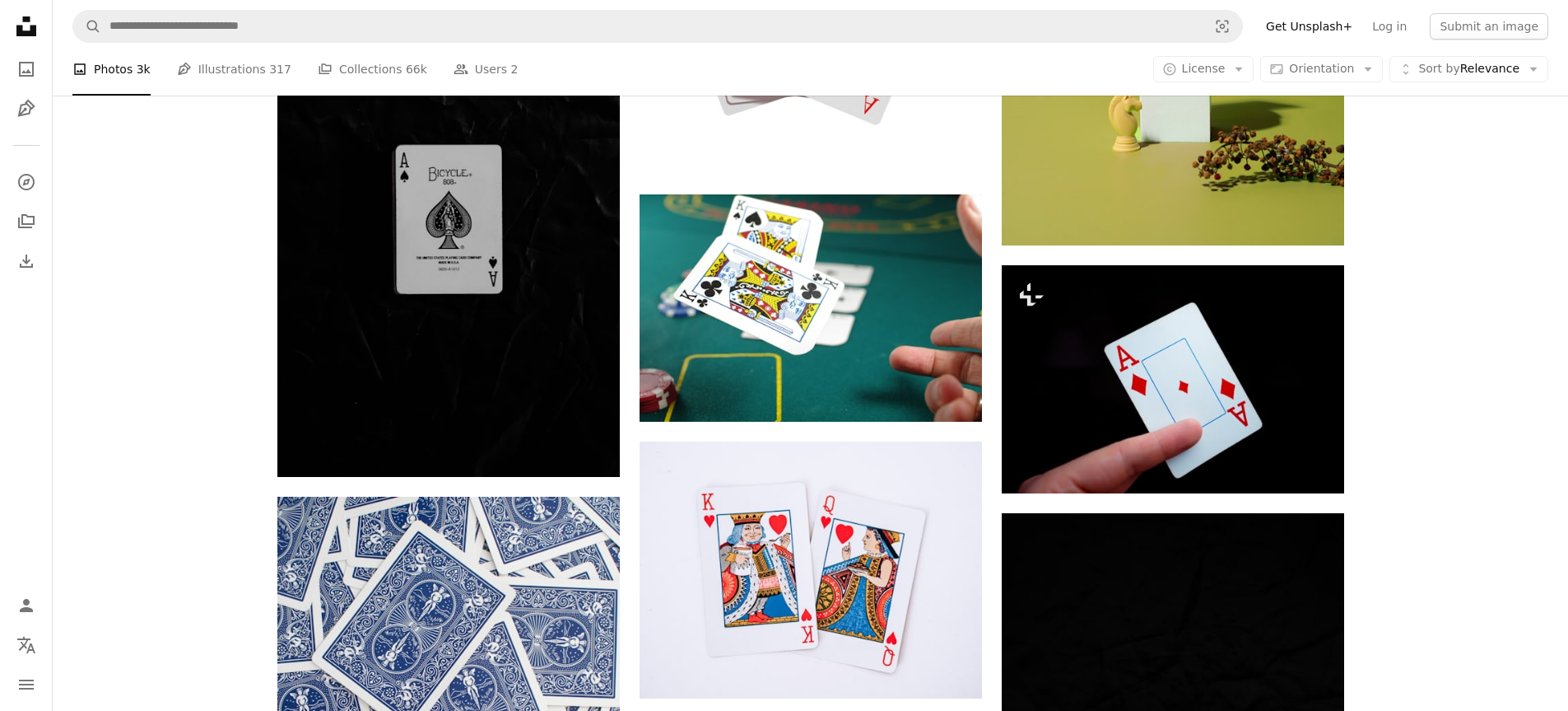
click at [239, 65] on link "Pen Tool Illustrations 317" at bounding box center [234, 68] width 115 height 53
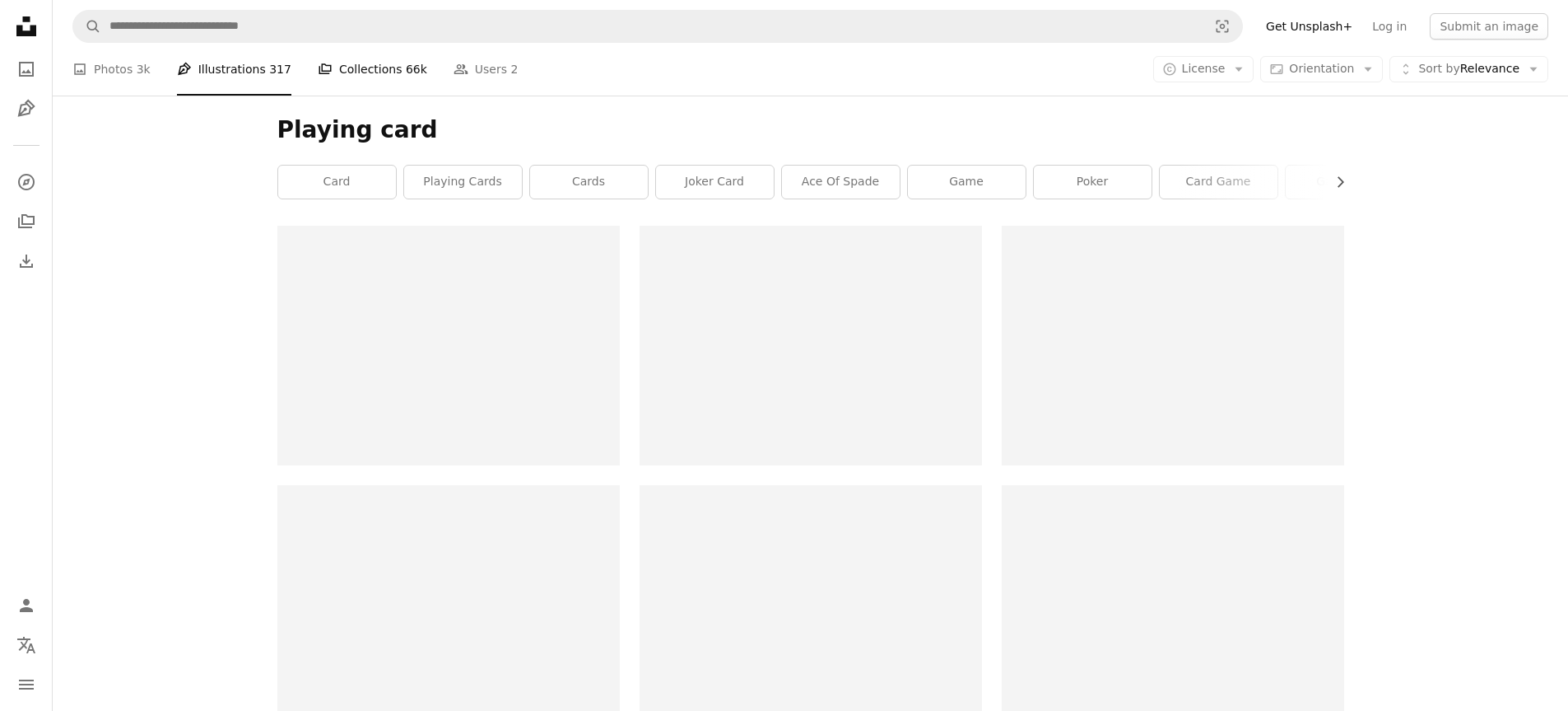
click at [326, 76] on link "A stack of folders Collections 66k" at bounding box center [373, 68] width 109 height 53
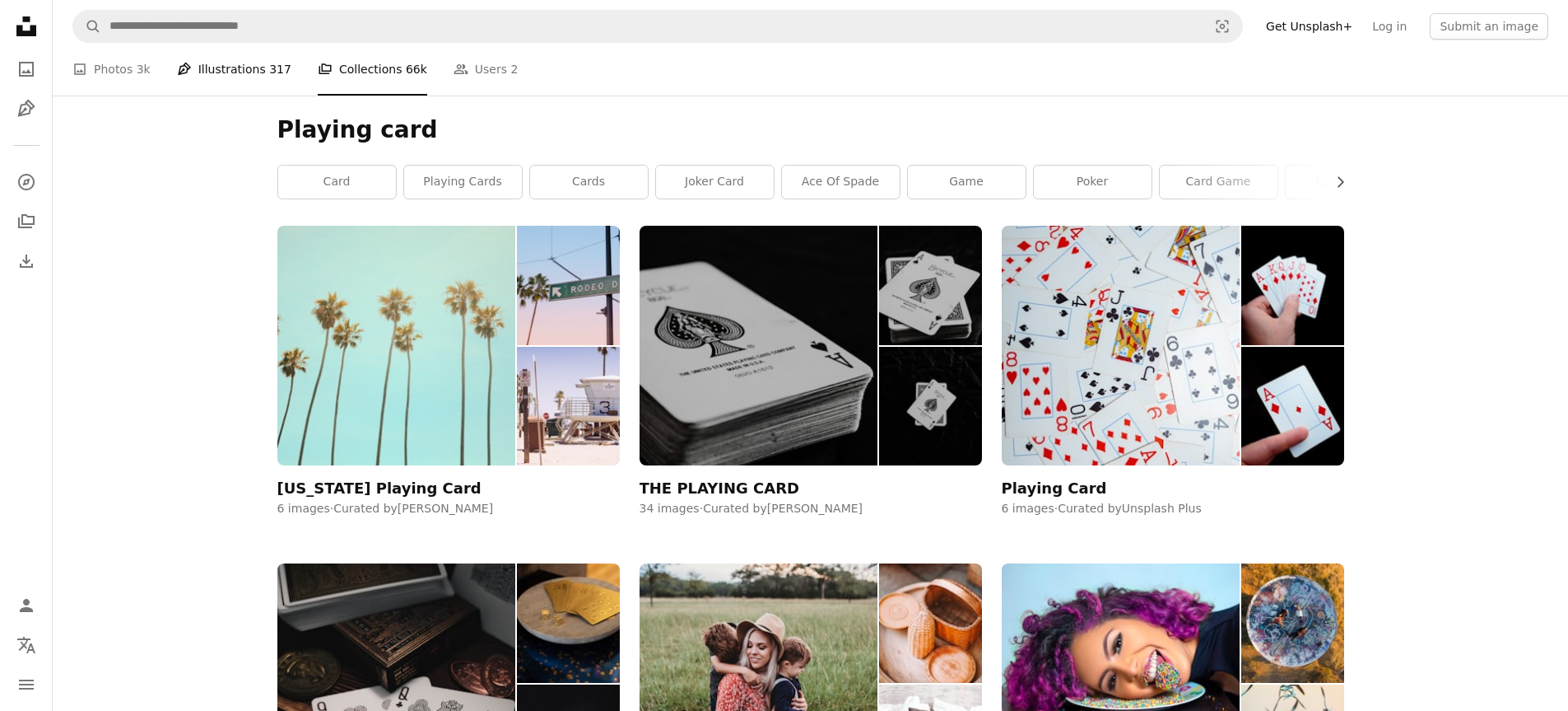
click at [240, 72] on link "Pen Tool Illustrations 317" at bounding box center [234, 68] width 115 height 53
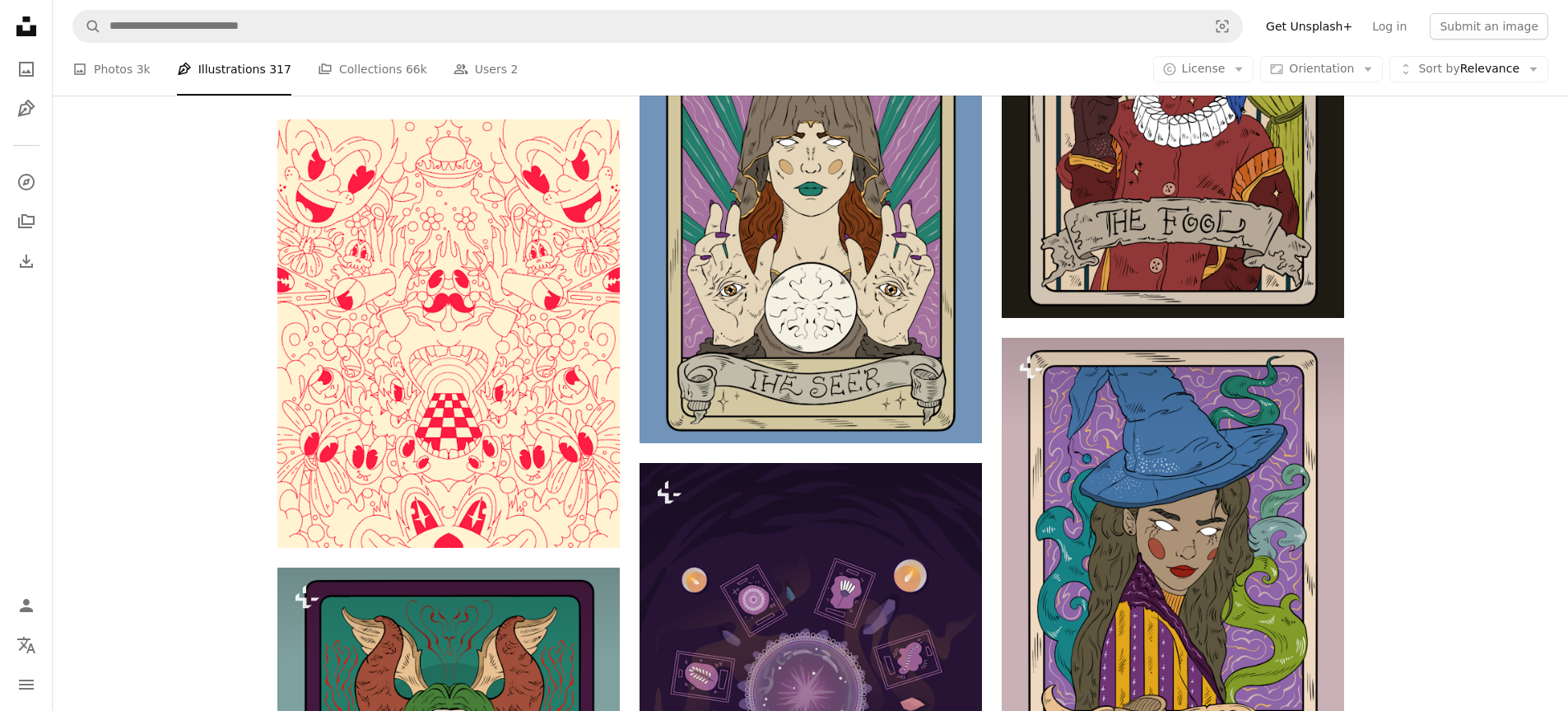
scroll to position [2140, 0]
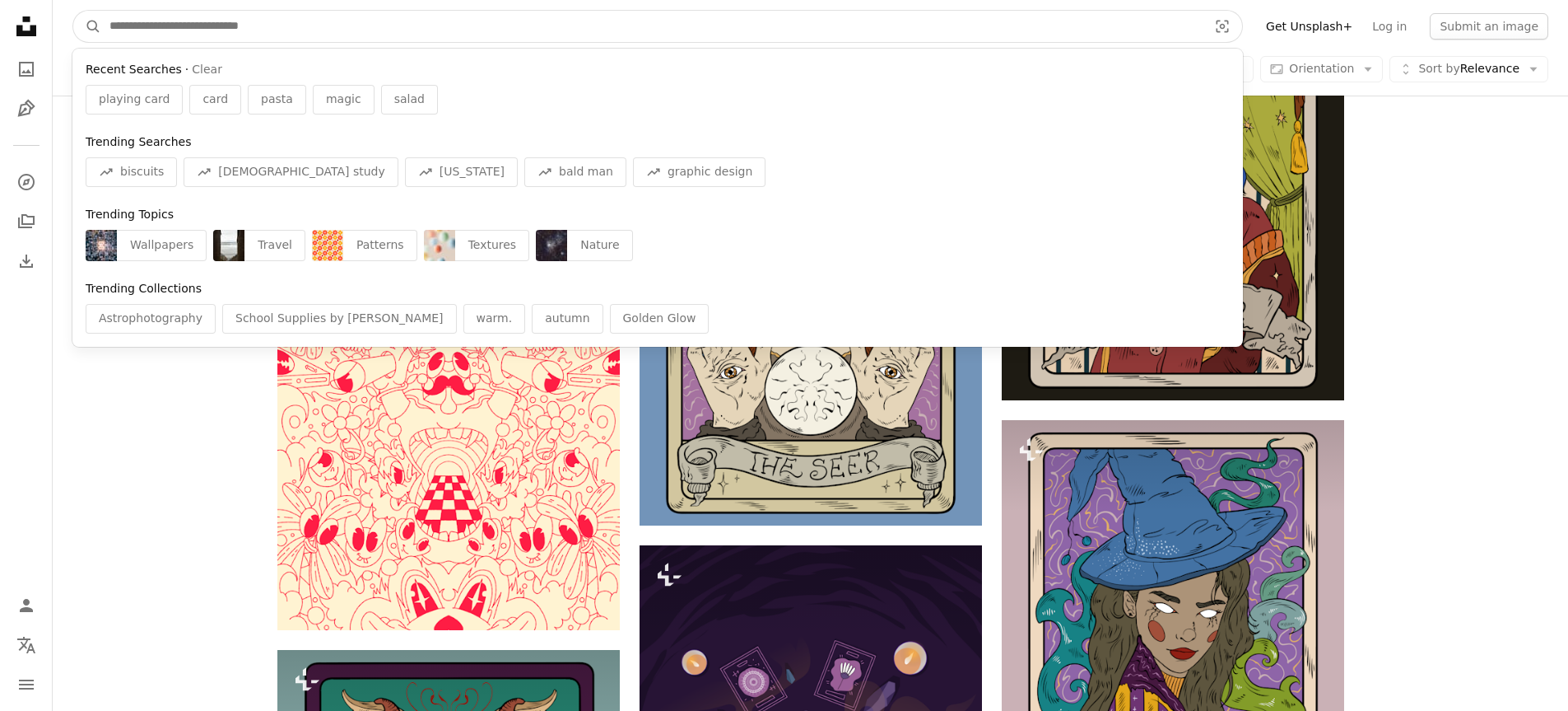
click at [318, 24] on input "Find visuals sitewide" at bounding box center [652, 27] width 1101 height 31
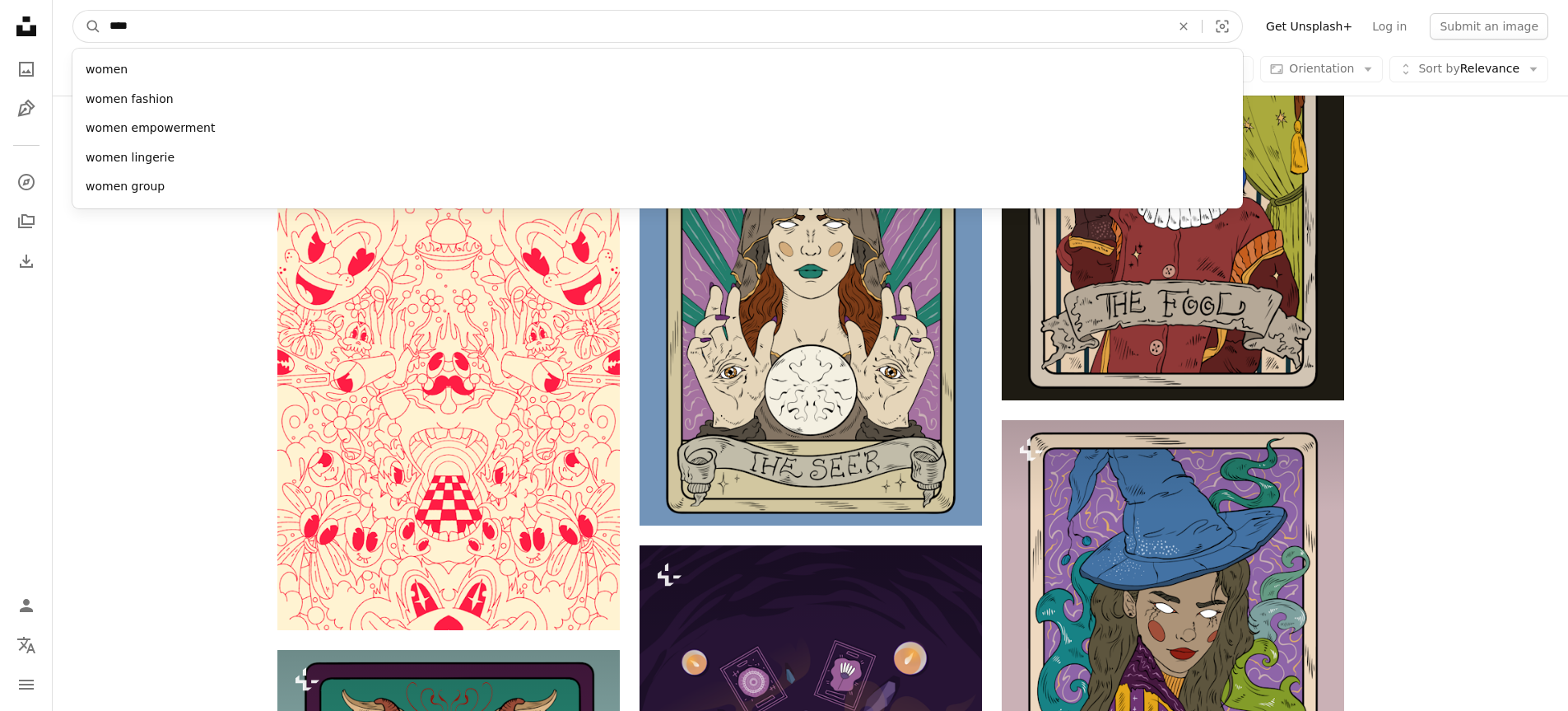
type input "*****"
click button "A magnifying glass" at bounding box center [87, 27] width 28 height 31
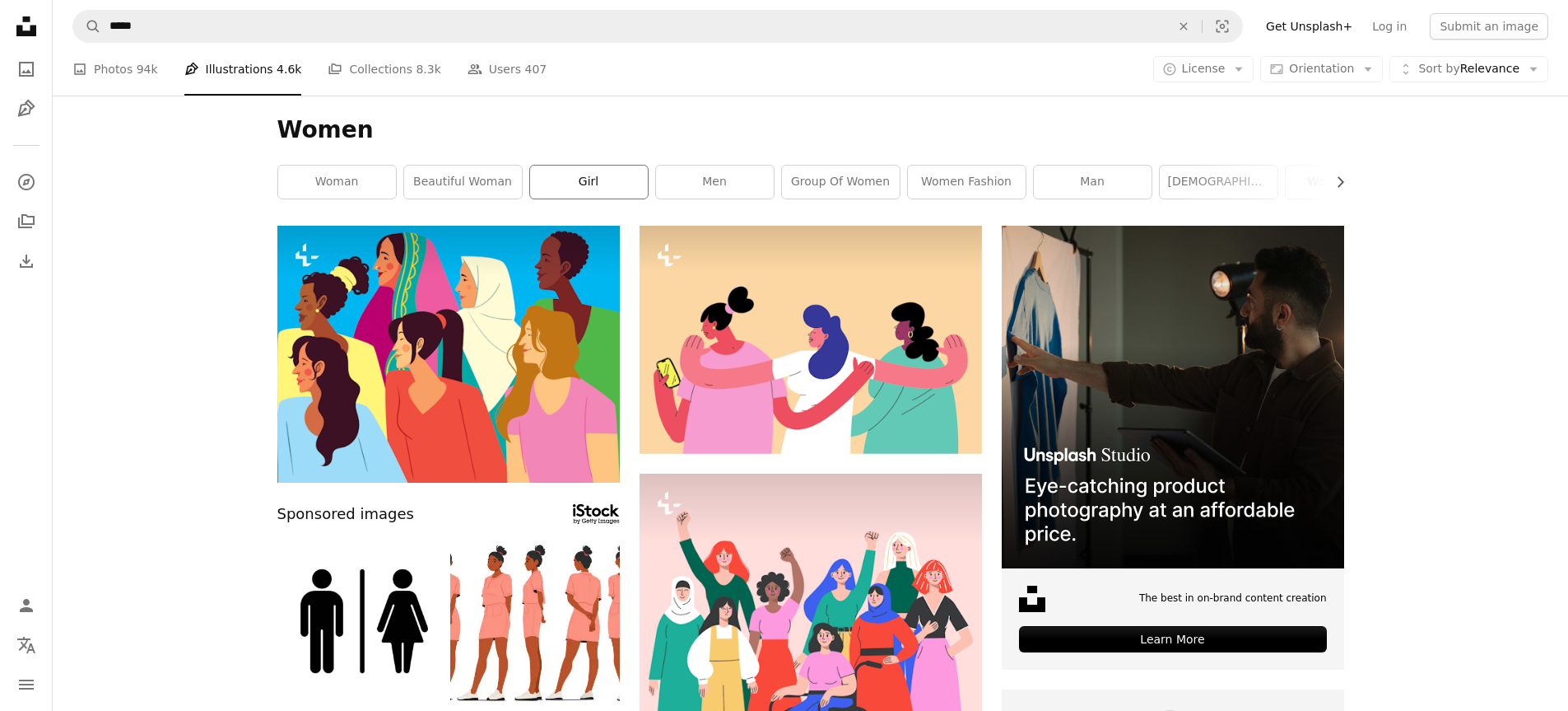
click at [568, 184] on link "girl" at bounding box center [588, 182] width 117 height 33
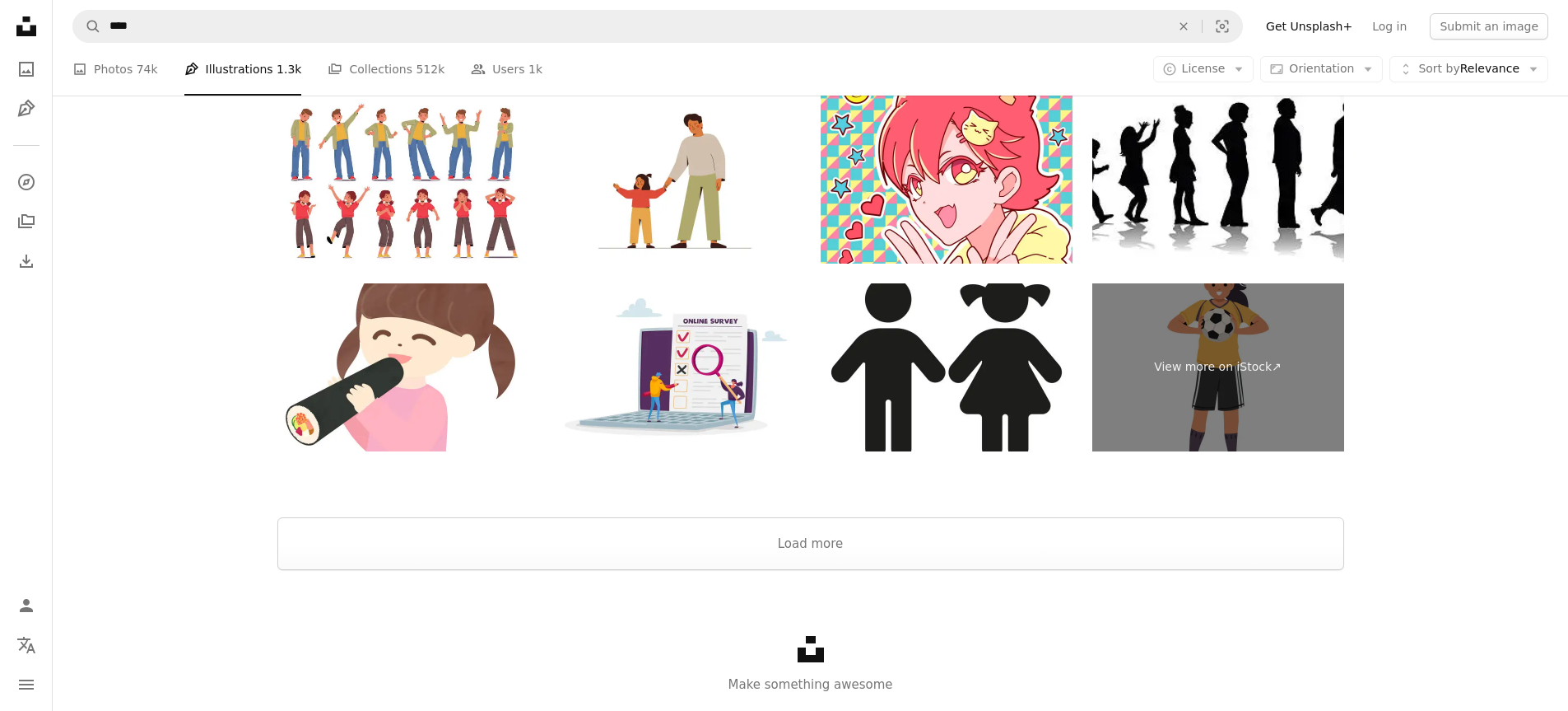
scroll to position [3293, 0]
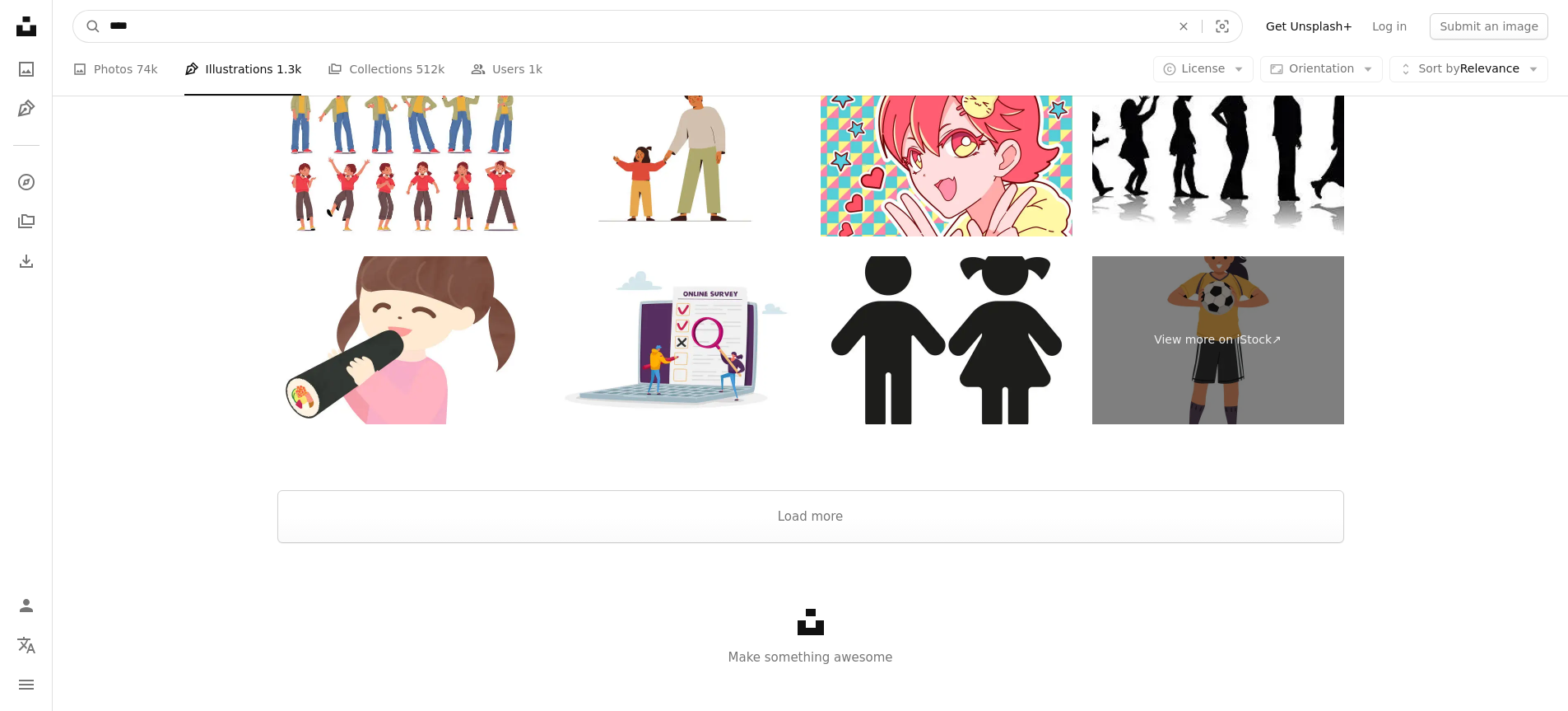
click at [406, 30] on input "****" at bounding box center [633, 27] width 1064 height 31
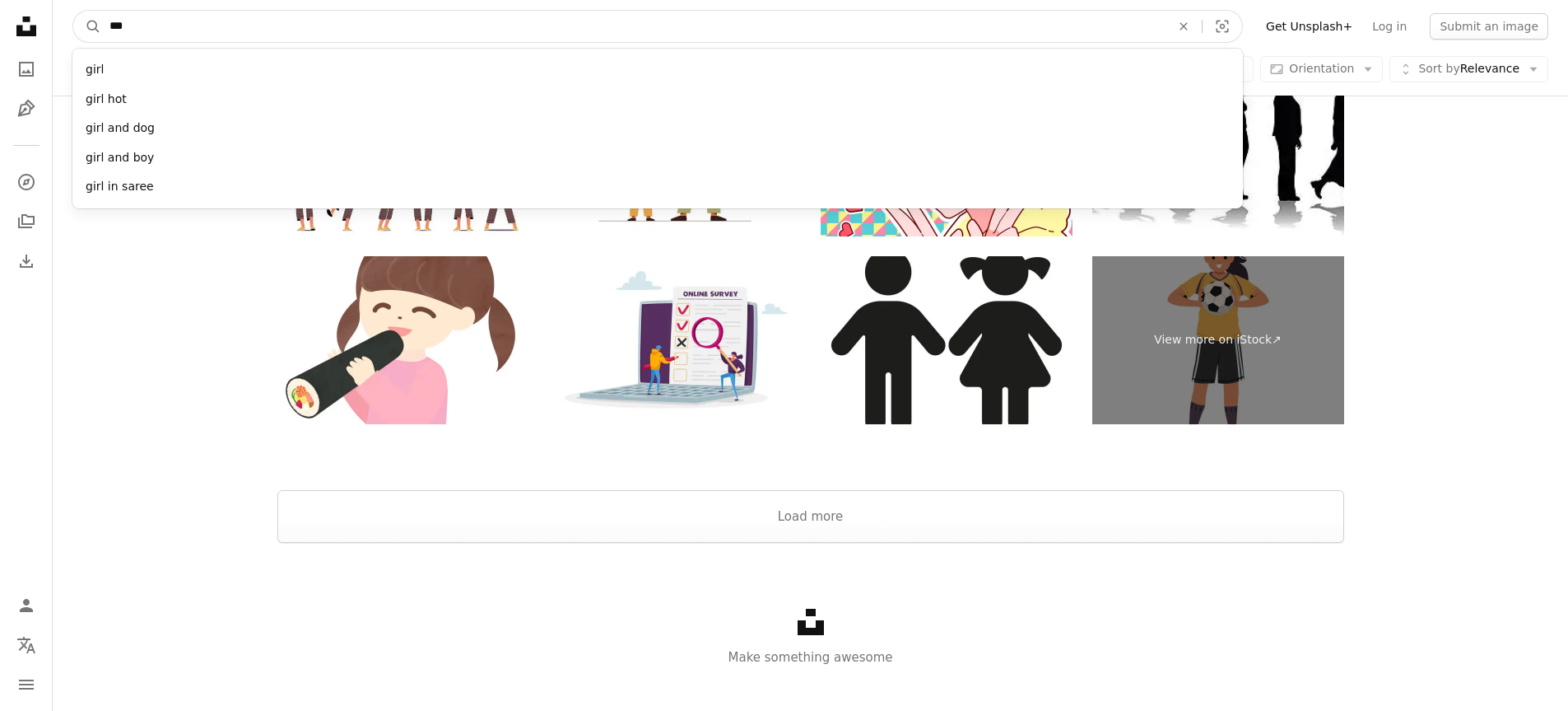
type input "***"
click at [73, 11] on button "A magnifying glass" at bounding box center [87, 27] width 28 height 31
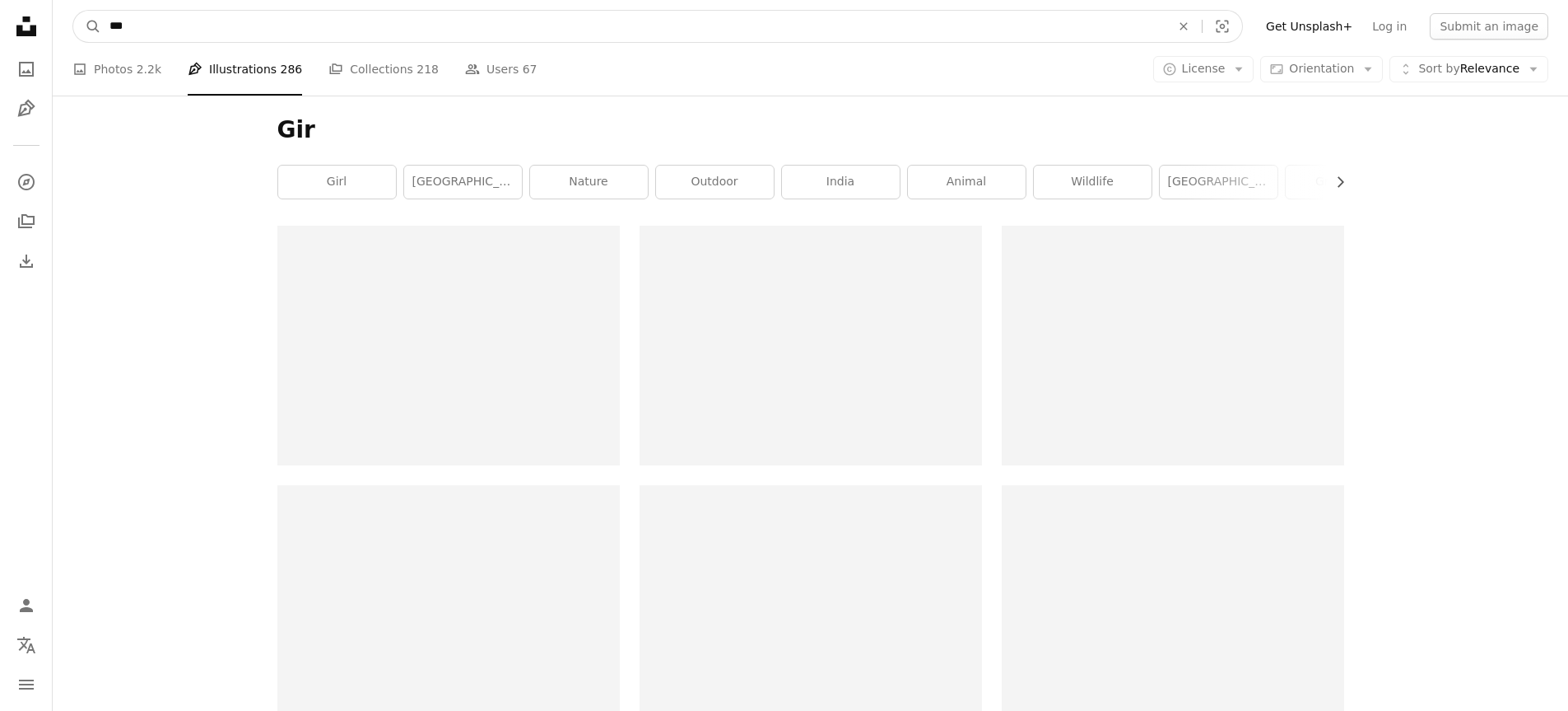
click at [414, 13] on input "***" at bounding box center [633, 27] width 1064 height 31
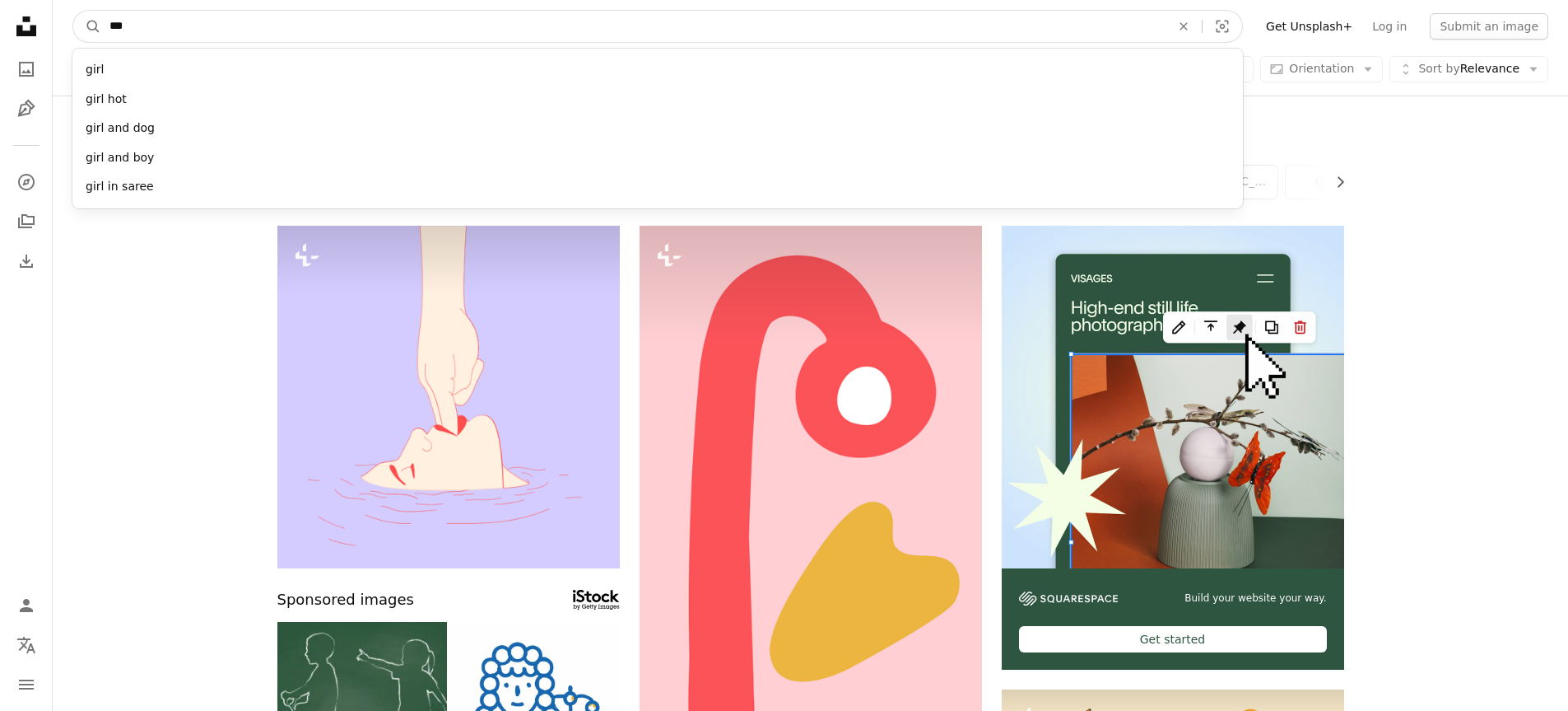
click at [73, 11] on button "A magnifying glass" at bounding box center [87, 27] width 28 height 31
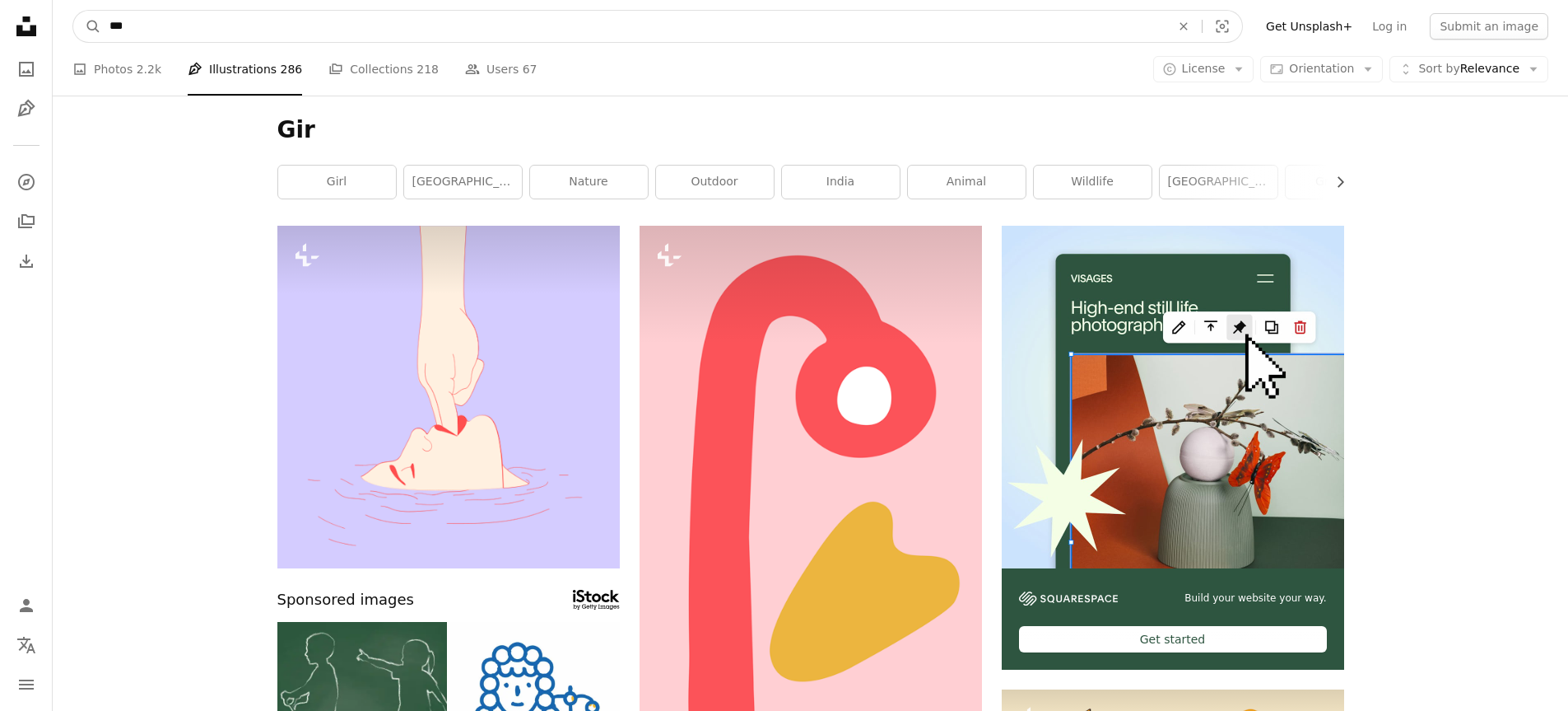
click at [73, 11] on button "A magnifying glass" at bounding box center [87, 27] width 28 height 31
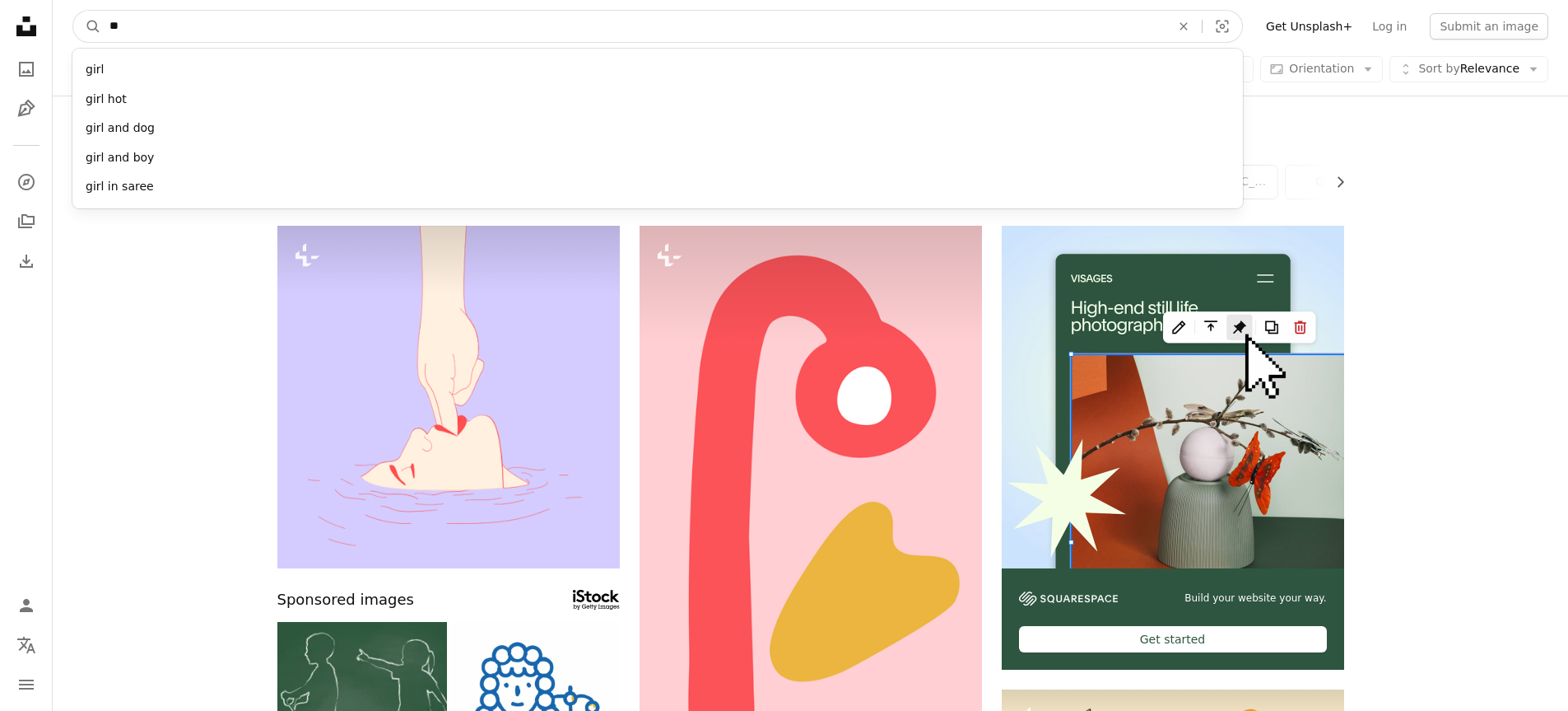
type input "*"
type input "*****"
click button "A magnifying glass" at bounding box center [87, 27] width 28 height 31
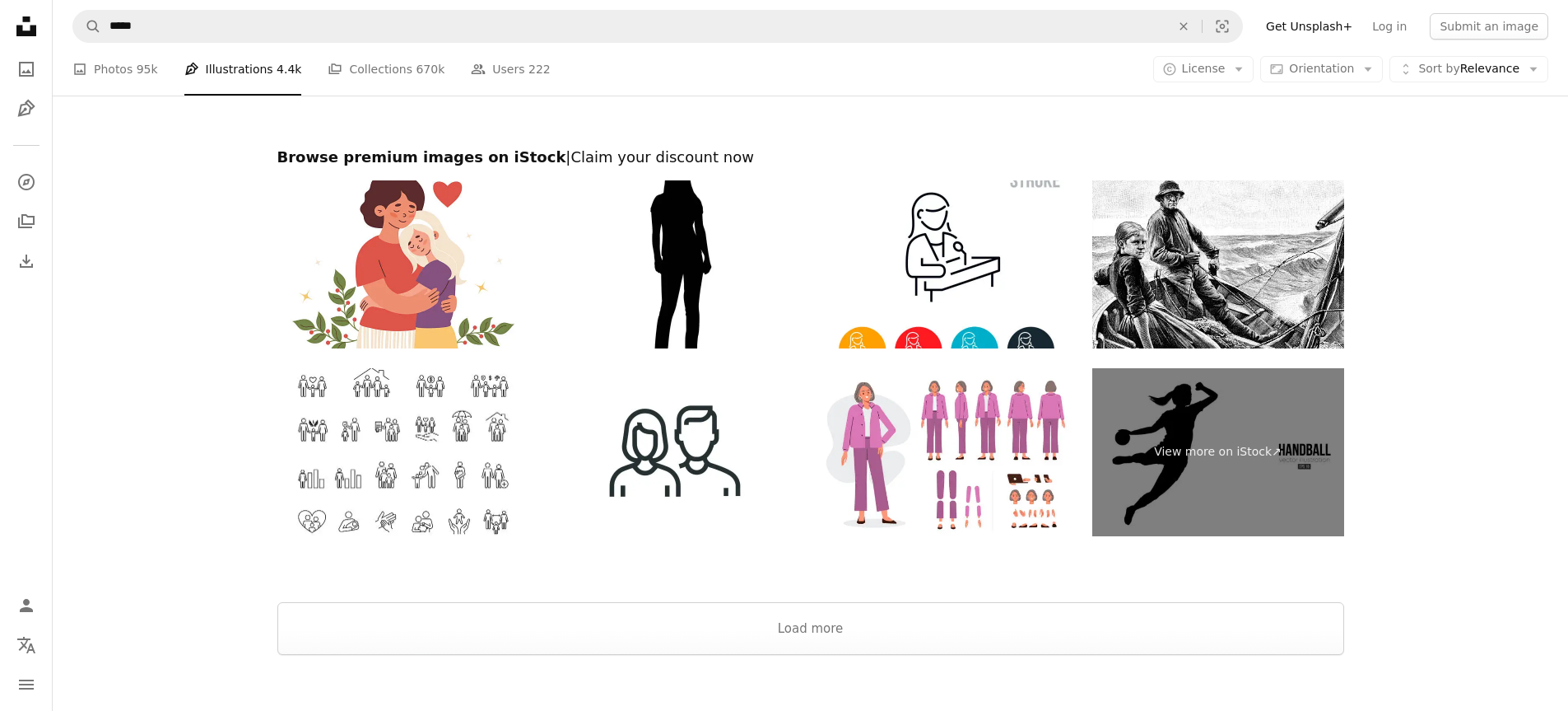
scroll to position [3660, 0]
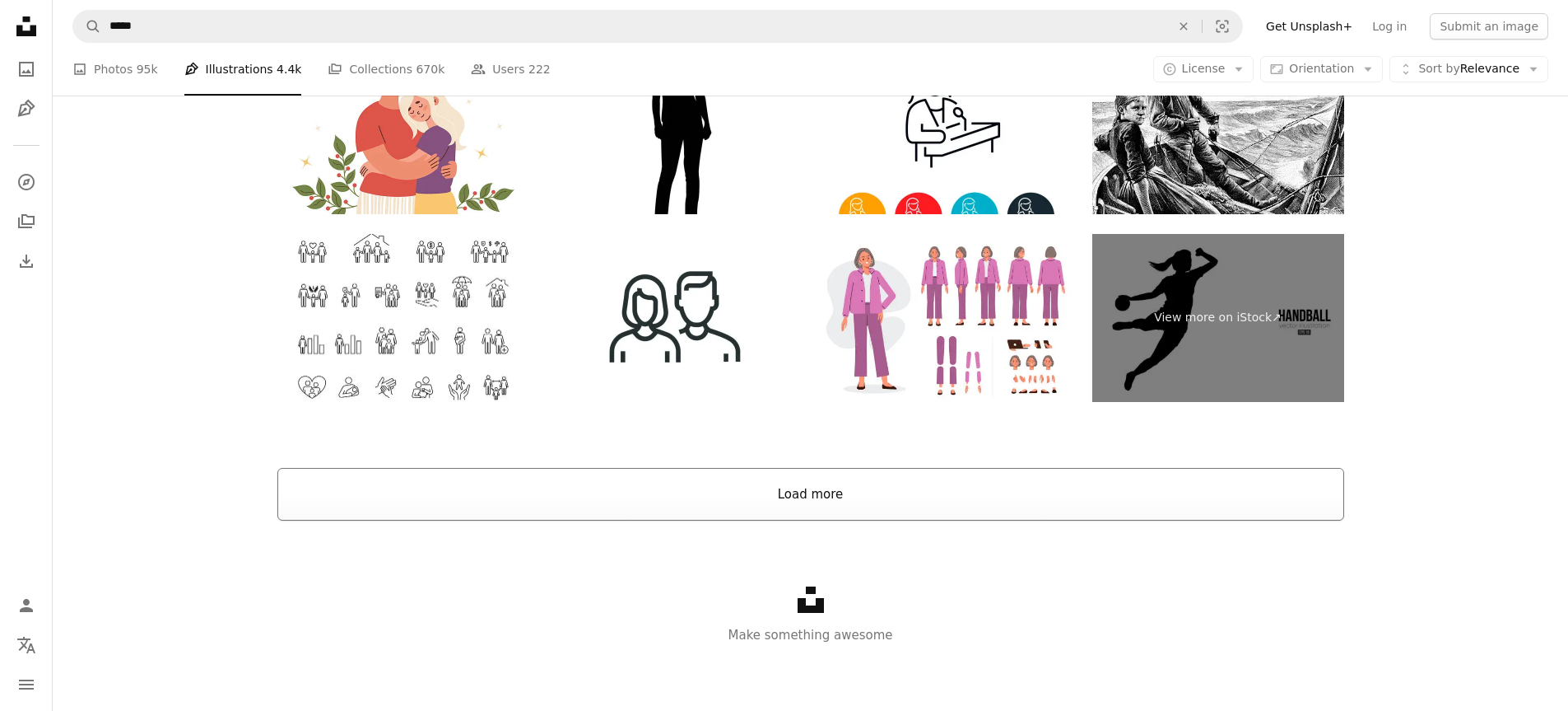
click at [916, 492] on button "Load more" at bounding box center [811, 494] width 1067 height 53
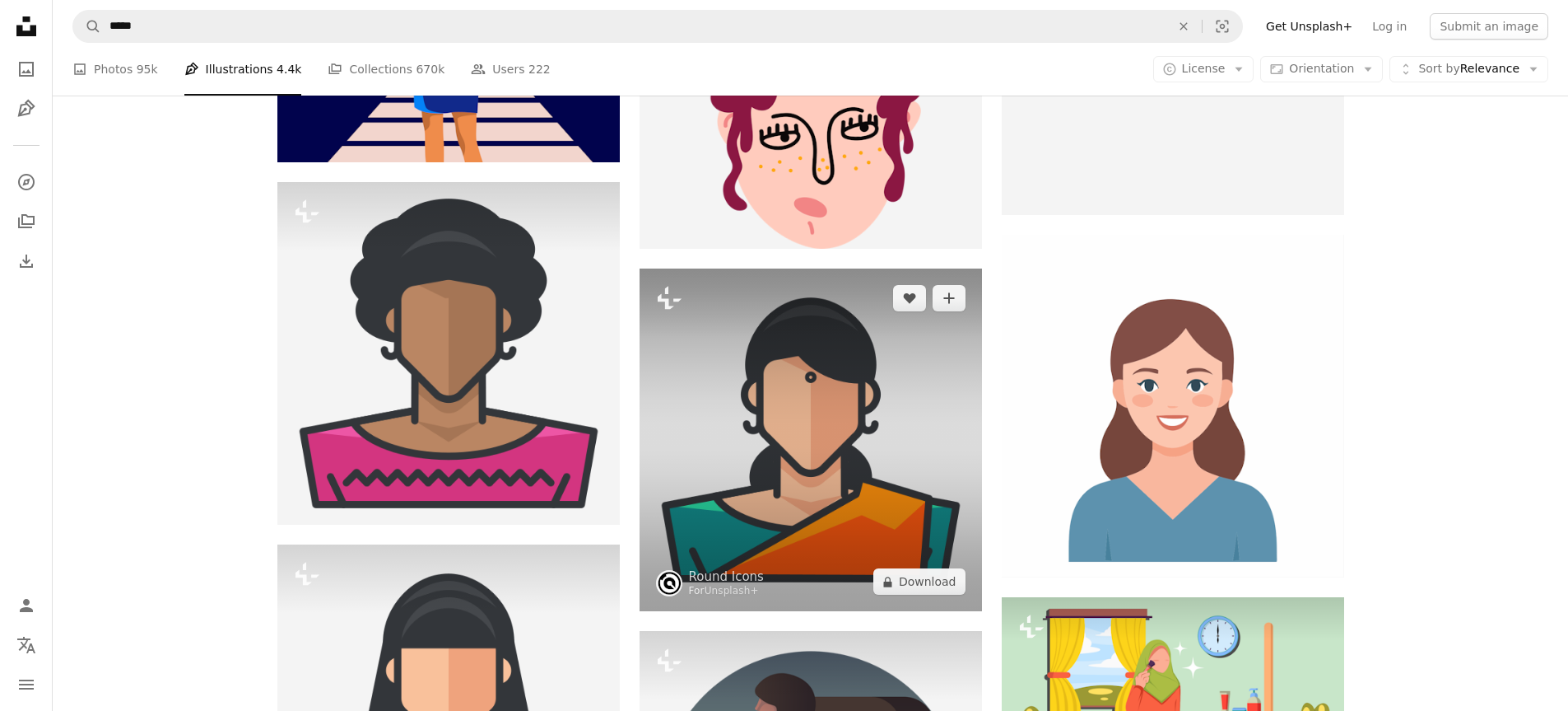
scroll to position [35853, 0]
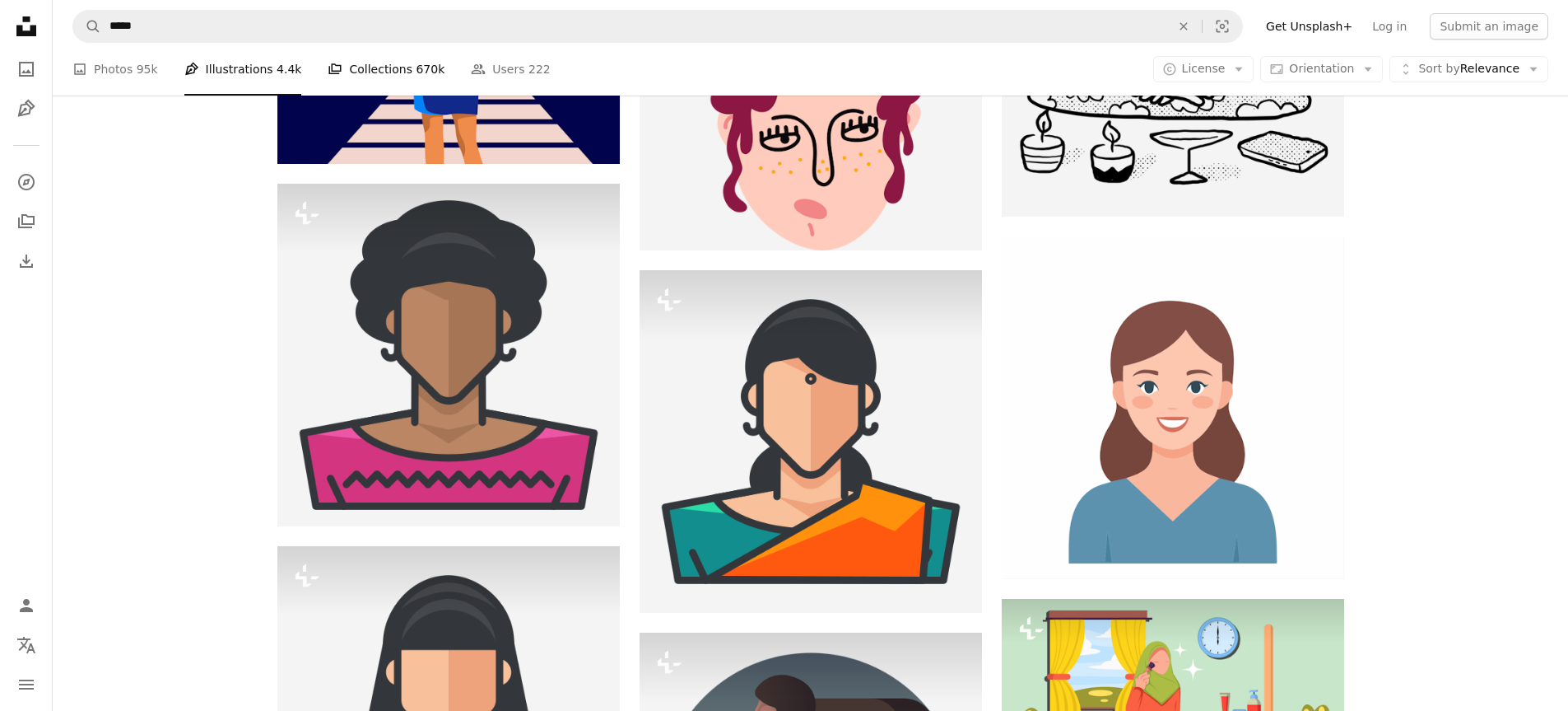
click at [356, 76] on link "A stack of folders Collections 670k" at bounding box center [386, 68] width 116 height 53
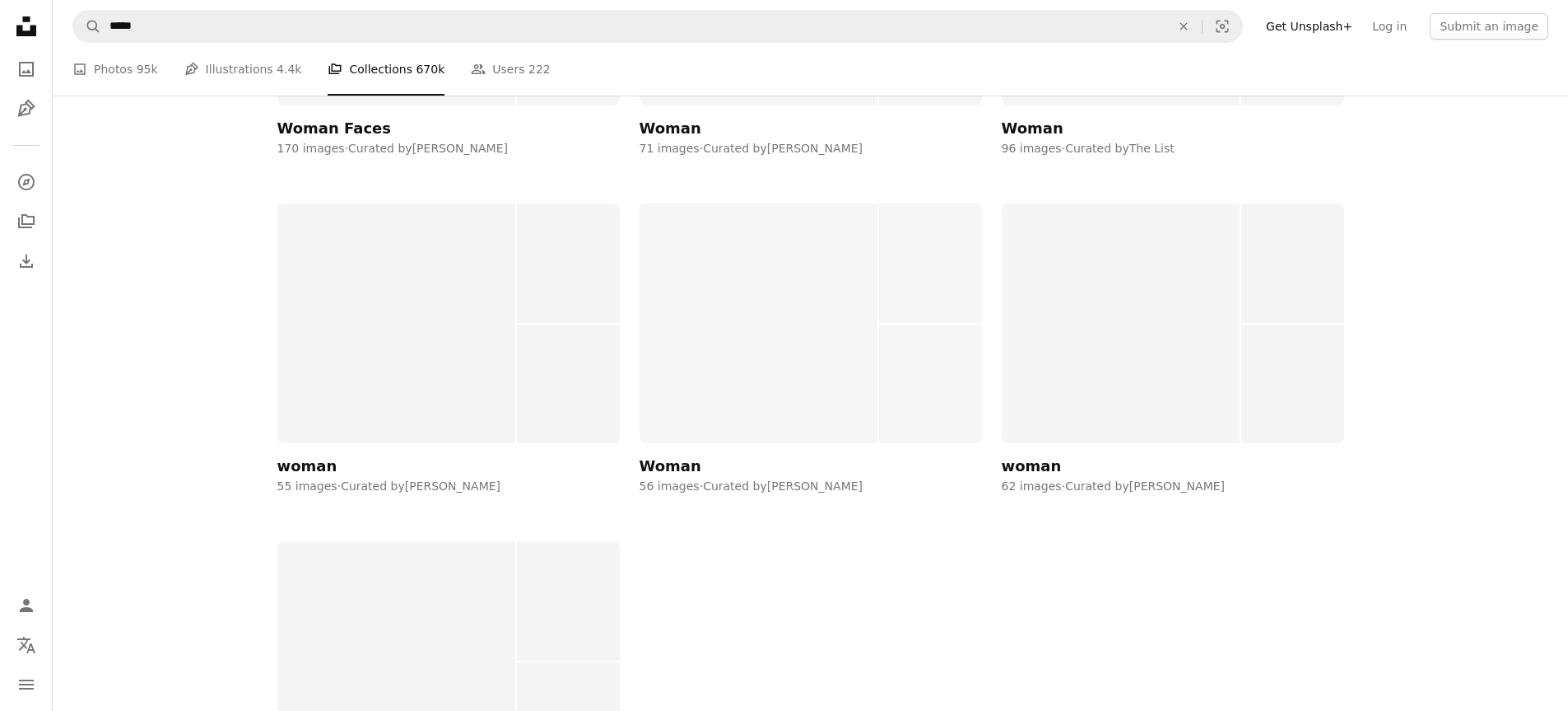
scroll to position [17336, 0]
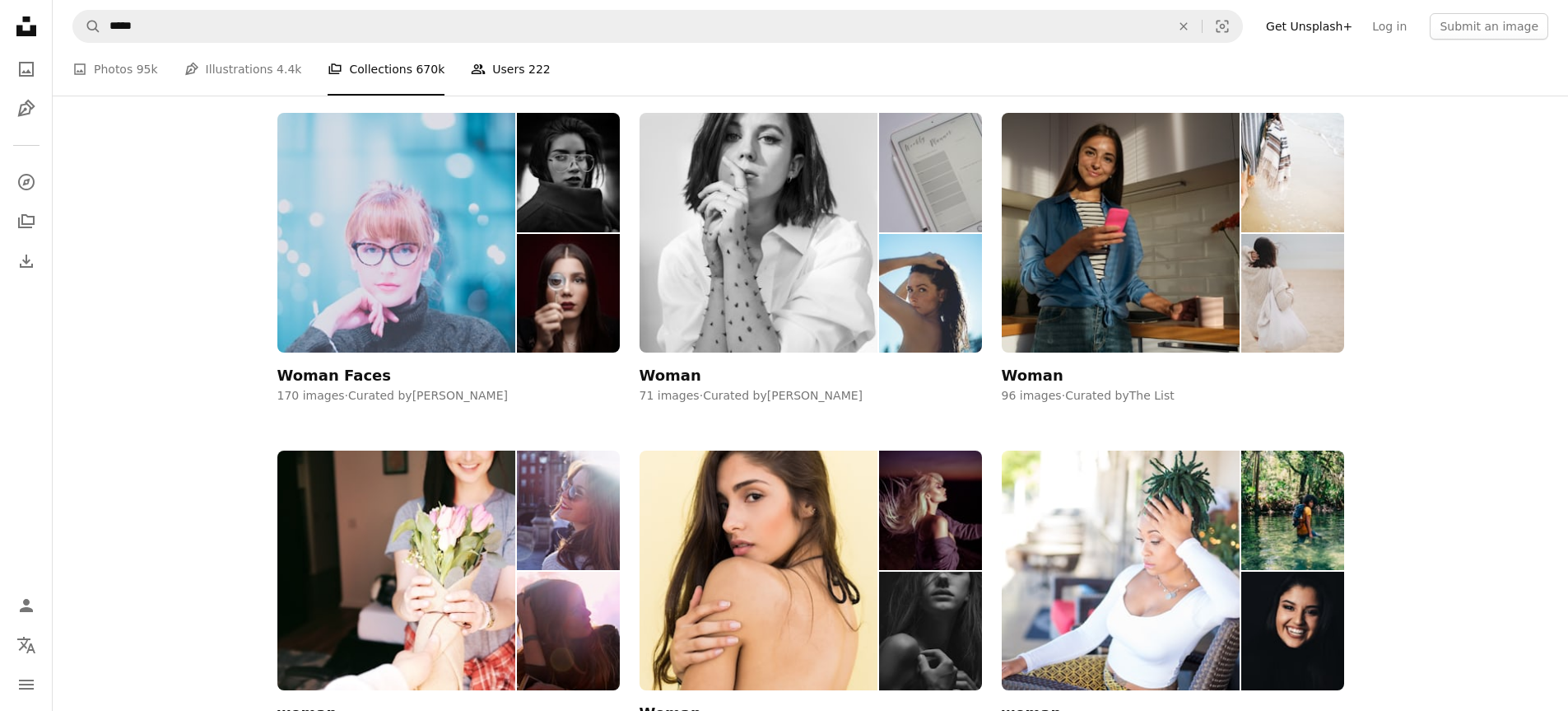
click at [471, 76] on icon "People" at bounding box center [478, 69] width 15 height 15
click at [529, 67] on span "222" at bounding box center [540, 69] width 22 height 18
click at [256, 81] on link "Pen Tool Illustrations 4.4k" at bounding box center [242, 68] width 117 height 53
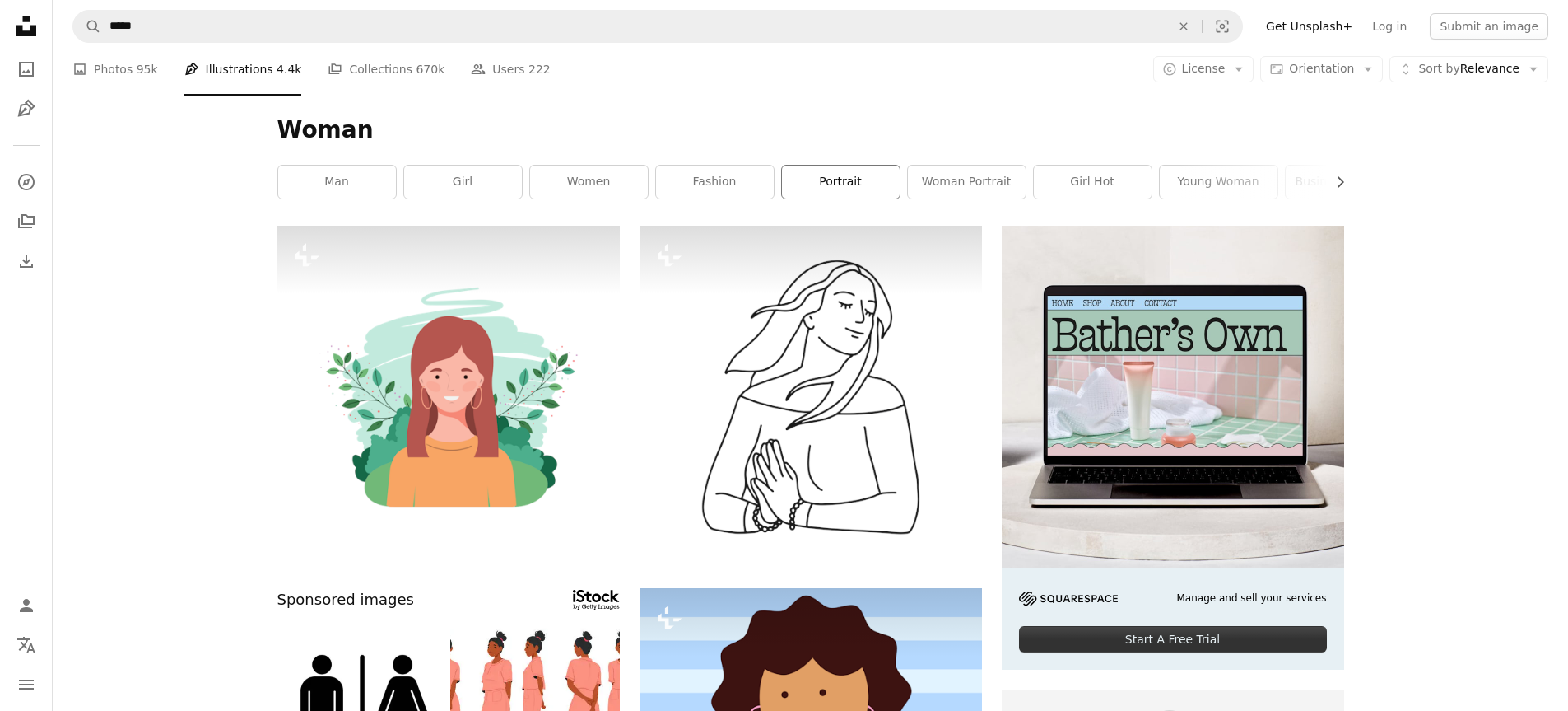
click at [834, 179] on link "portrait" at bounding box center [840, 182] width 117 height 33
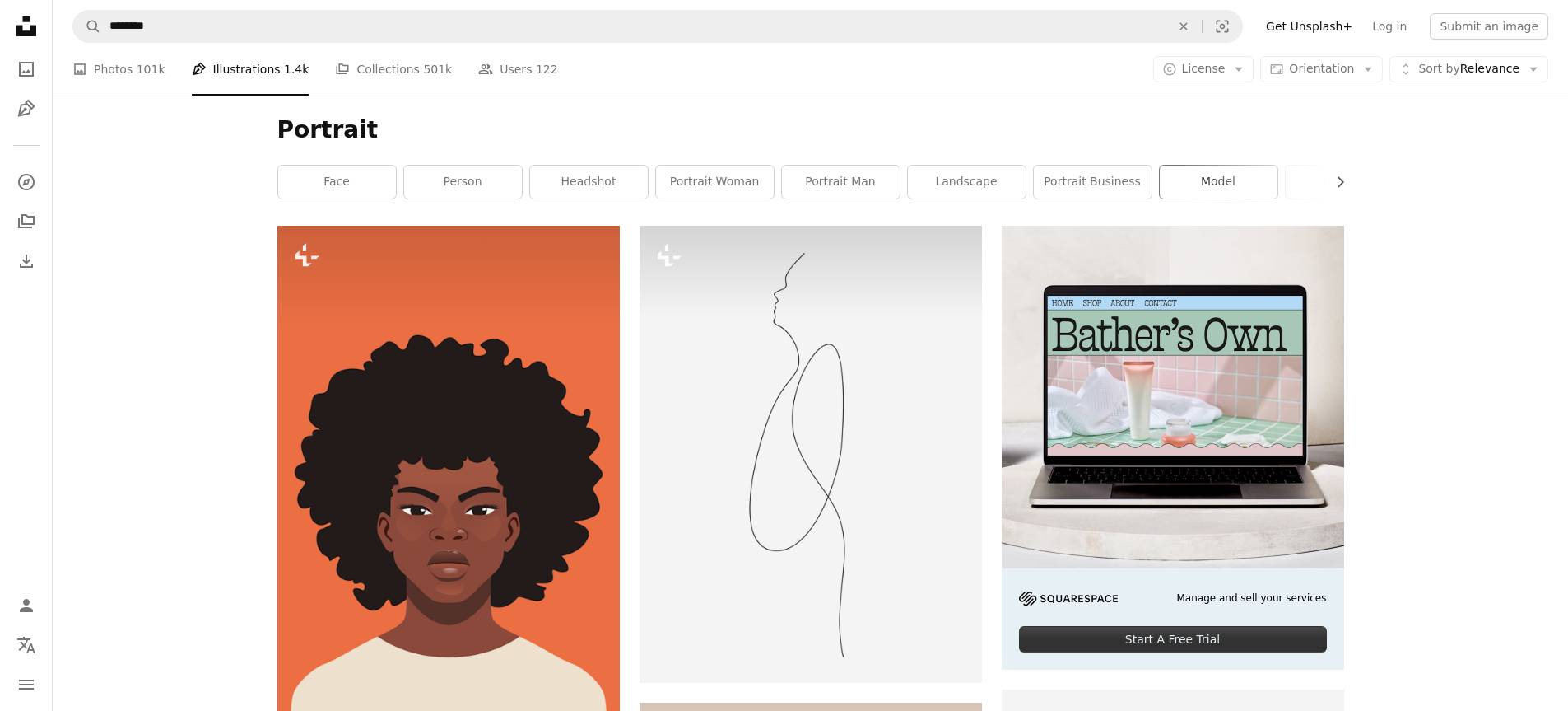
click at [1232, 191] on link "model" at bounding box center [1219, 182] width 117 height 33
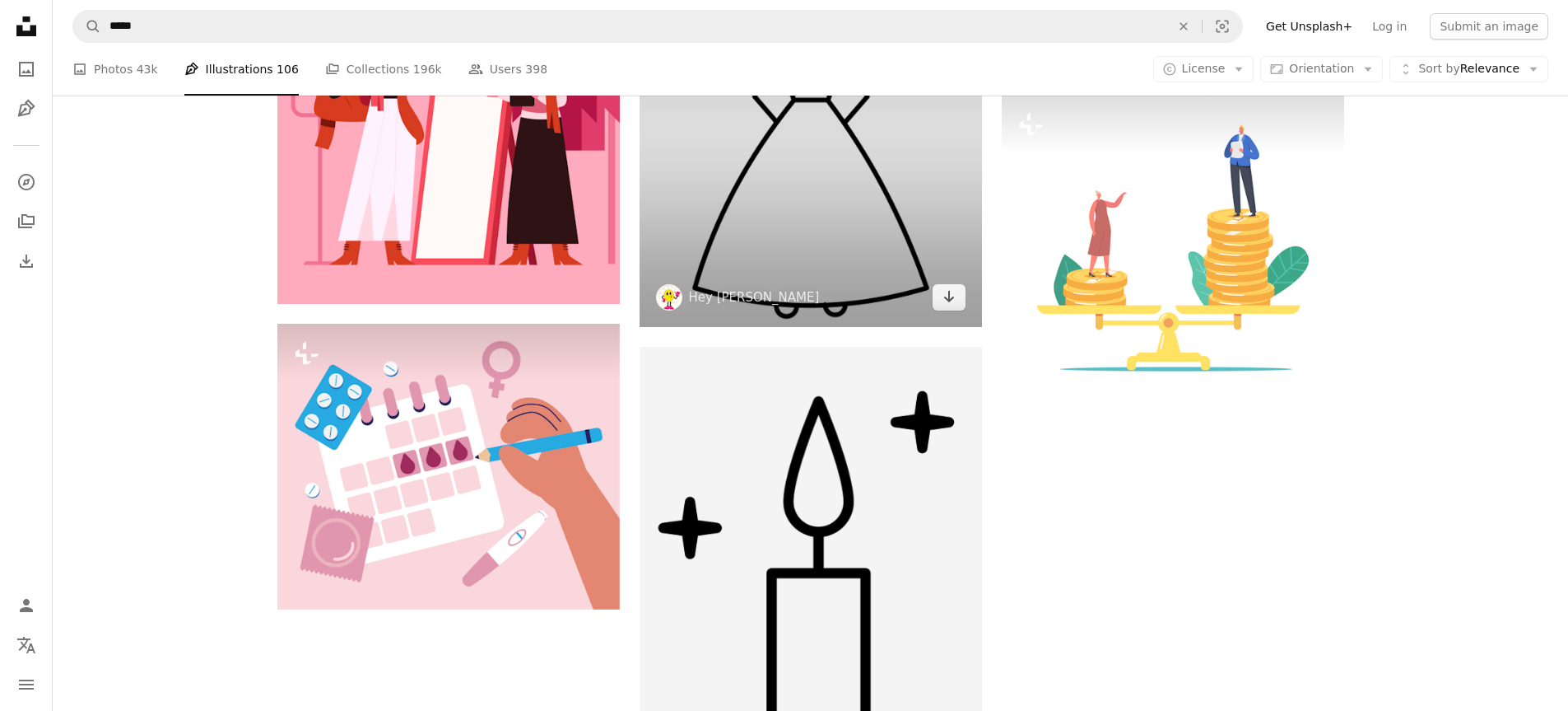
scroll to position [2305, 0]
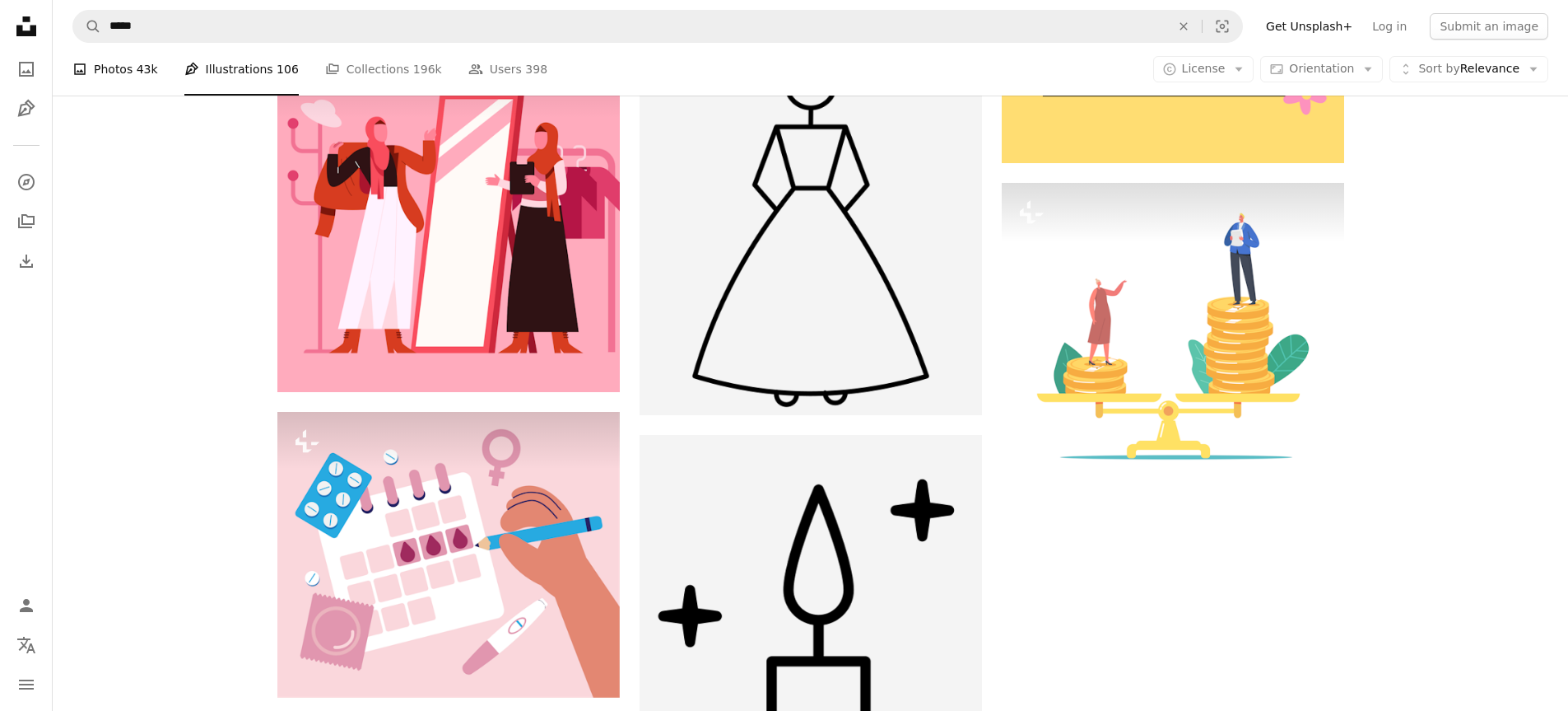
click at [98, 79] on link "A photo Photos 43k" at bounding box center [115, 68] width 86 height 53
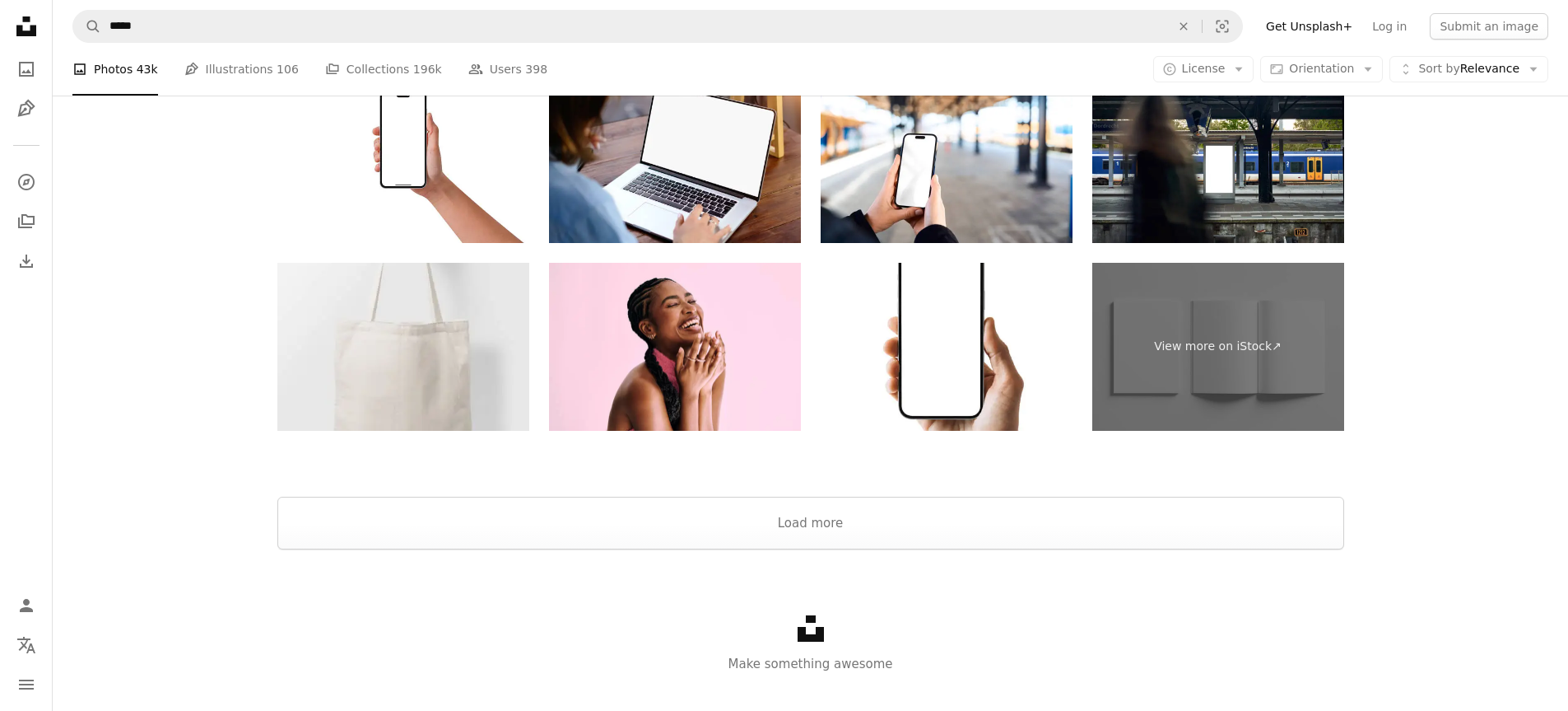
scroll to position [4145, 0]
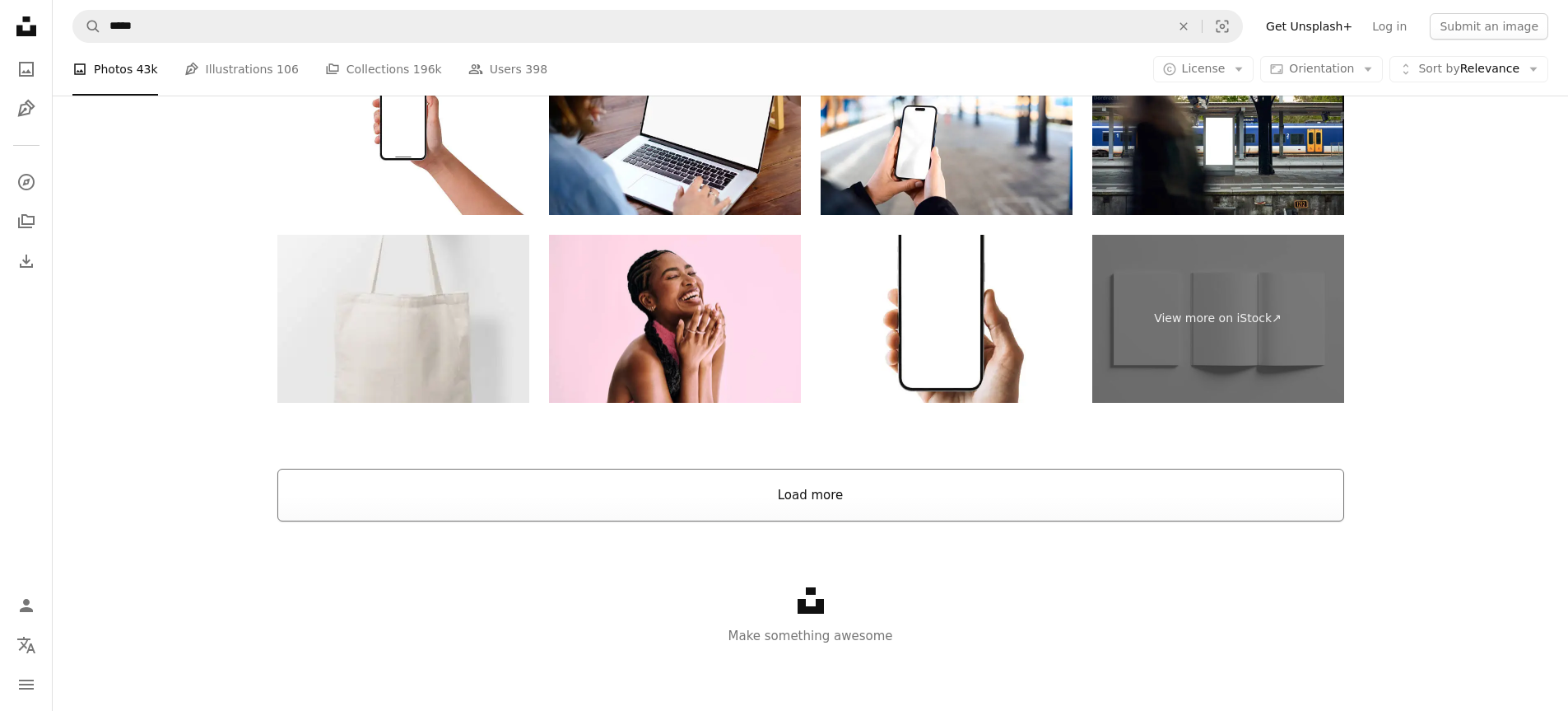
click at [851, 497] on button "Load more" at bounding box center [811, 495] width 1067 height 53
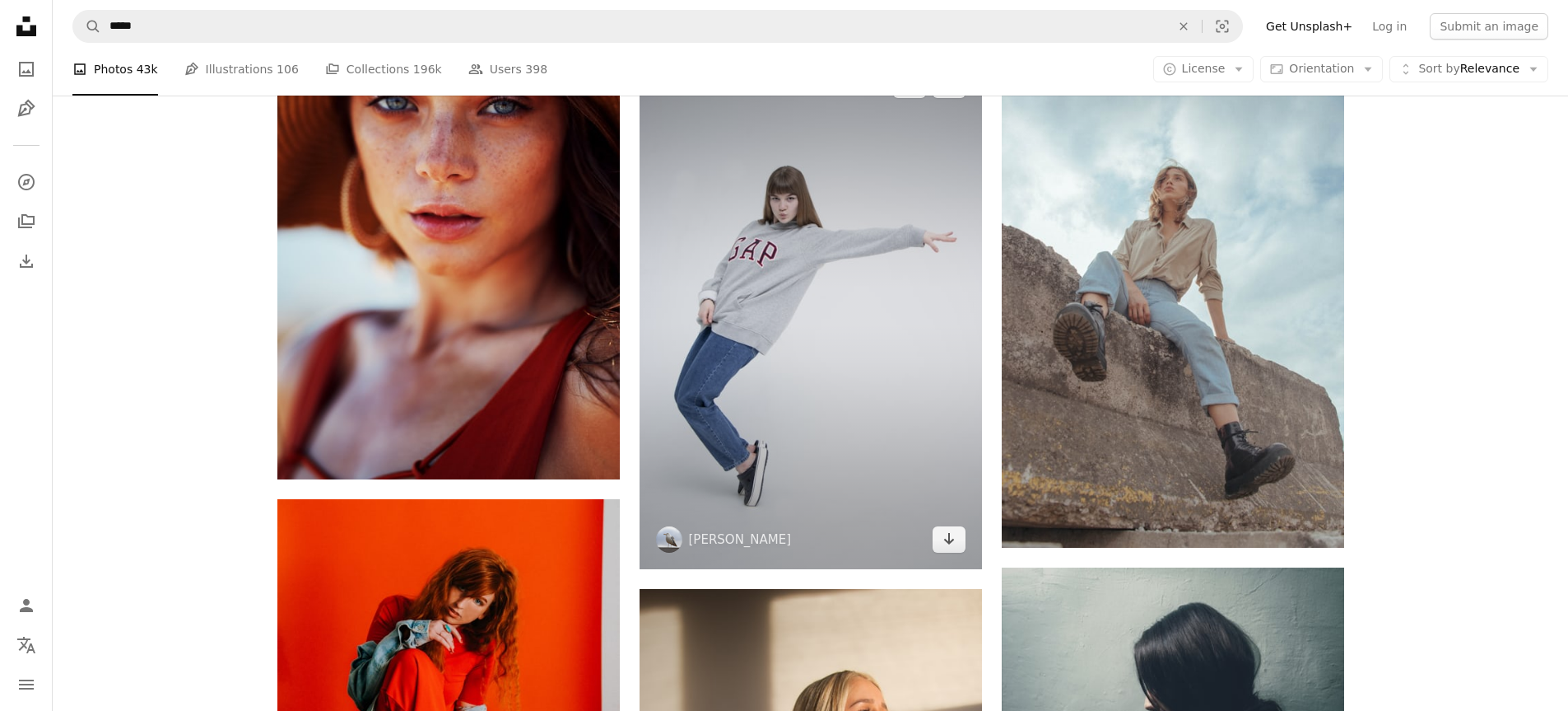
scroll to position [12872, 0]
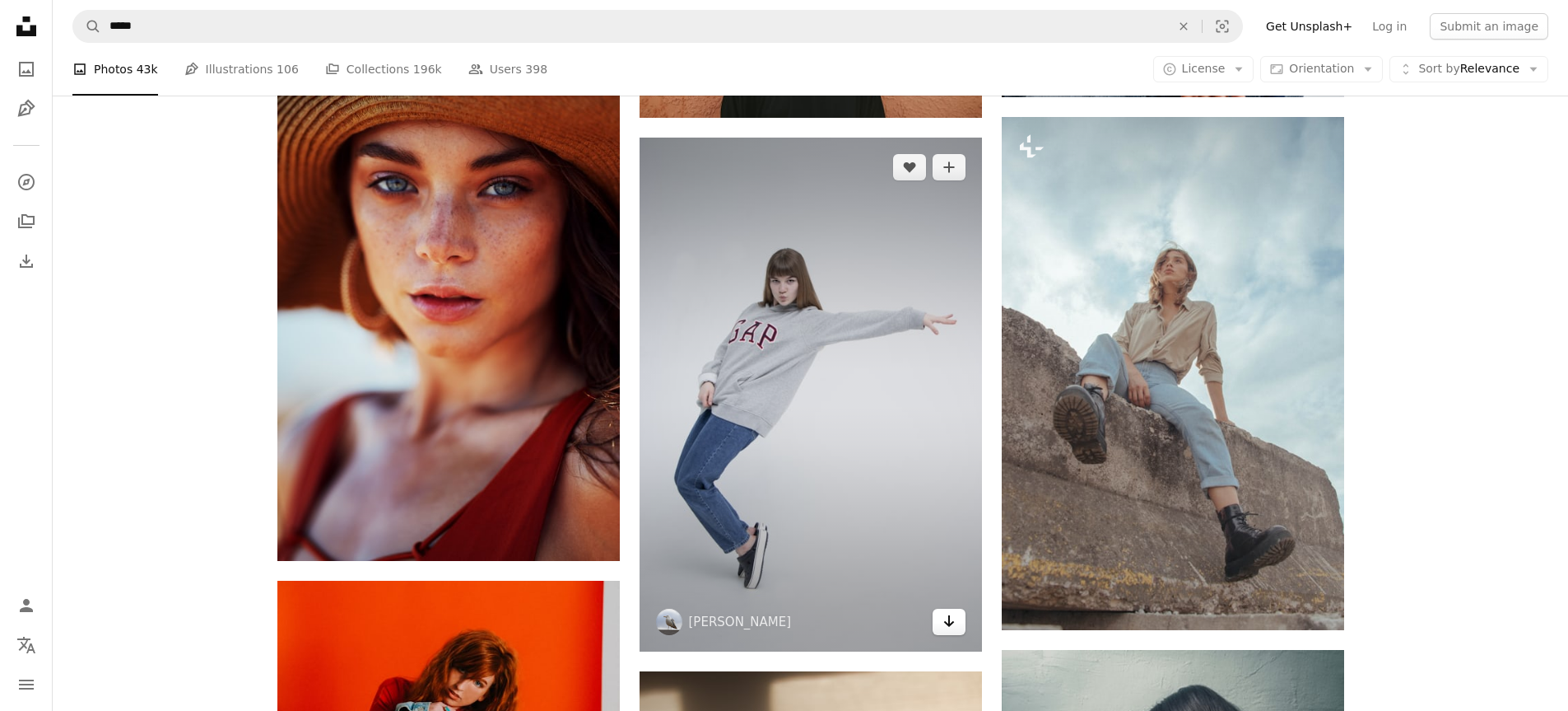
click at [955, 620] on icon "Arrow pointing down" at bounding box center [949, 620] width 13 height 19
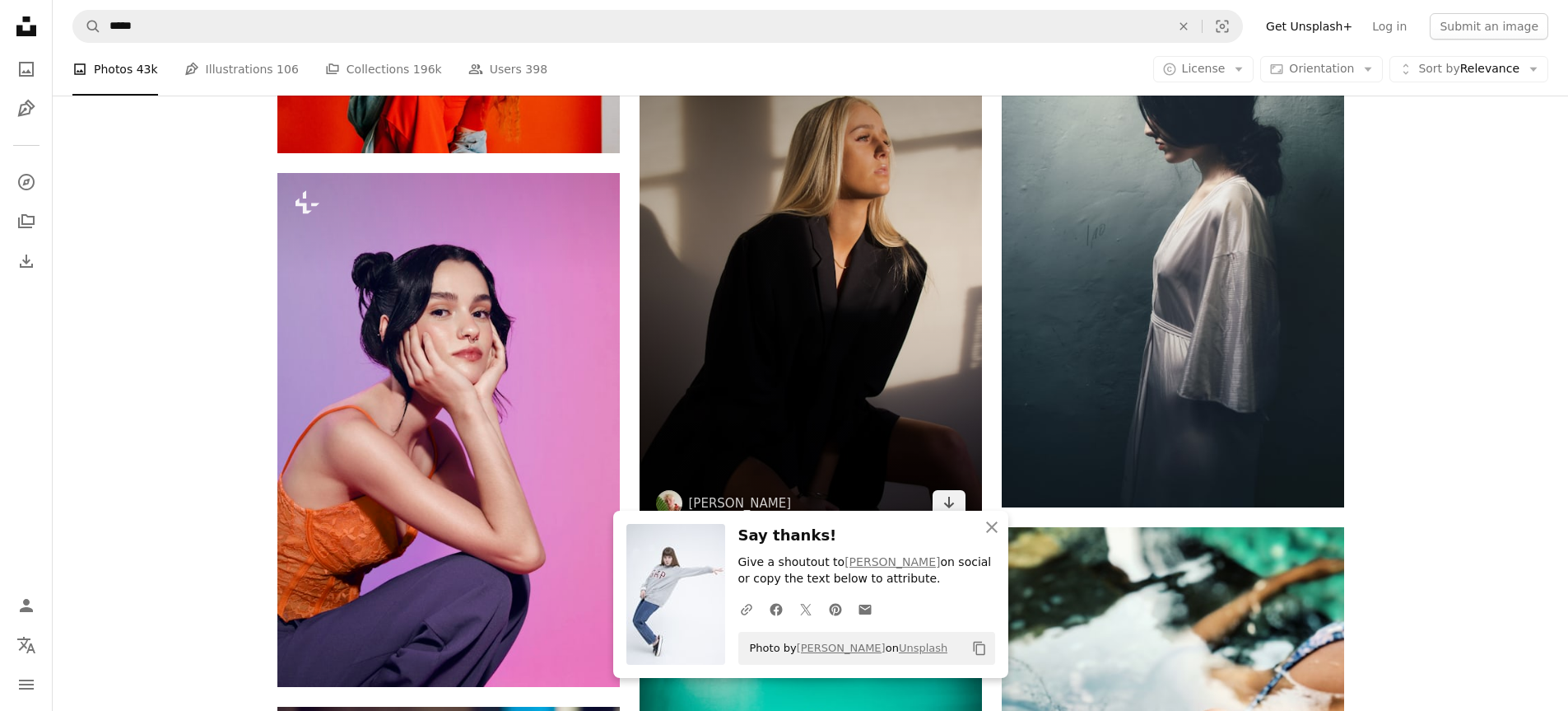
scroll to position [13531, 0]
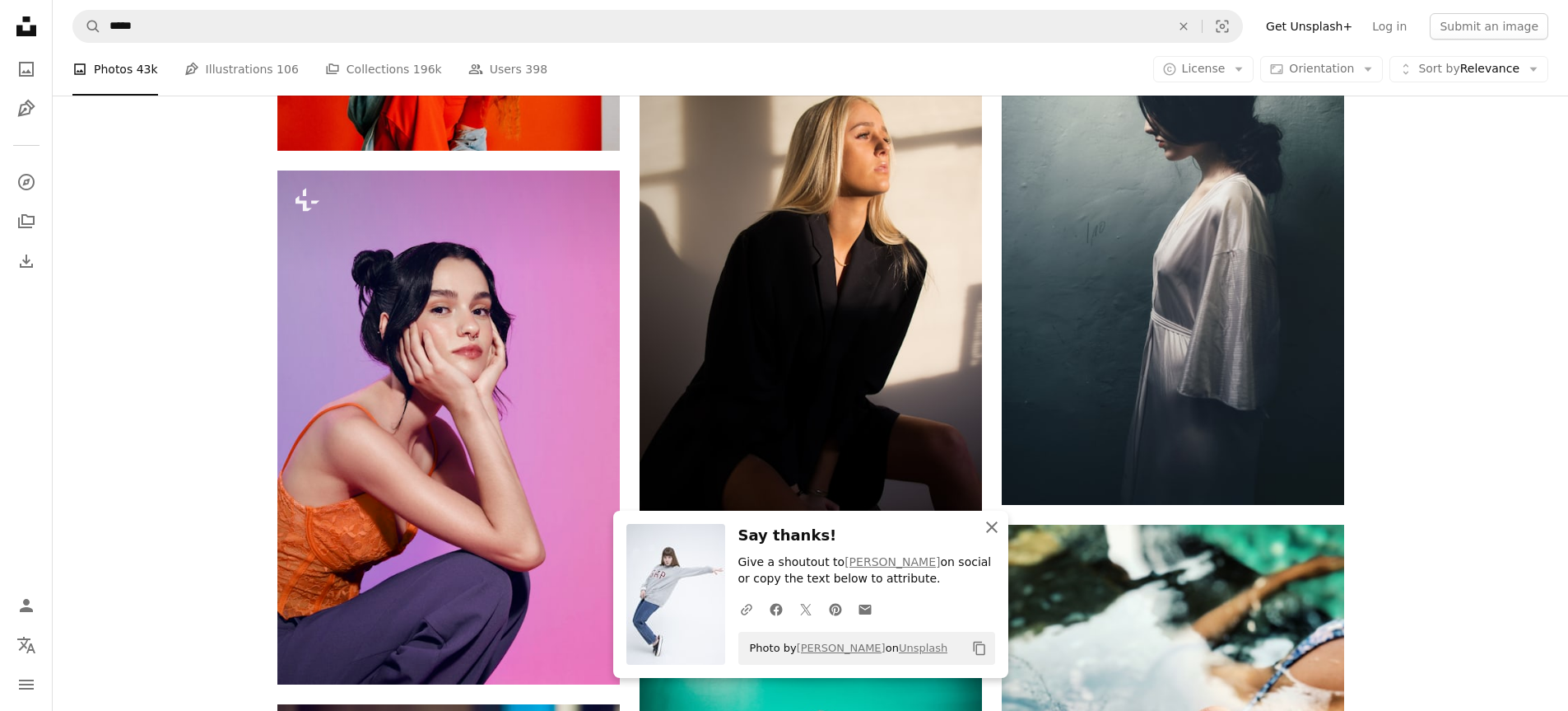
click at [988, 513] on button "An X shape Close" at bounding box center [992, 527] width 33 height 33
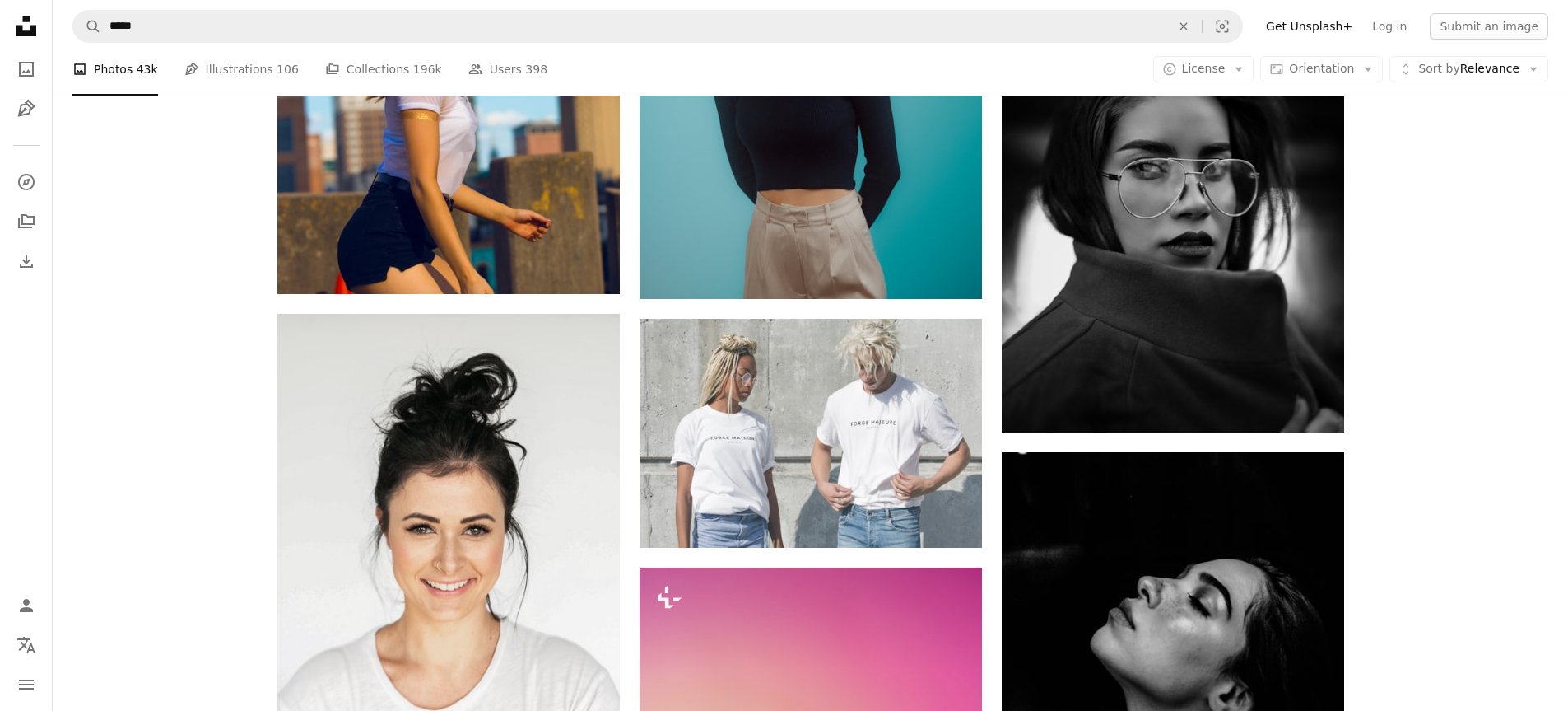
scroll to position [37654, 0]
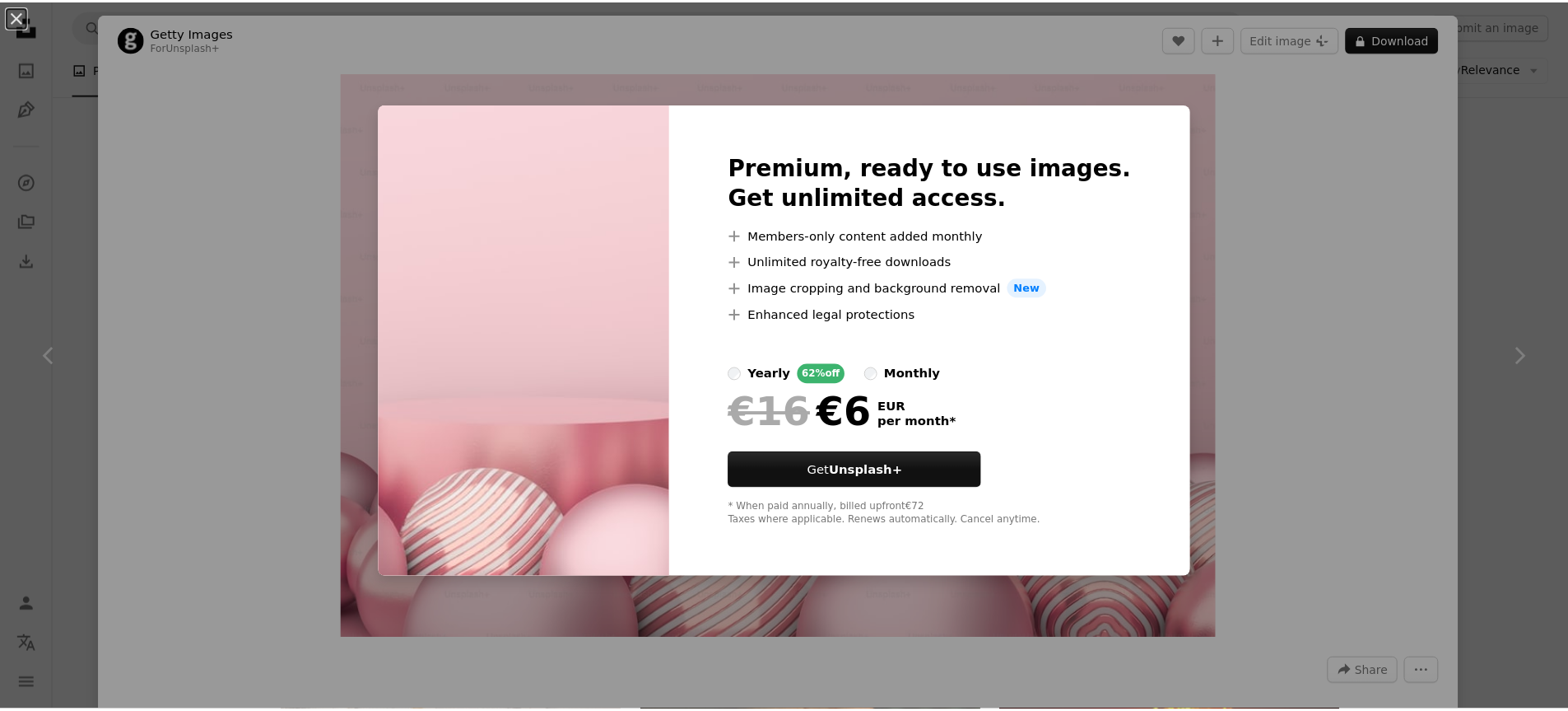
scroll to position [1, 0]
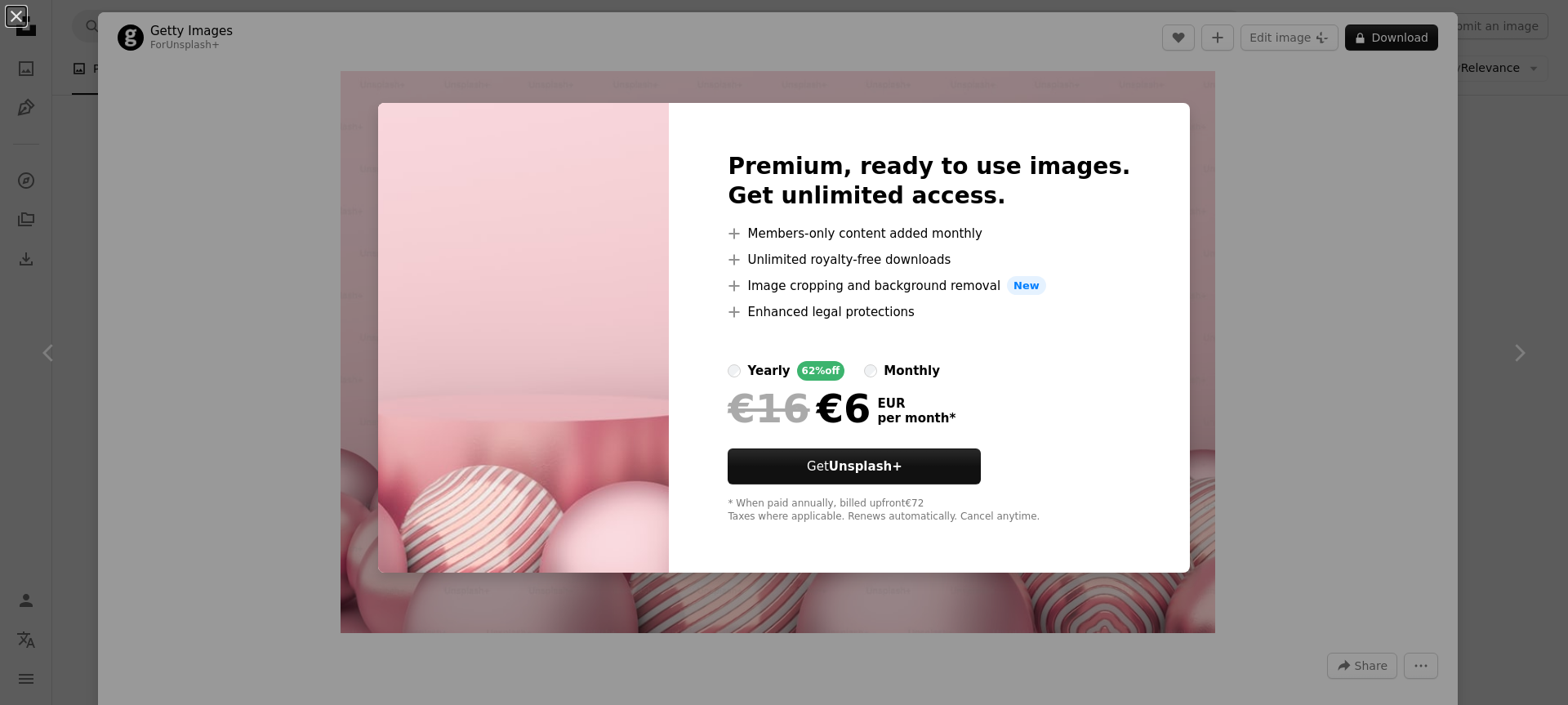
click at [1232, 368] on div "An X shape Premium, ready to use images. Get unlimited access. A plus sign Memb…" at bounding box center [784, 352] width 1568 height 705
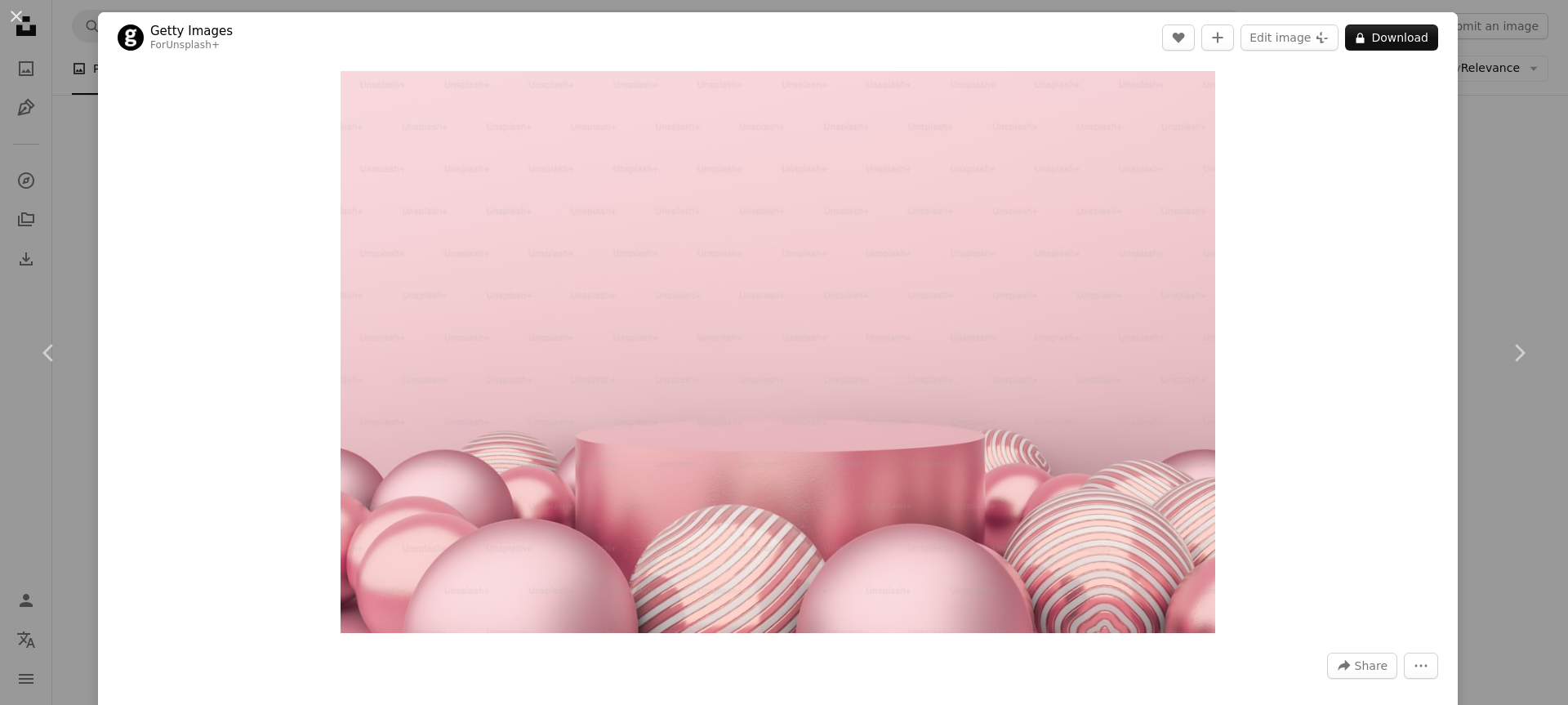
click at [1483, 233] on div "An X shape Chevron left Chevron right Getty Images For Unsplash+ A heart A plus…" at bounding box center [784, 352] width 1568 height 705
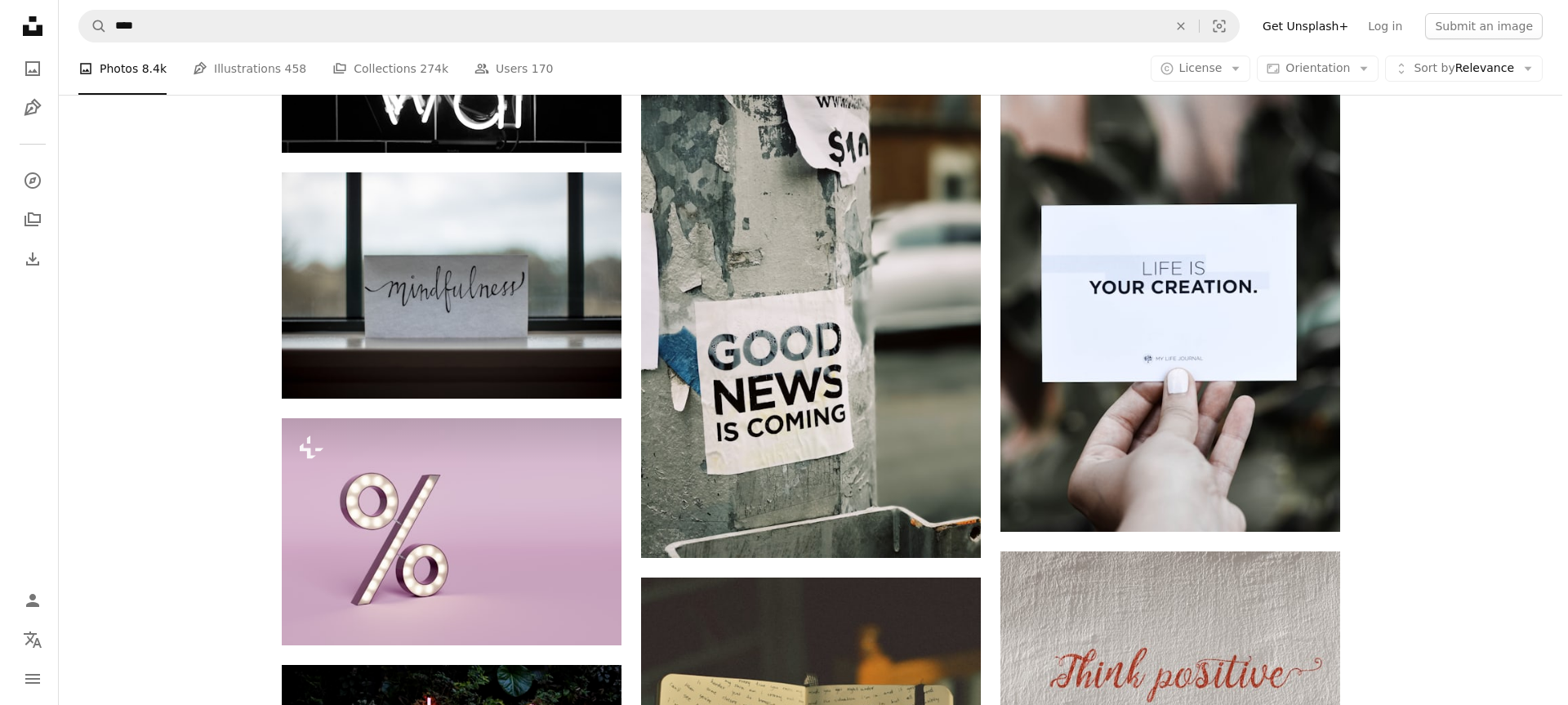
scroll to position [7348, 0]
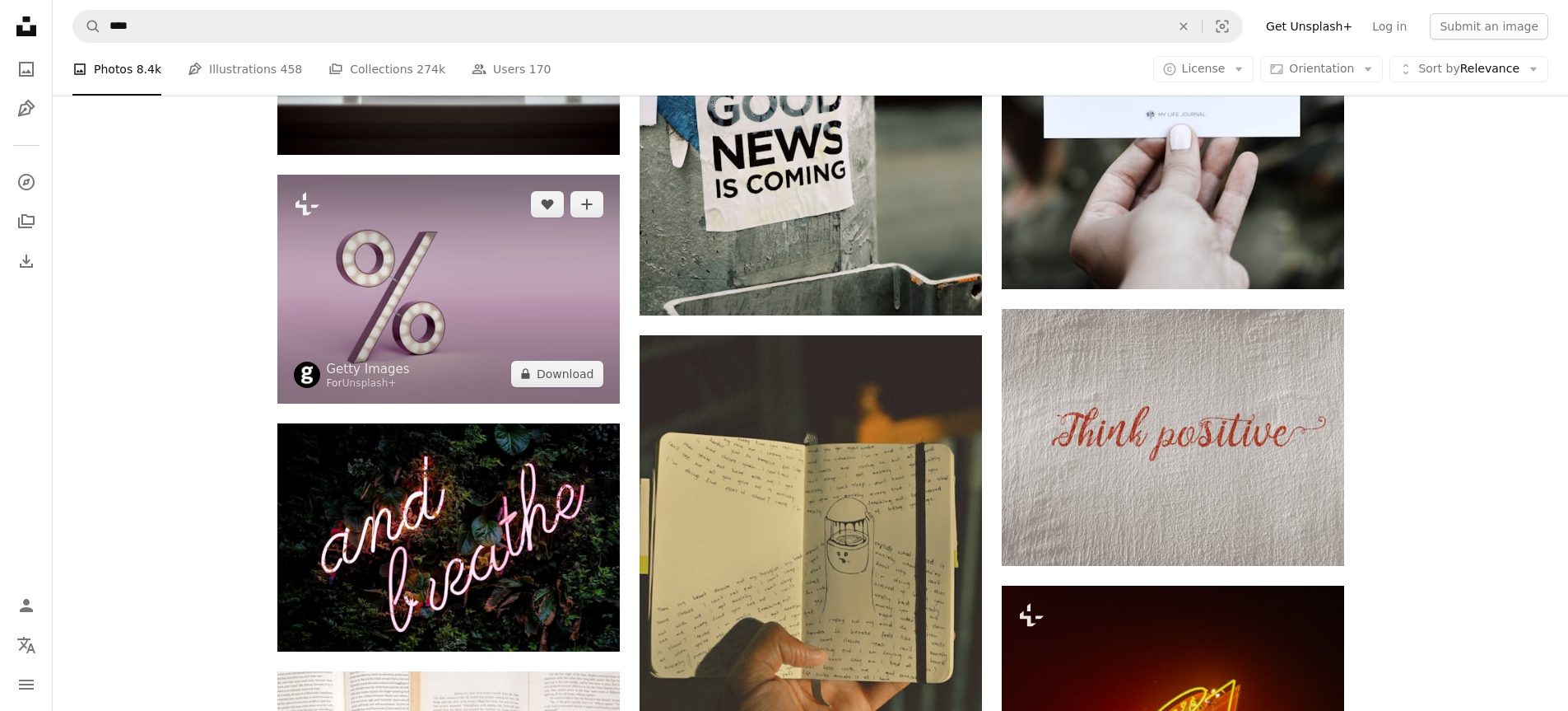
click at [477, 251] on img at bounding box center [448, 288] width 342 height 228
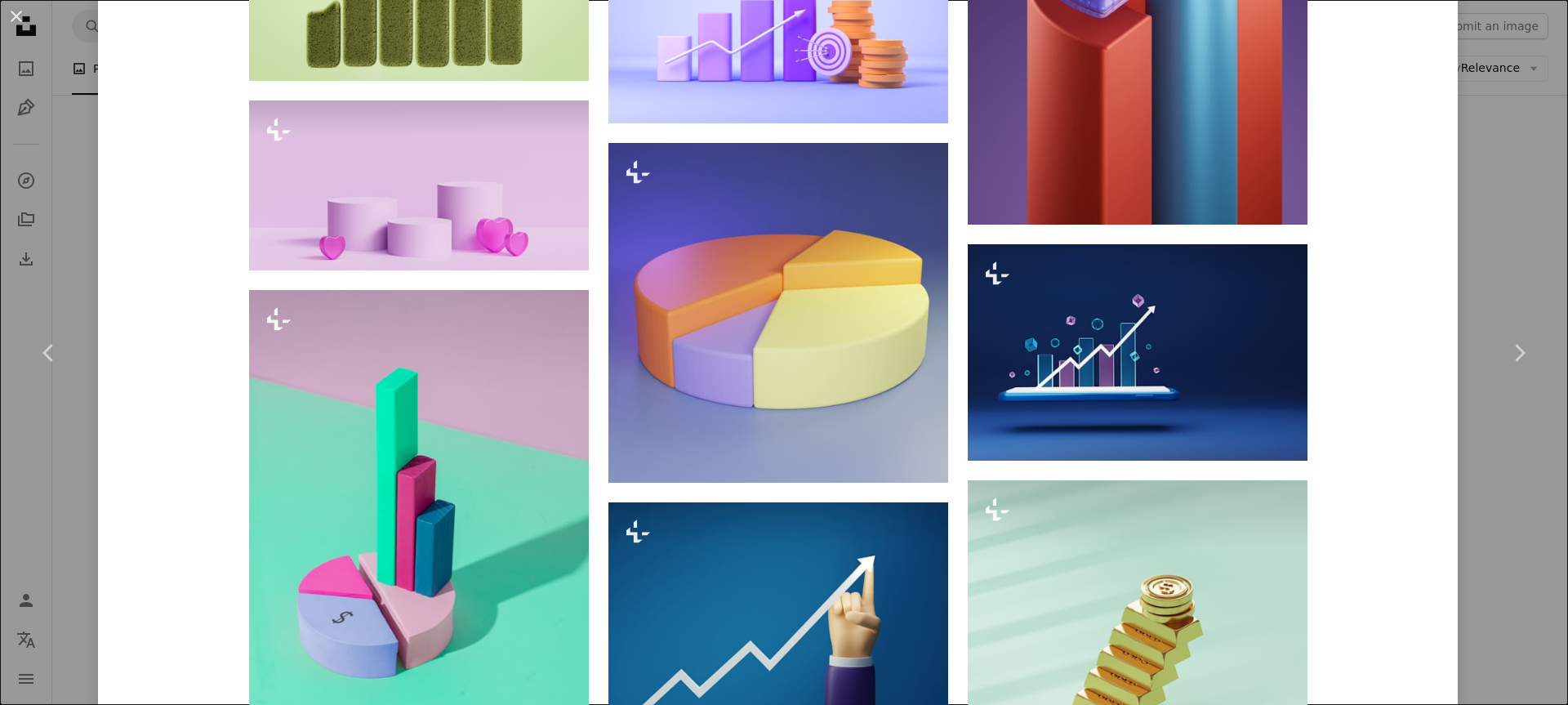
scroll to position [5143, 0]
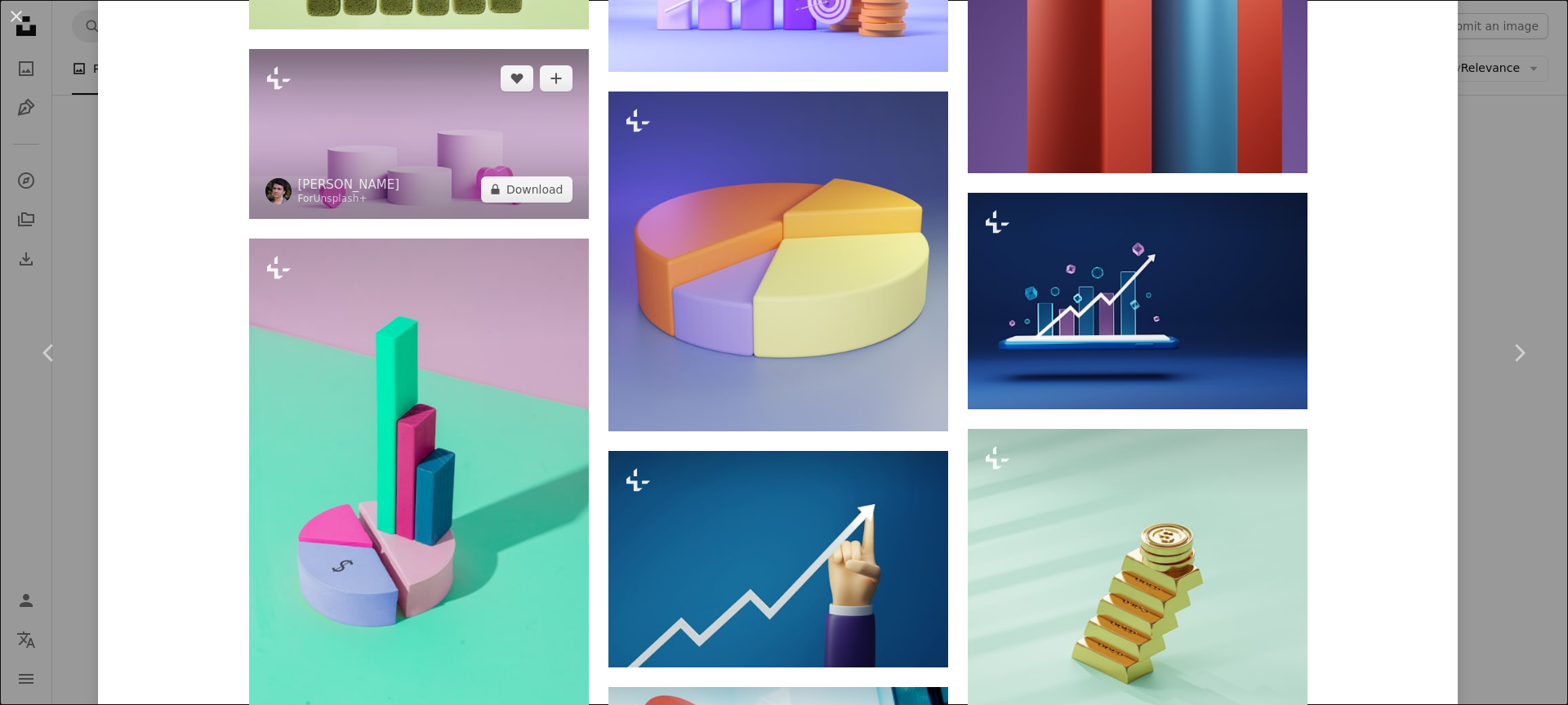
click at [319, 144] on img at bounding box center [419, 133] width 339 height 170
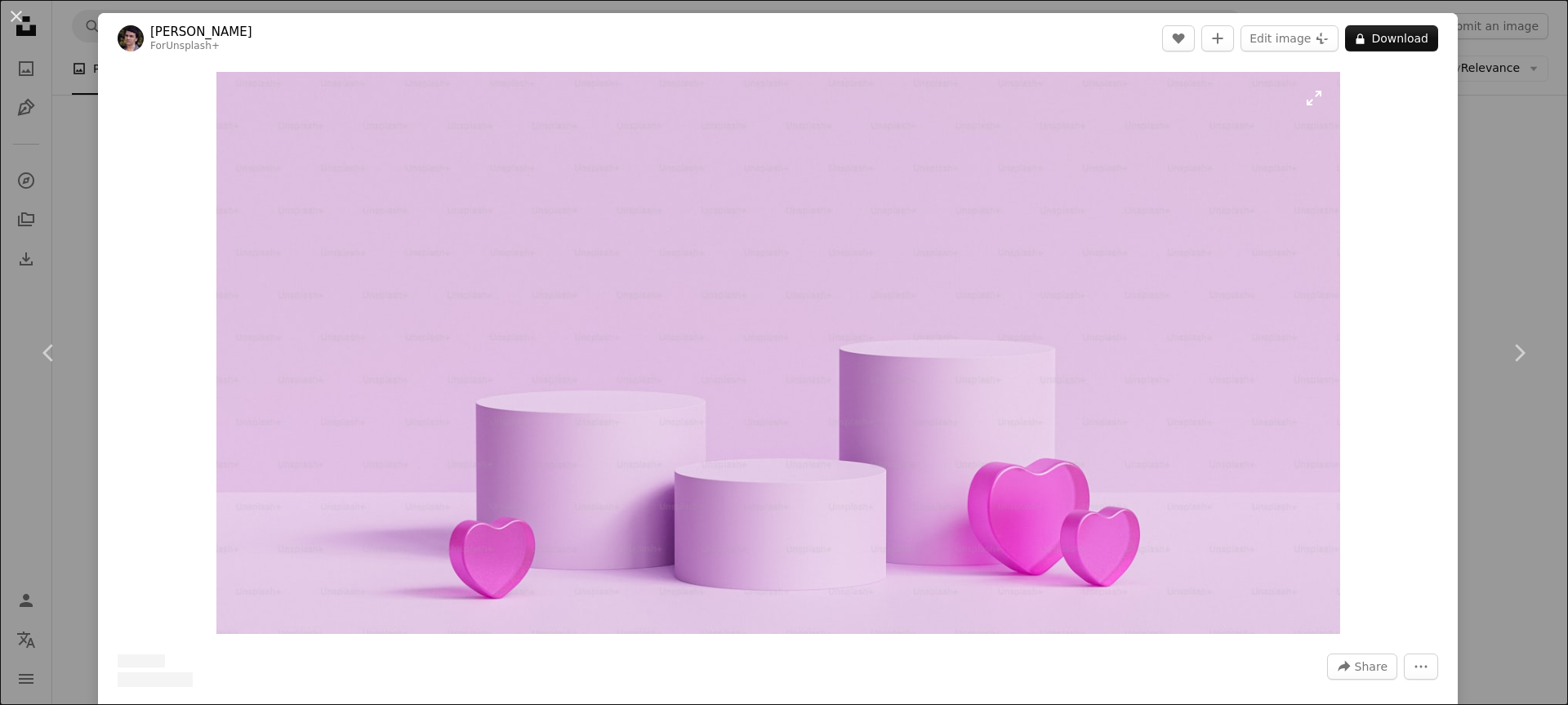
click at [916, 266] on img "Zoom in on this image" at bounding box center [778, 352] width 1123 height 562
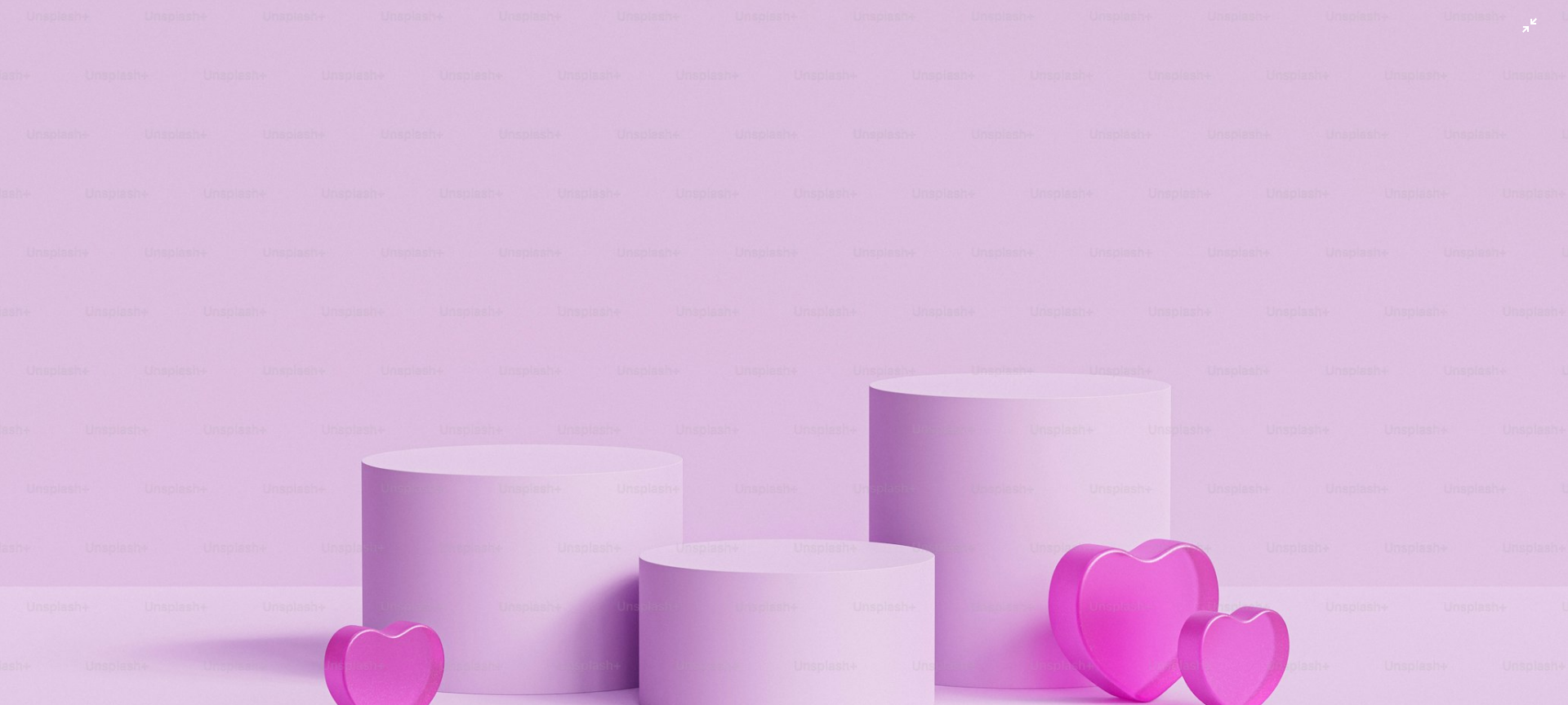
scroll to position [34, 0]
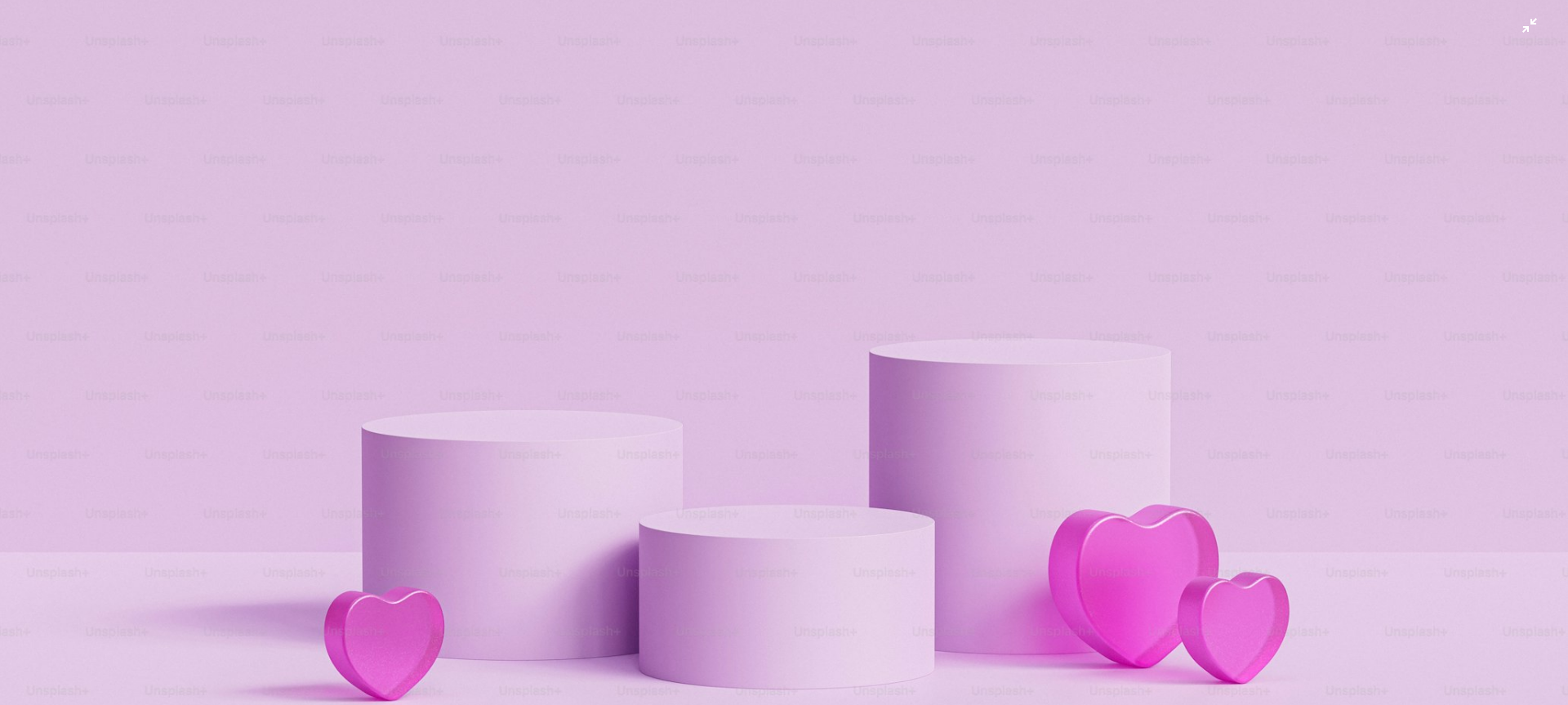
click at [882, 268] on img "Zoom out on this image" at bounding box center [784, 358] width 1570 height 785
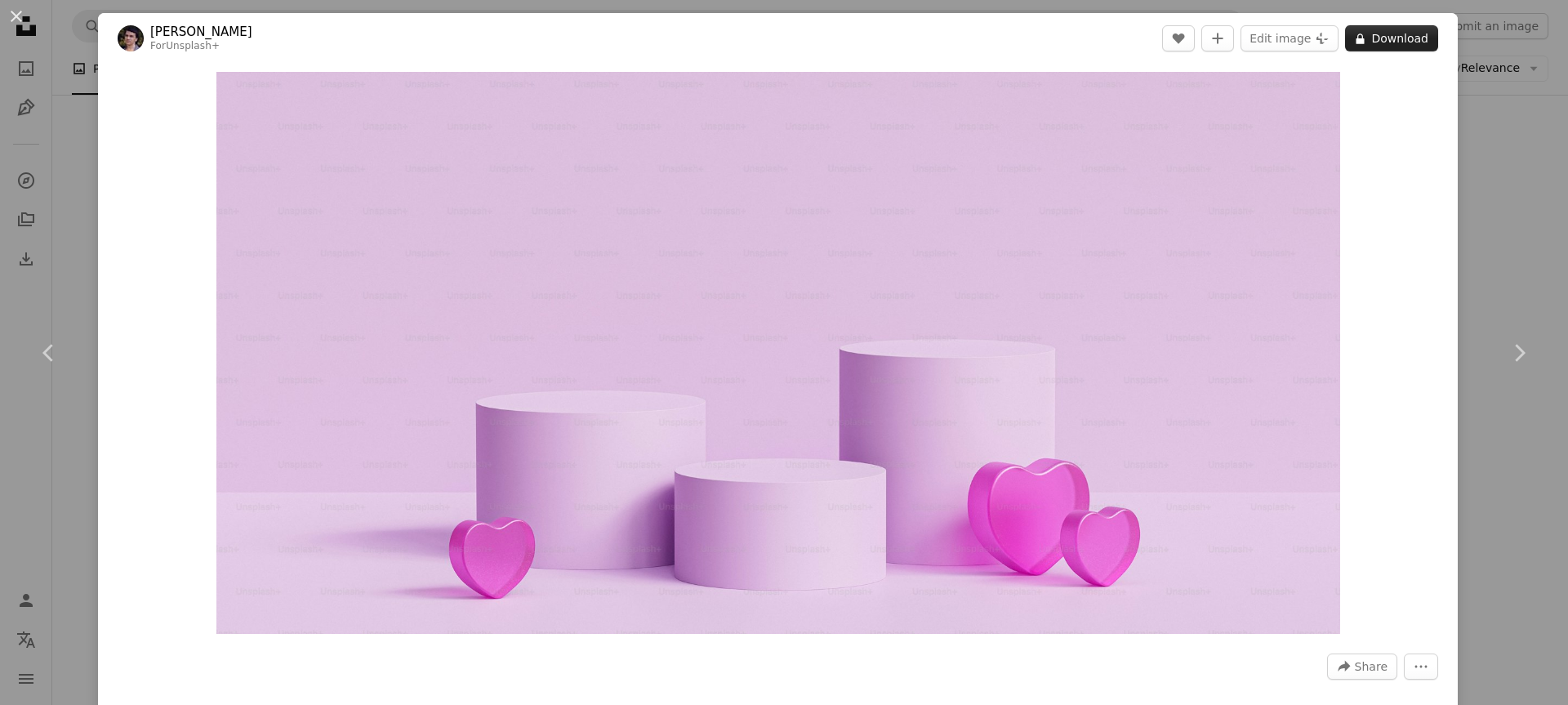
drag, startPoint x: 1087, startPoint y: 204, endPoint x: 1397, endPoint y: 34, distance: 353.6
click at [1397, 34] on button "A lock Download" at bounding box center [1392, 39] width 94 height 26
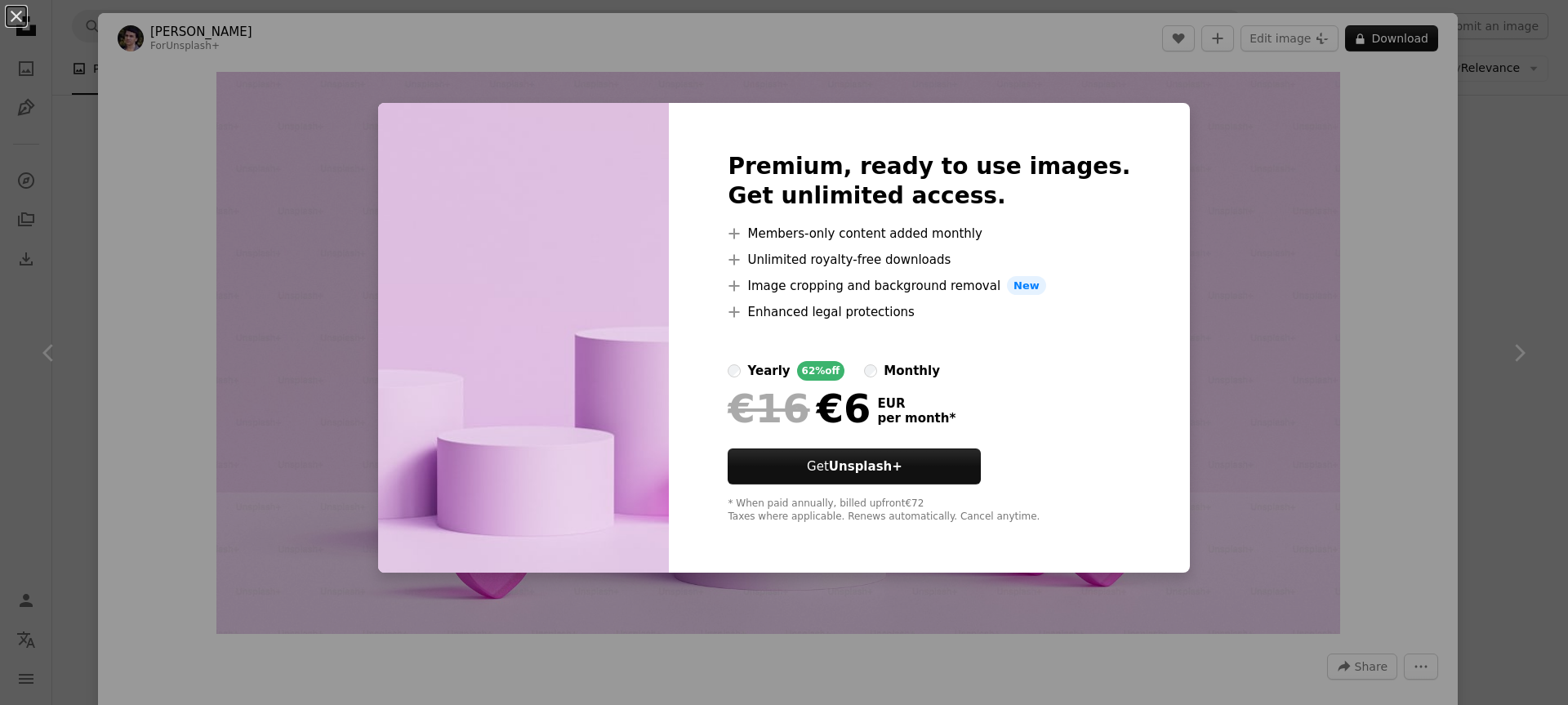
click at [1241, 290] on div "An X shape Premium, ready to use images. Get unlimited access. A plus sign Memb…" at bounding box center [784, 352] width 1568 height 705
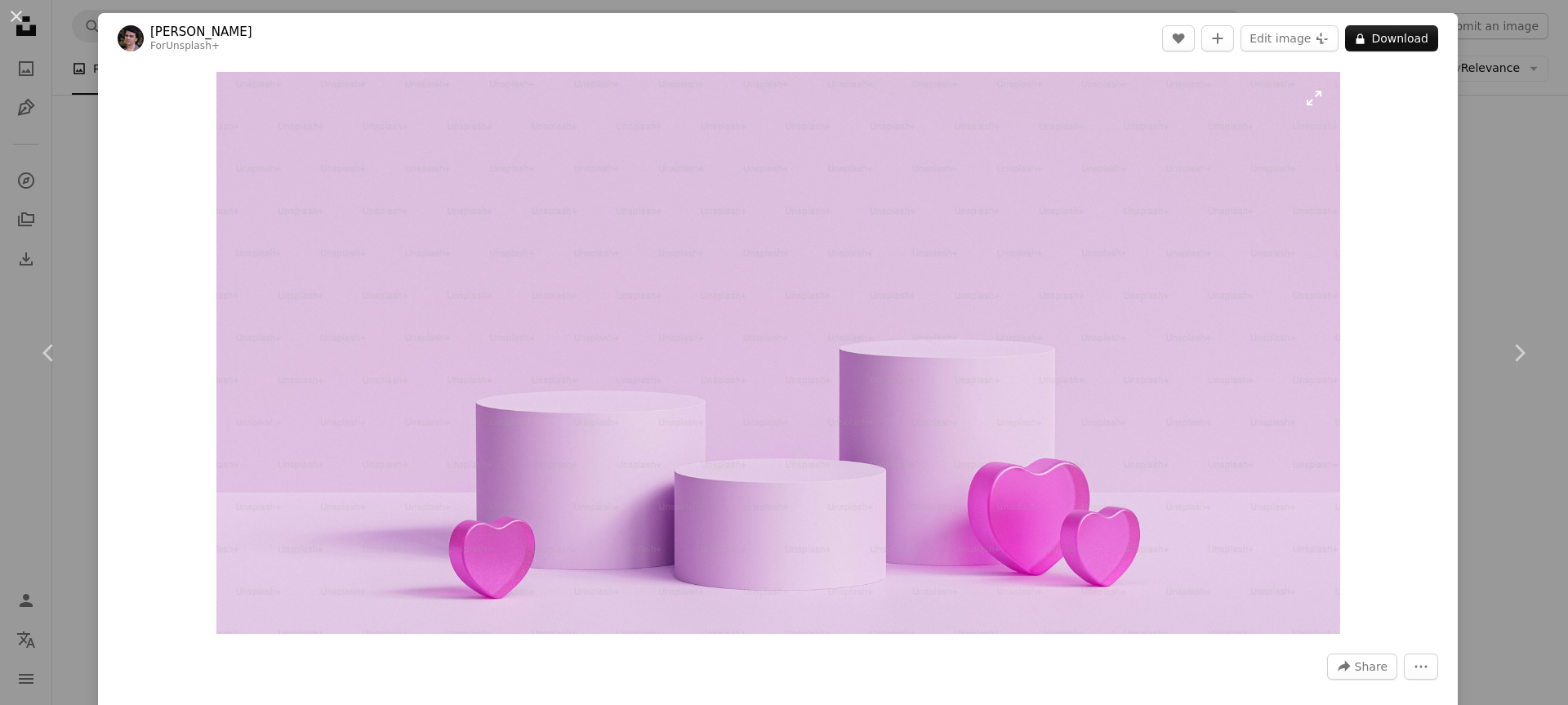
click at [1152, 232] on img "Zoom in on this image" at bounding box center [778, 352] width 1123 height 562
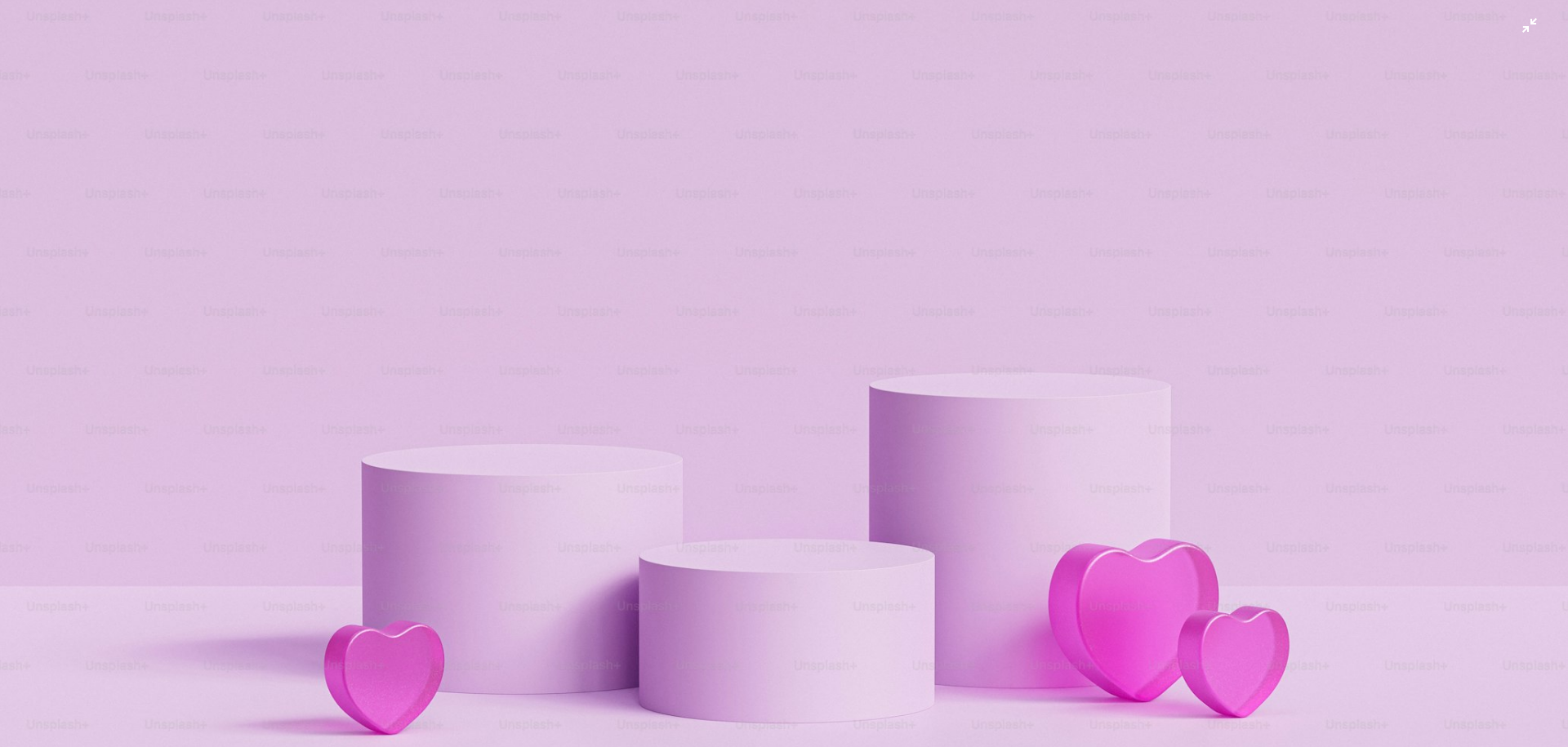
click at [1519, 28] on img "Zoom out on this image" at bounding box center [784, 391] width 1570 height 785
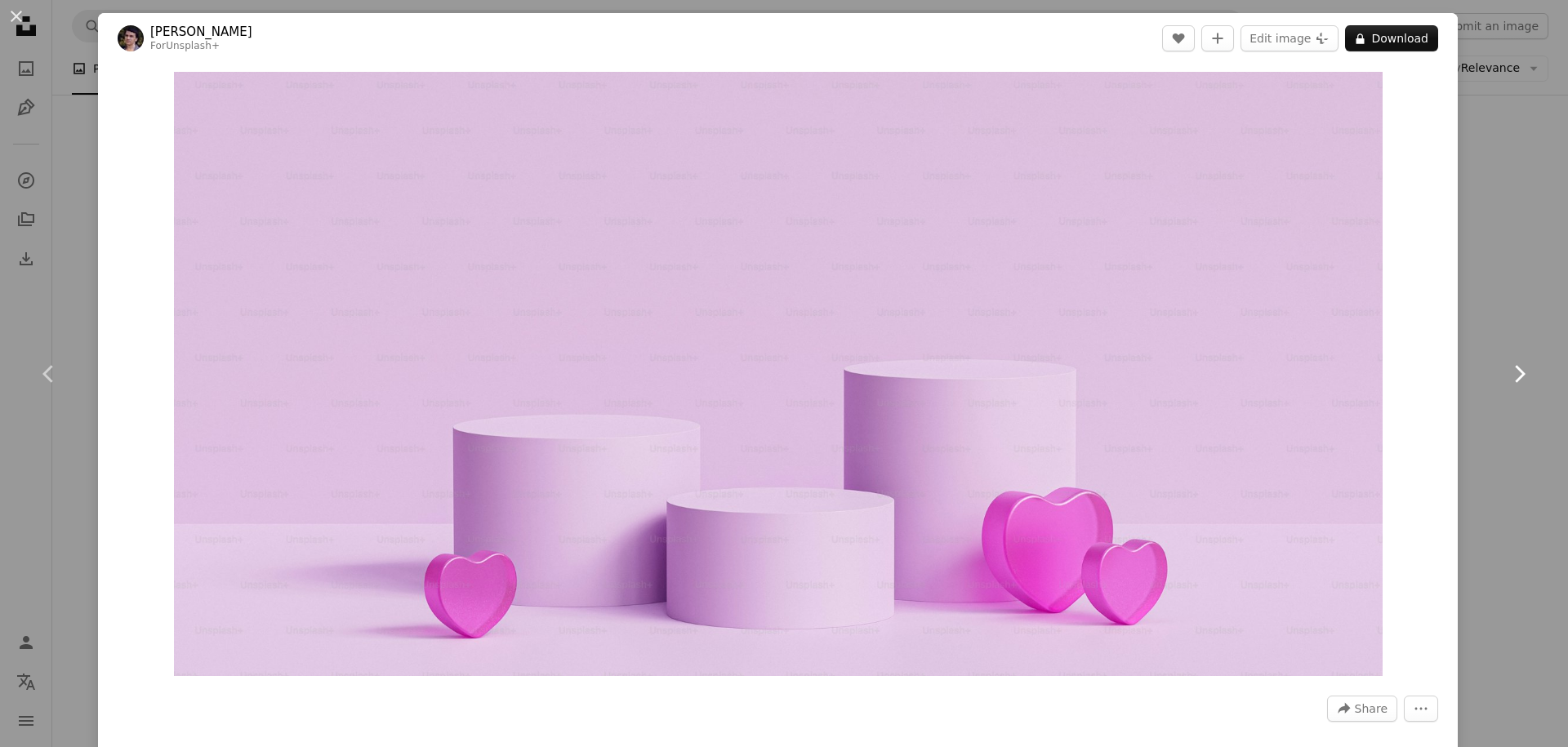
click at [1490, 389] on link "Chevron right" at bounding box center [1518, 373] width 98 height 157
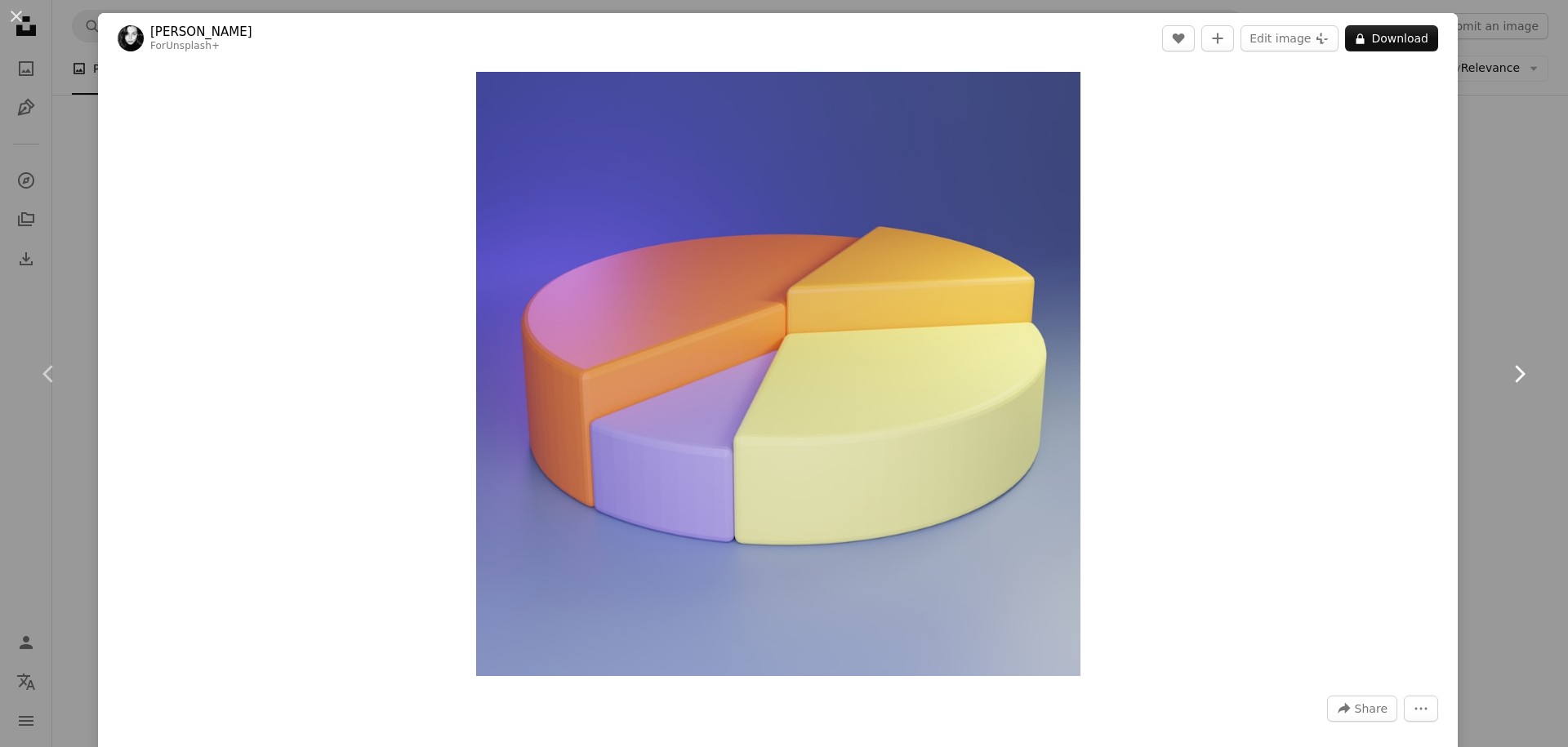
click at [1510, 358] on link "Chevron right" at bounding box center [1518, 373] width 98 height 157
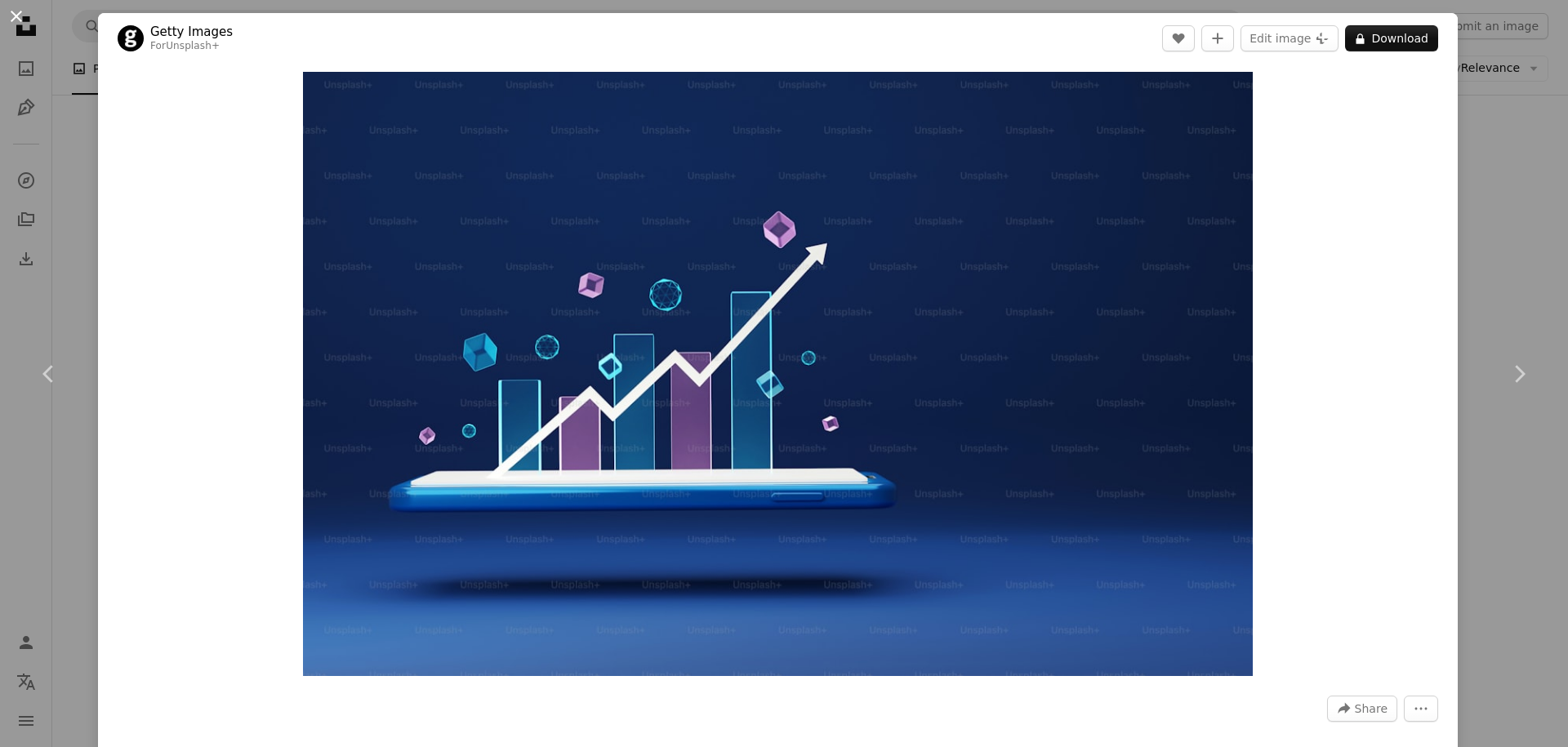
click at [16, 16] on button "An X shape" at bounding box center [16, 16] width 19 height 19
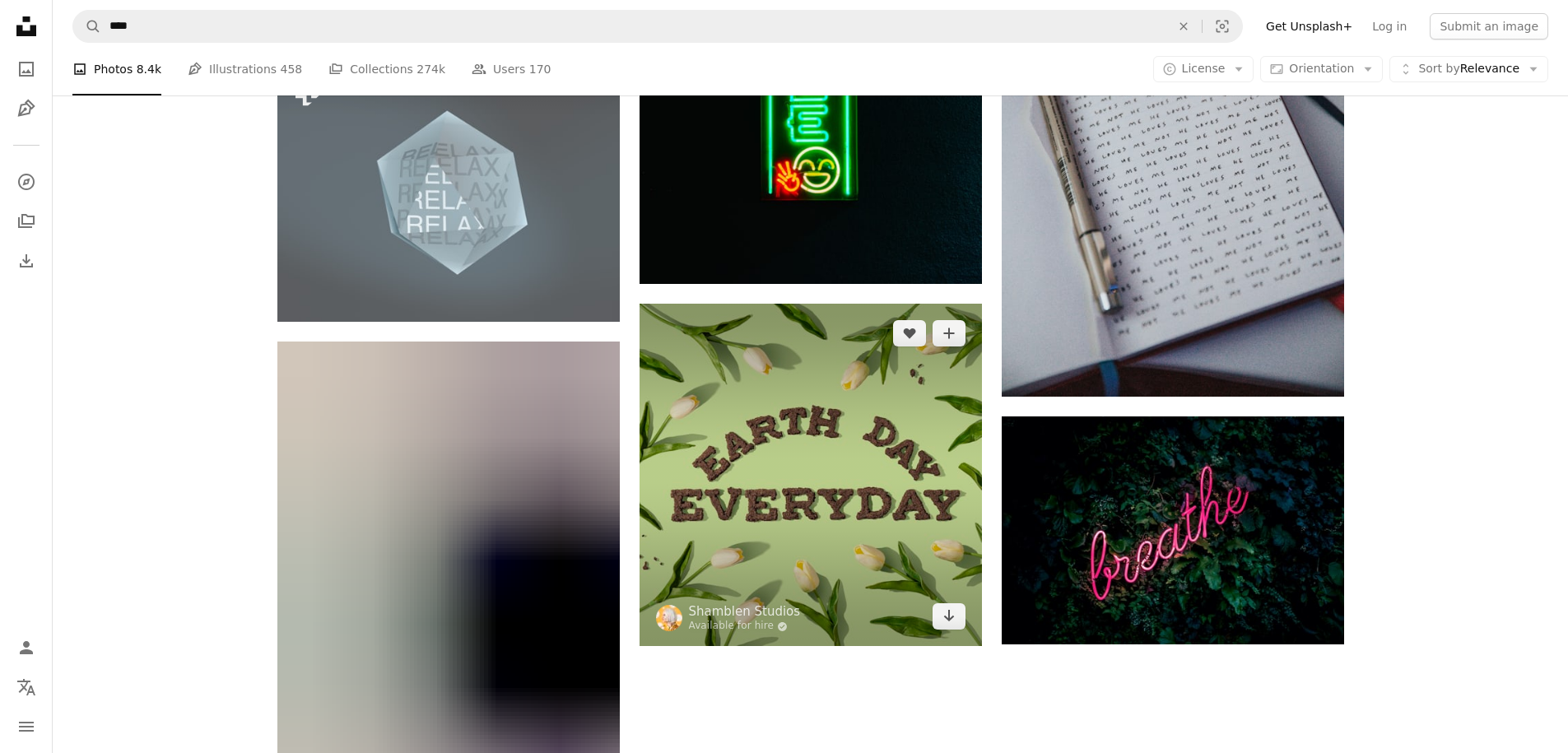
scroll to position [17360, 0]
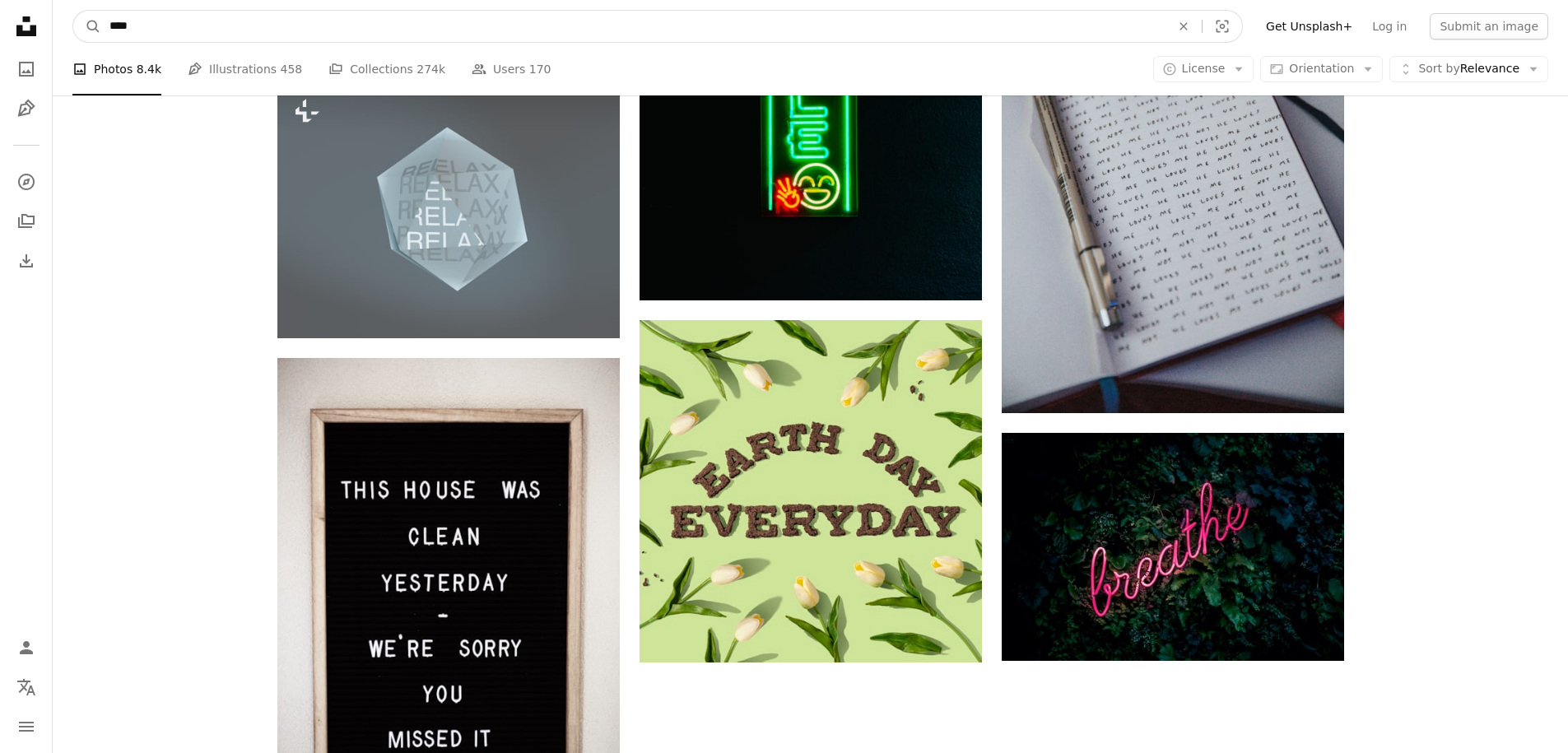
click at [774, 30] on input "****" at bounding box center [633, 27] width 1064 height 31
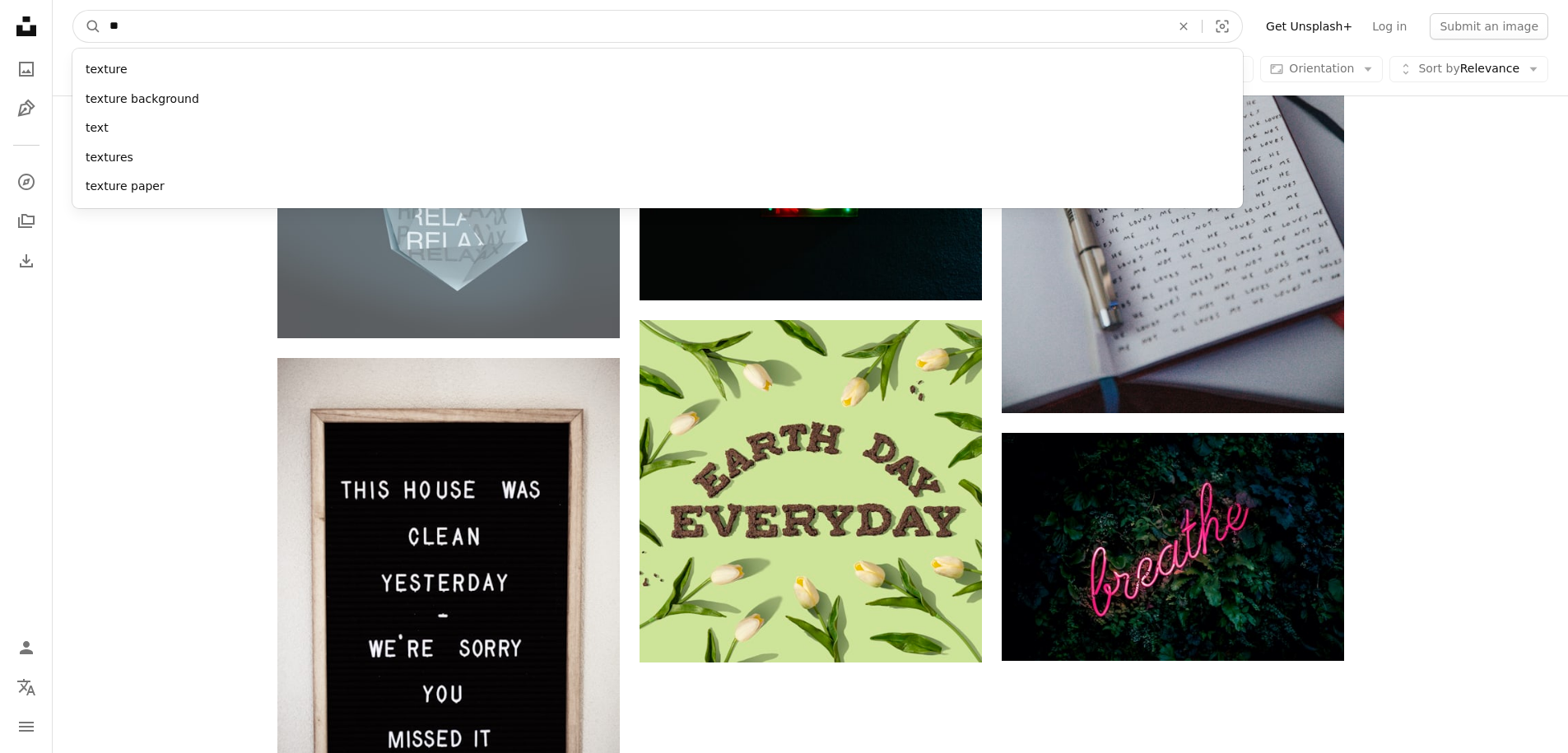
type input "*"
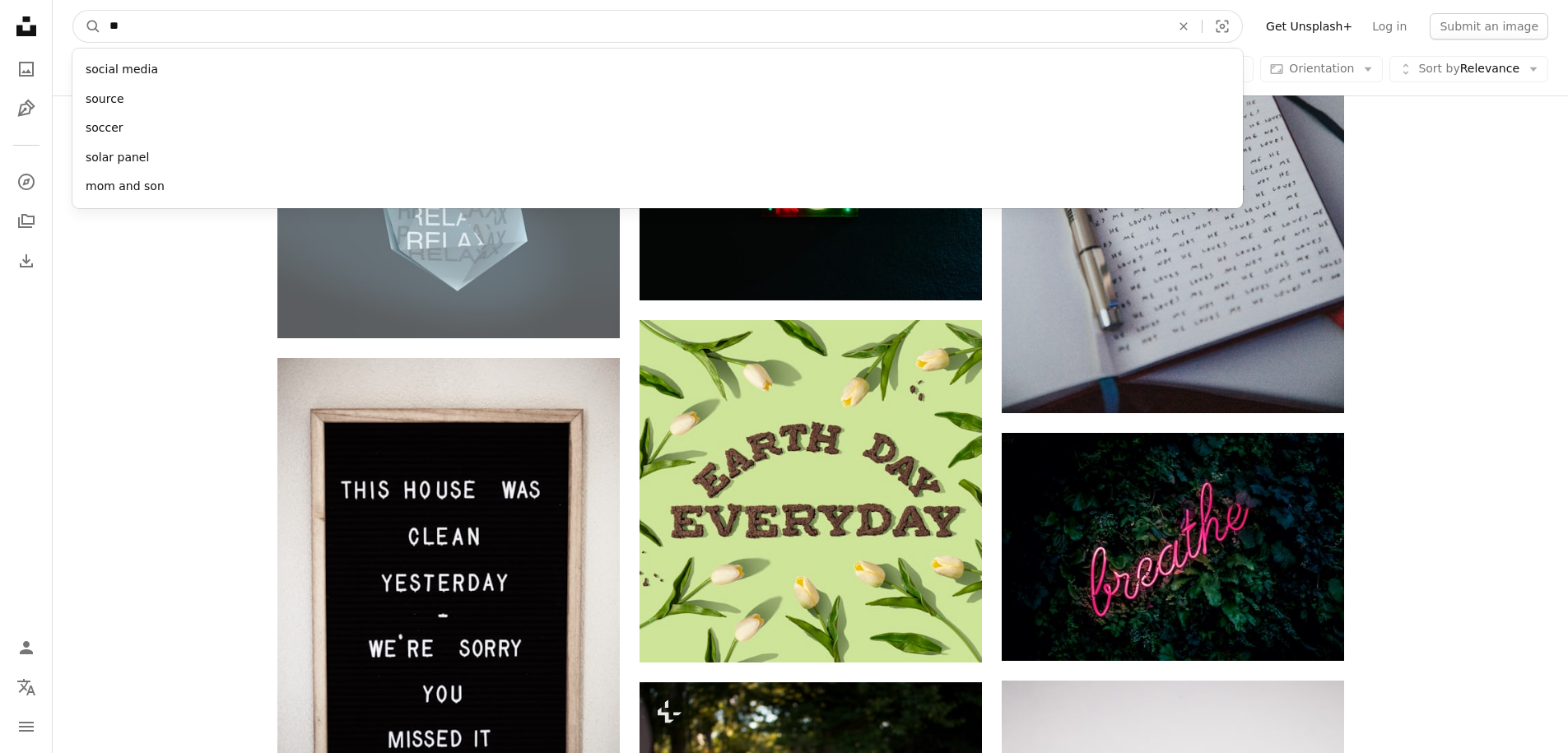
type input "*"
type input "*****"
click button "A magnifying glass" at bounding box center [87, 27] width 28 height 31
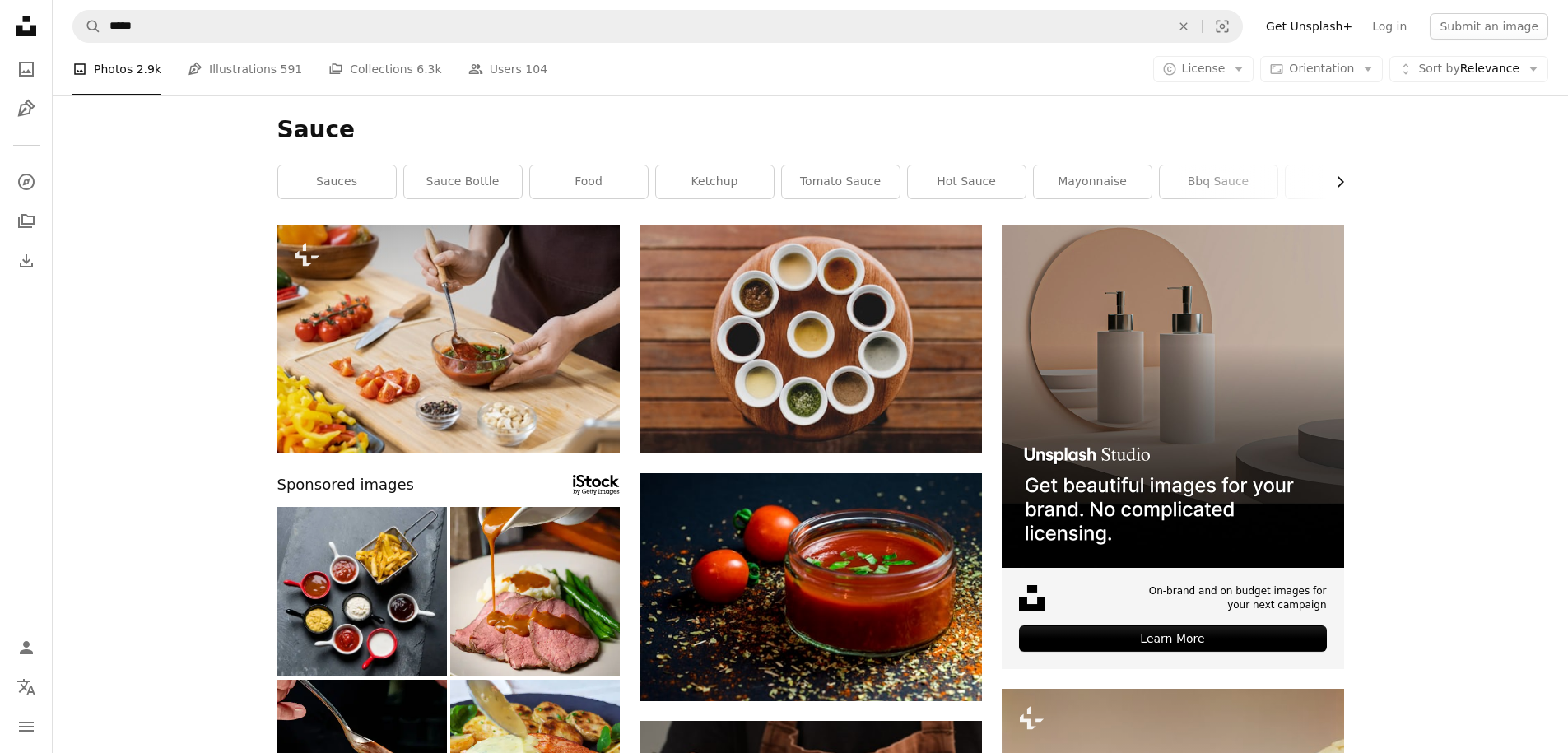
click at [1342, 186] on icon "Chevron right" at bounding box center [1341, 182] width 17 height 17
click at [1342, 186] on link "sauce texture" at bounding box center [1284, 182] width 117 height 33
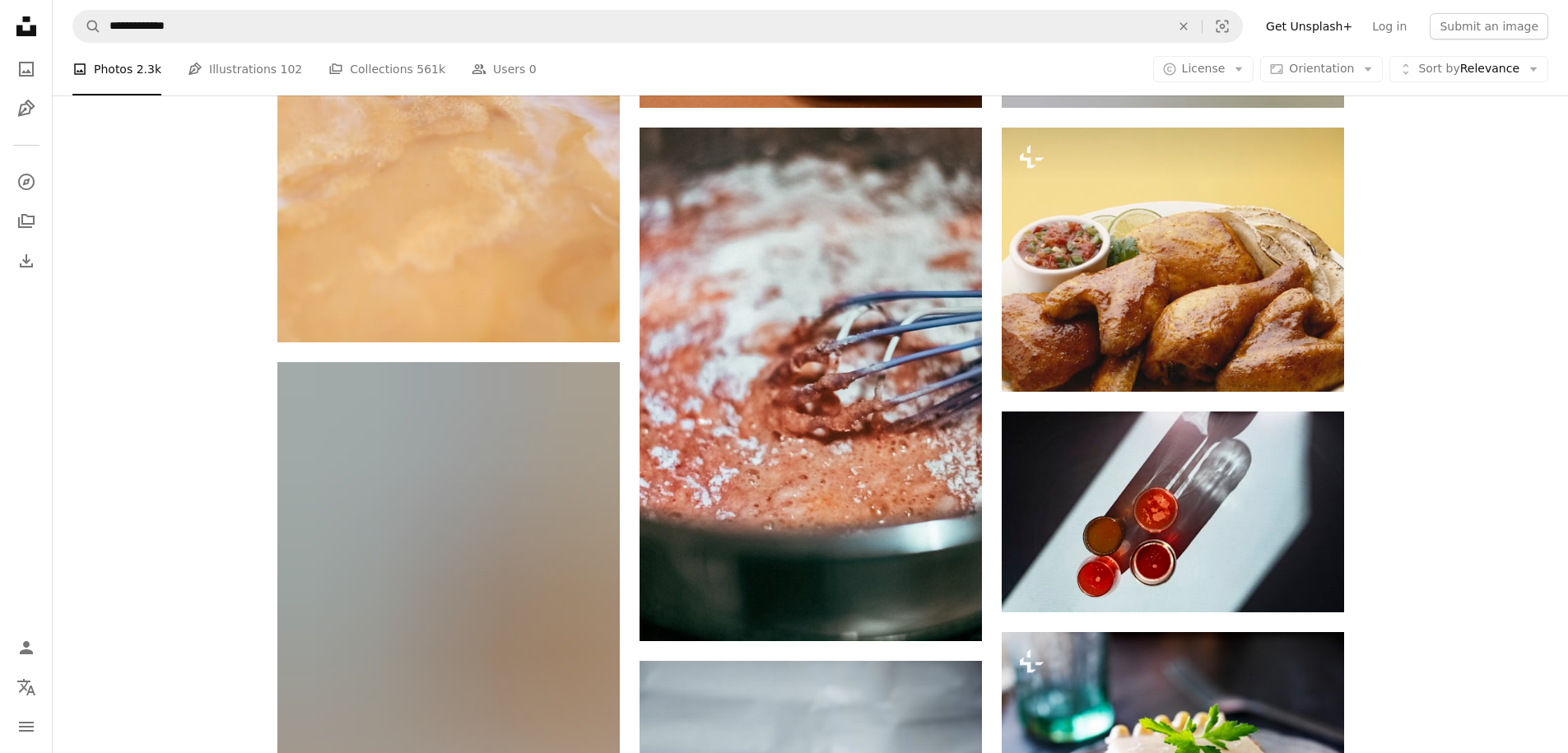
scroll to position [5842, 0]
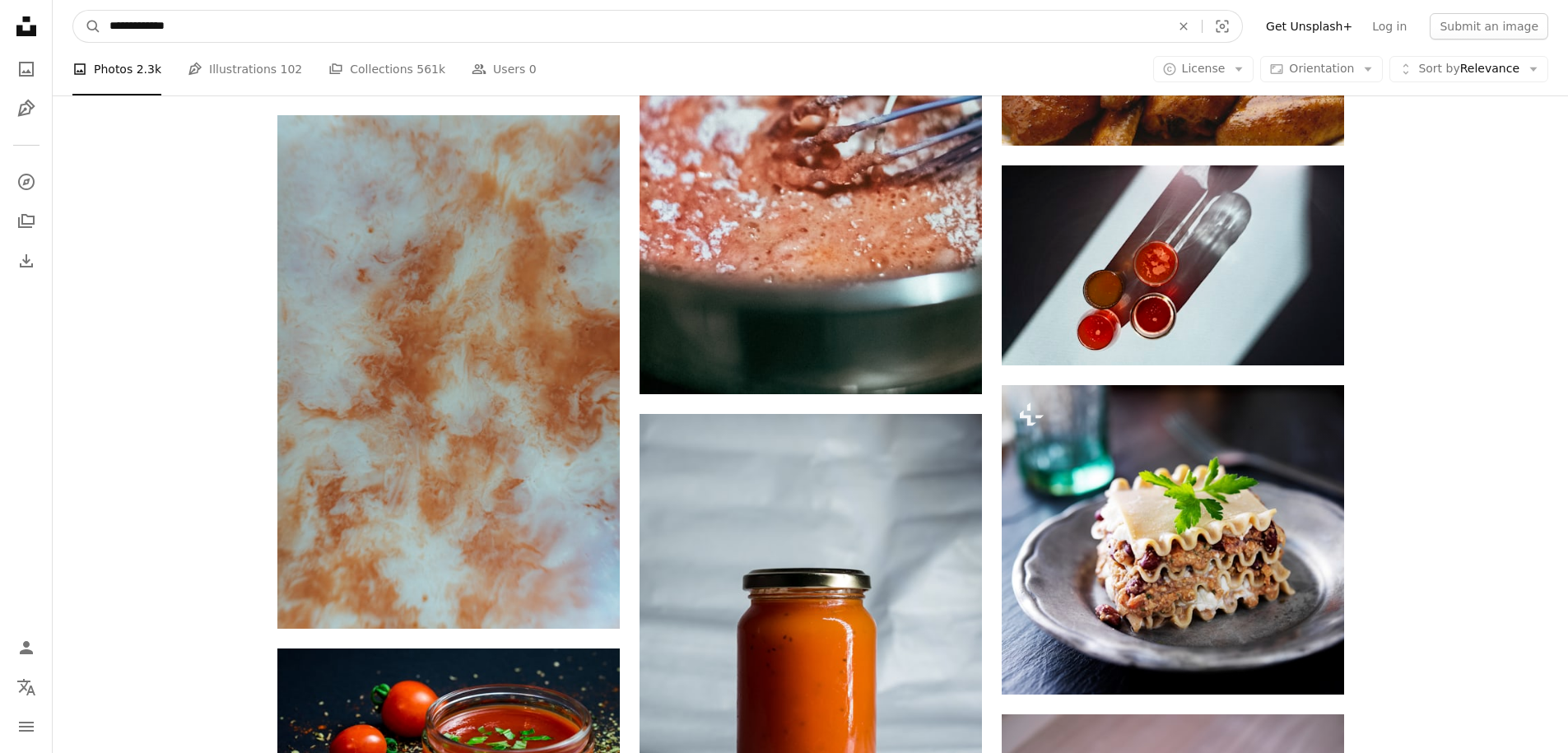
click at [207, 33] on input "**********" at bounding box center [633, 27] width 1064 height 31
type input "*****"
click at [73, 11] on button "A magnifying glass" at bounding box center [87, 27] width 28 height 31
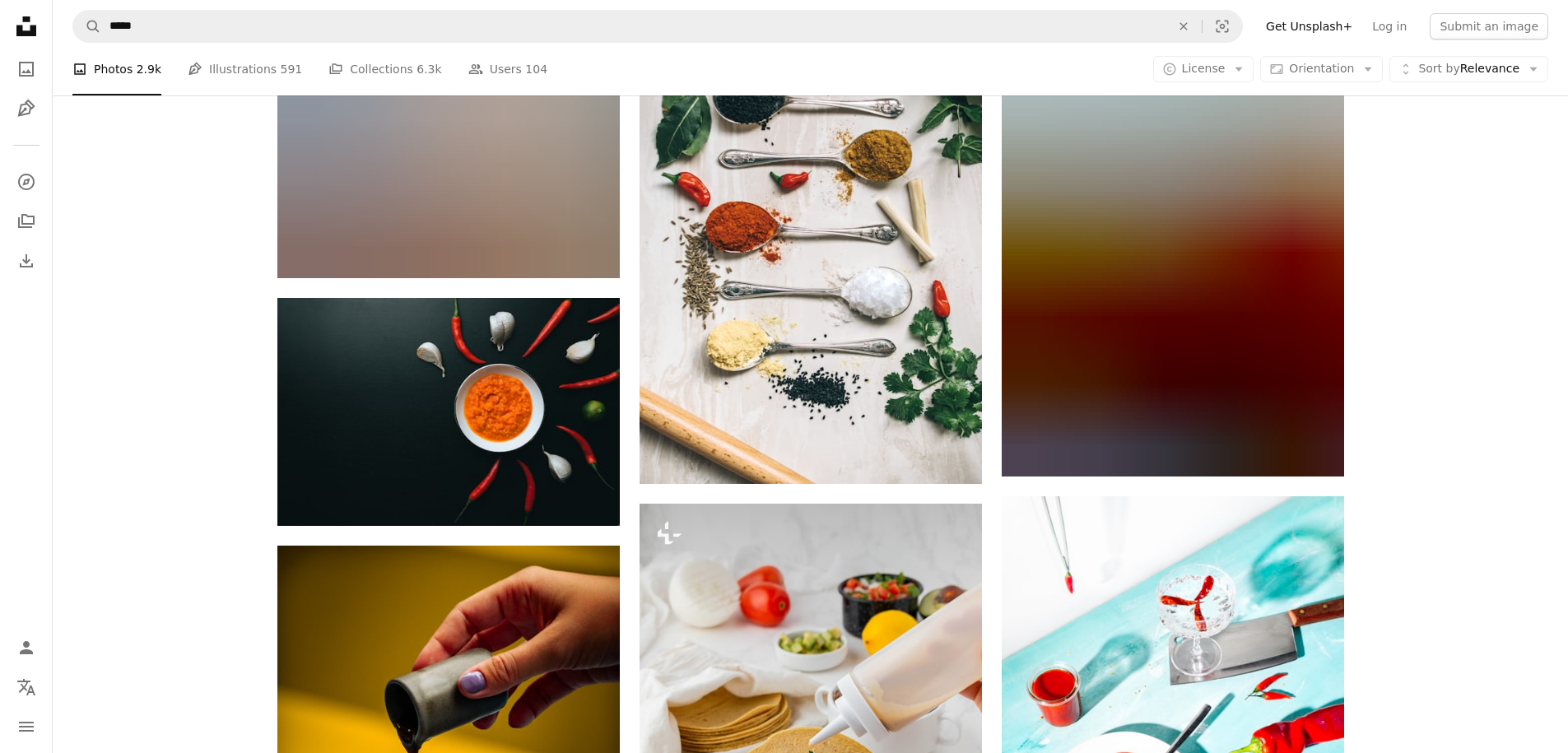
scroll to position [2139, 0]
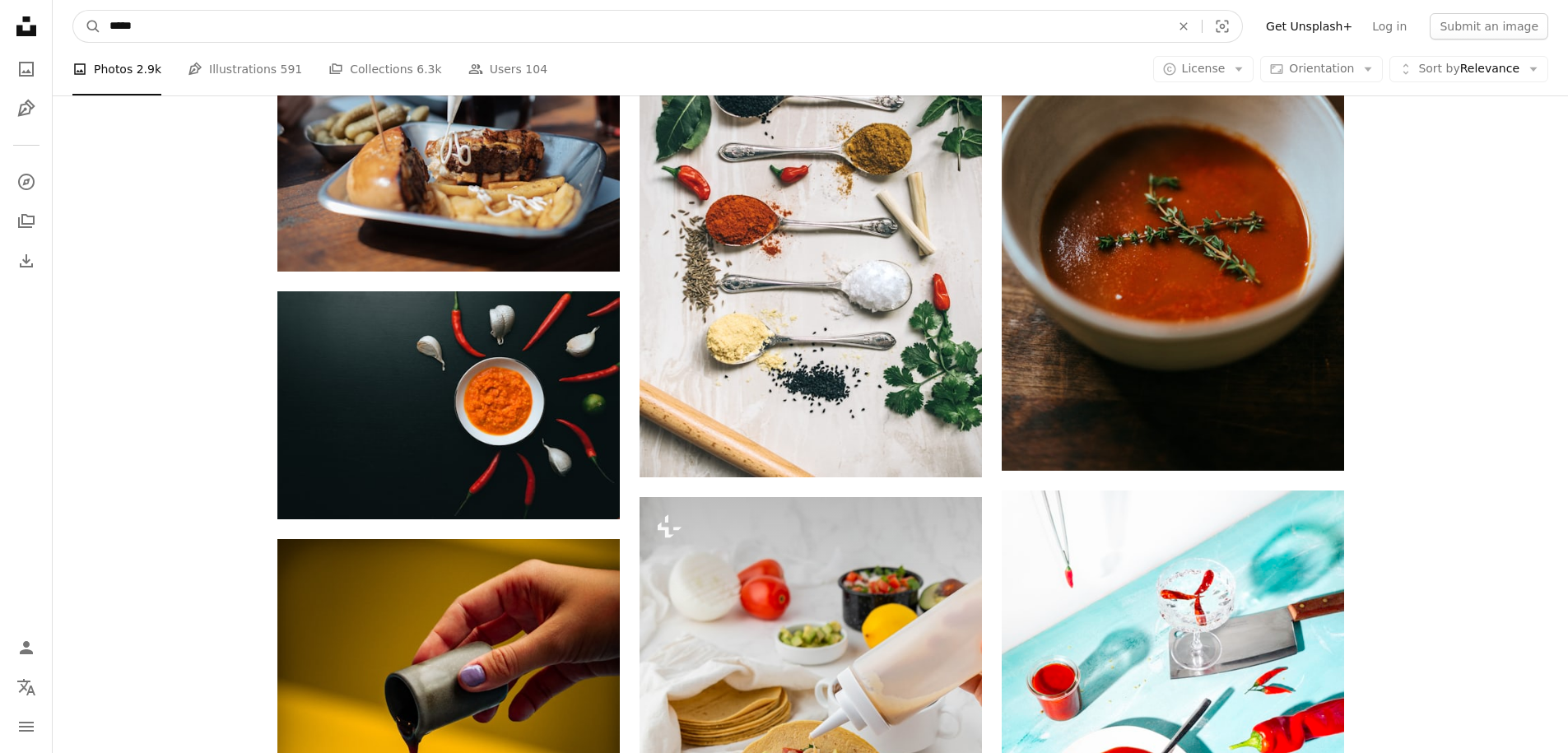
click at [474, 36] on input "*****" at bounding box center [633, 27] width 1064 height 31
type input "**********"
click button "A magnifying glass" at bounding box center [87, 27] width 28 height 31
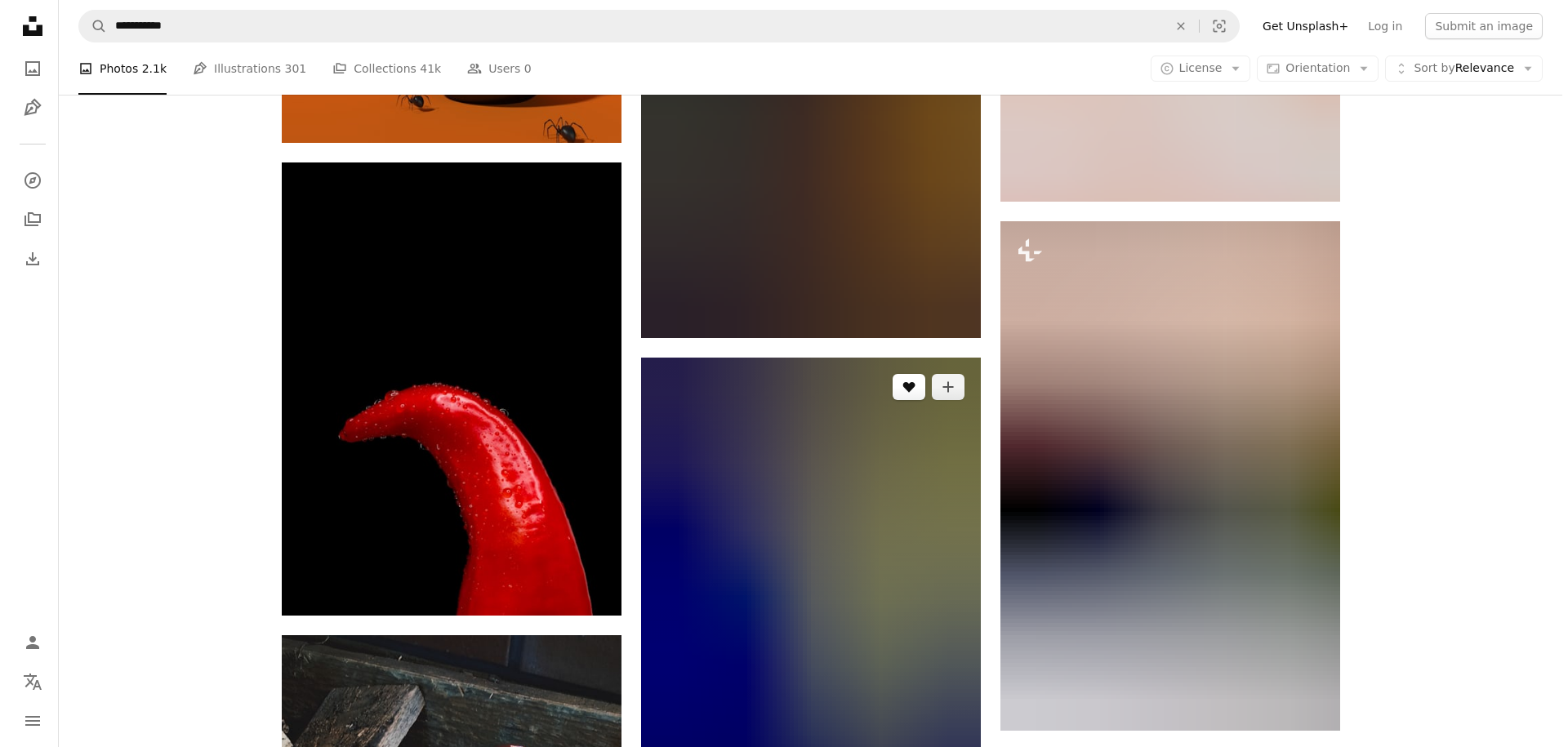
scroll to position [21792, 0]
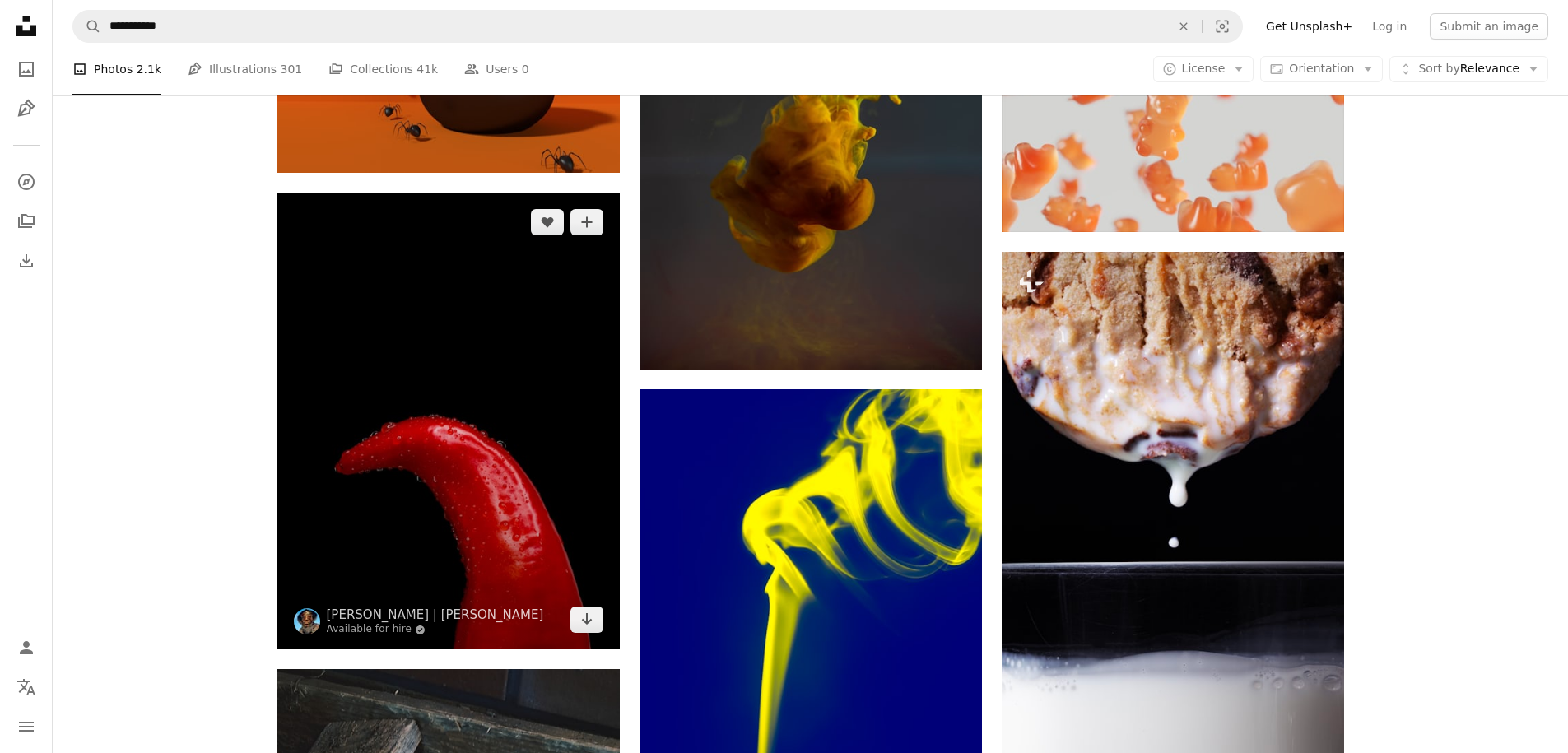
click at [566, 424] on img at bounding box center [448, 420] width 342 height 456
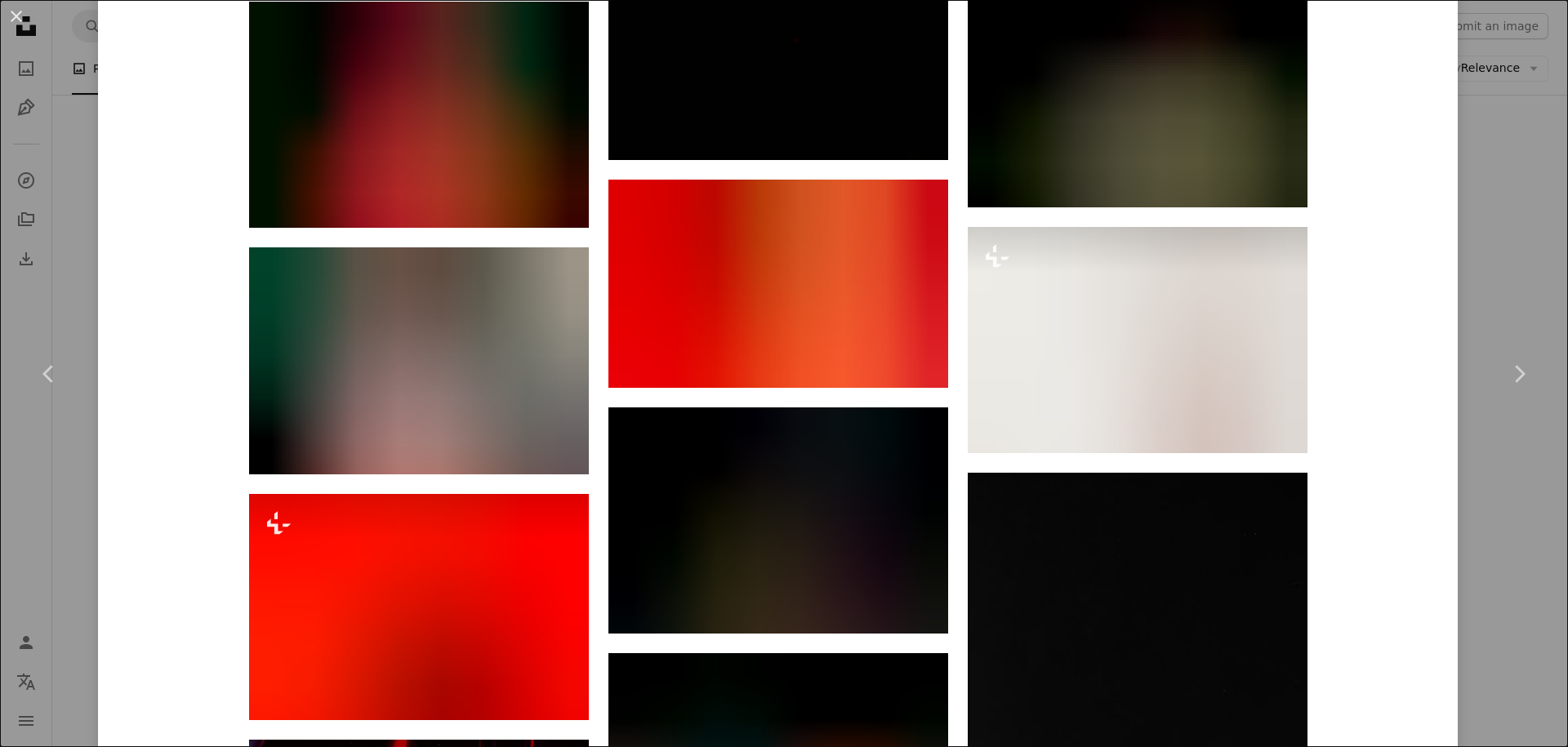
scroll to position [8570, 0]
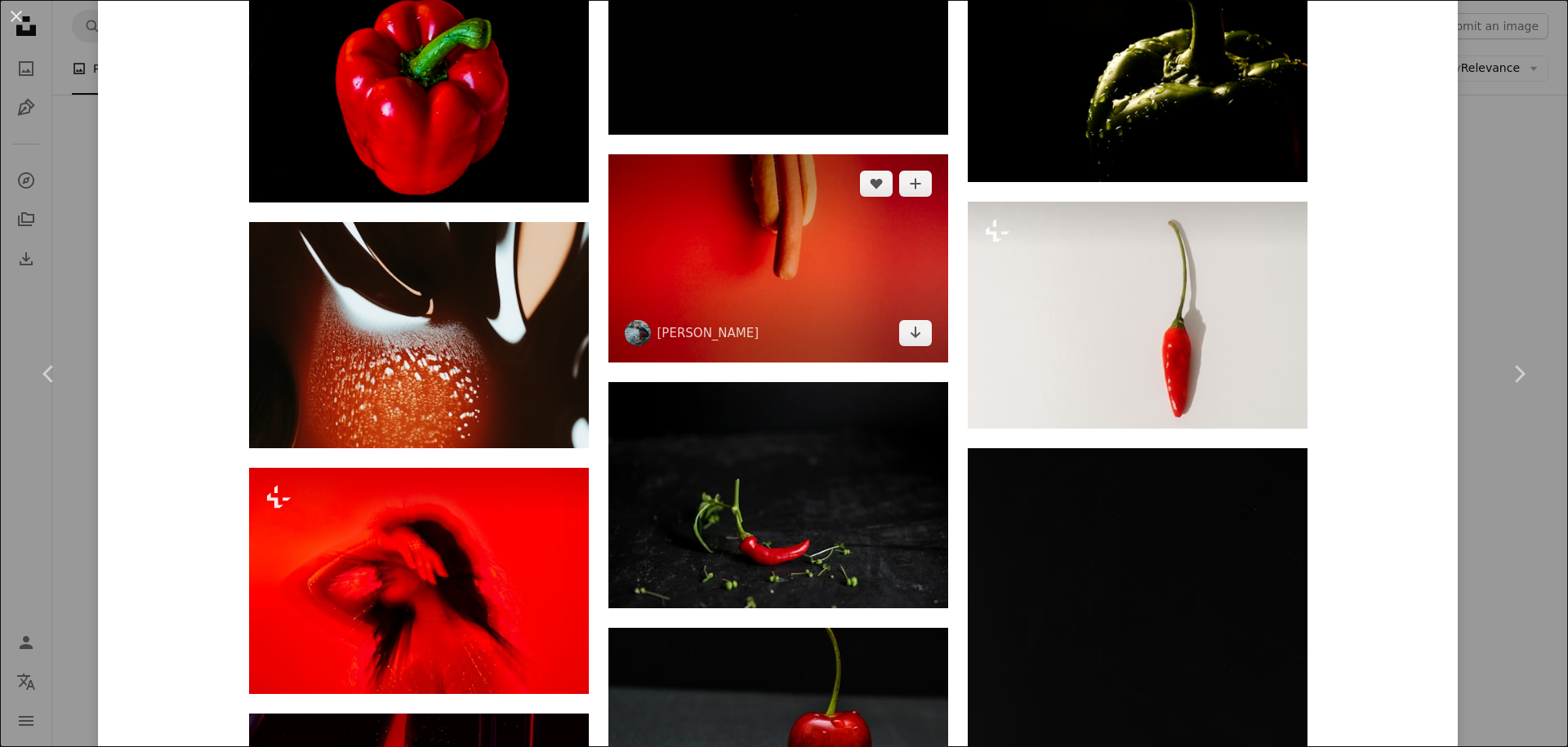
click at [726, 235] on img at bounding box center [778, 258] width 339 height 208
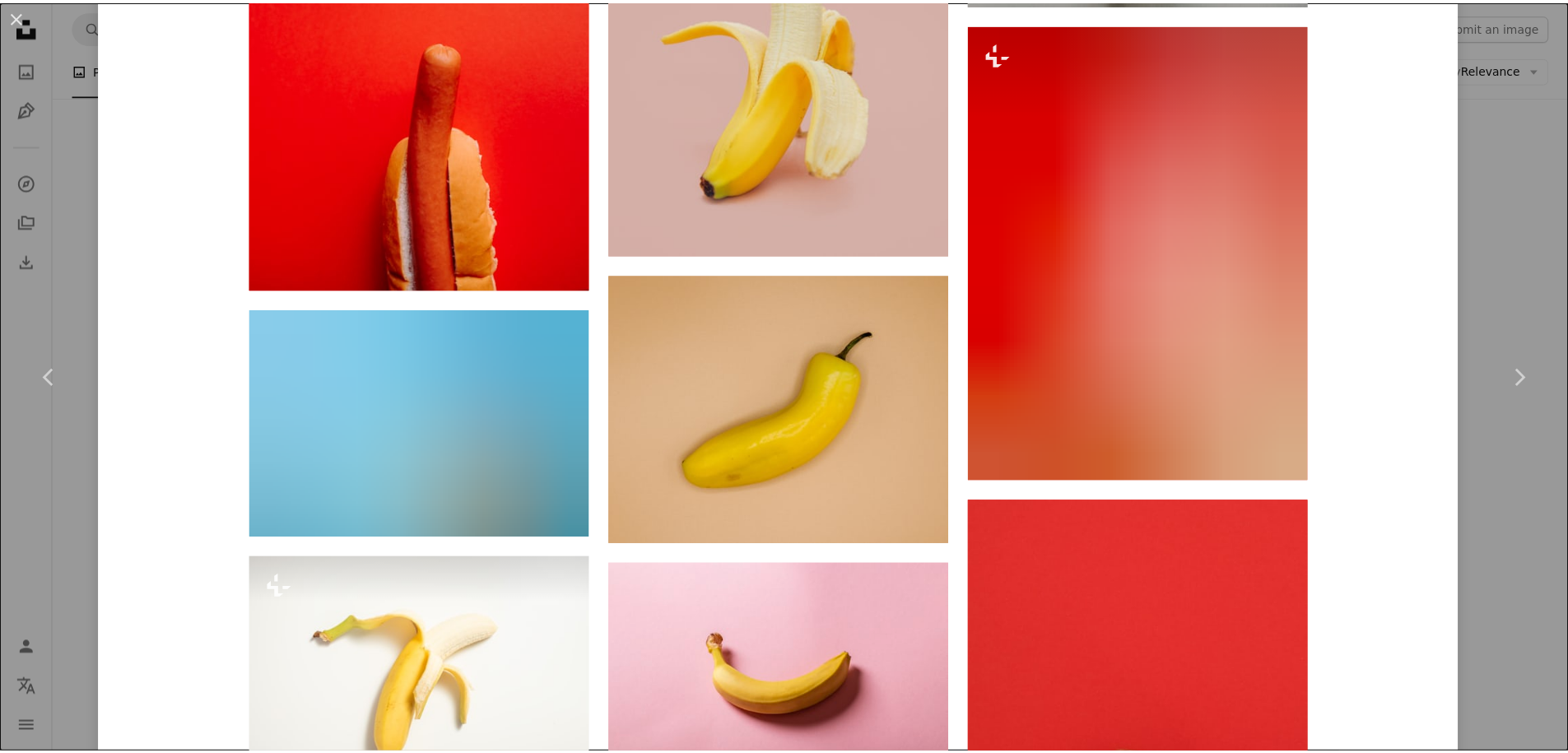
scroll to position [1974, 0]
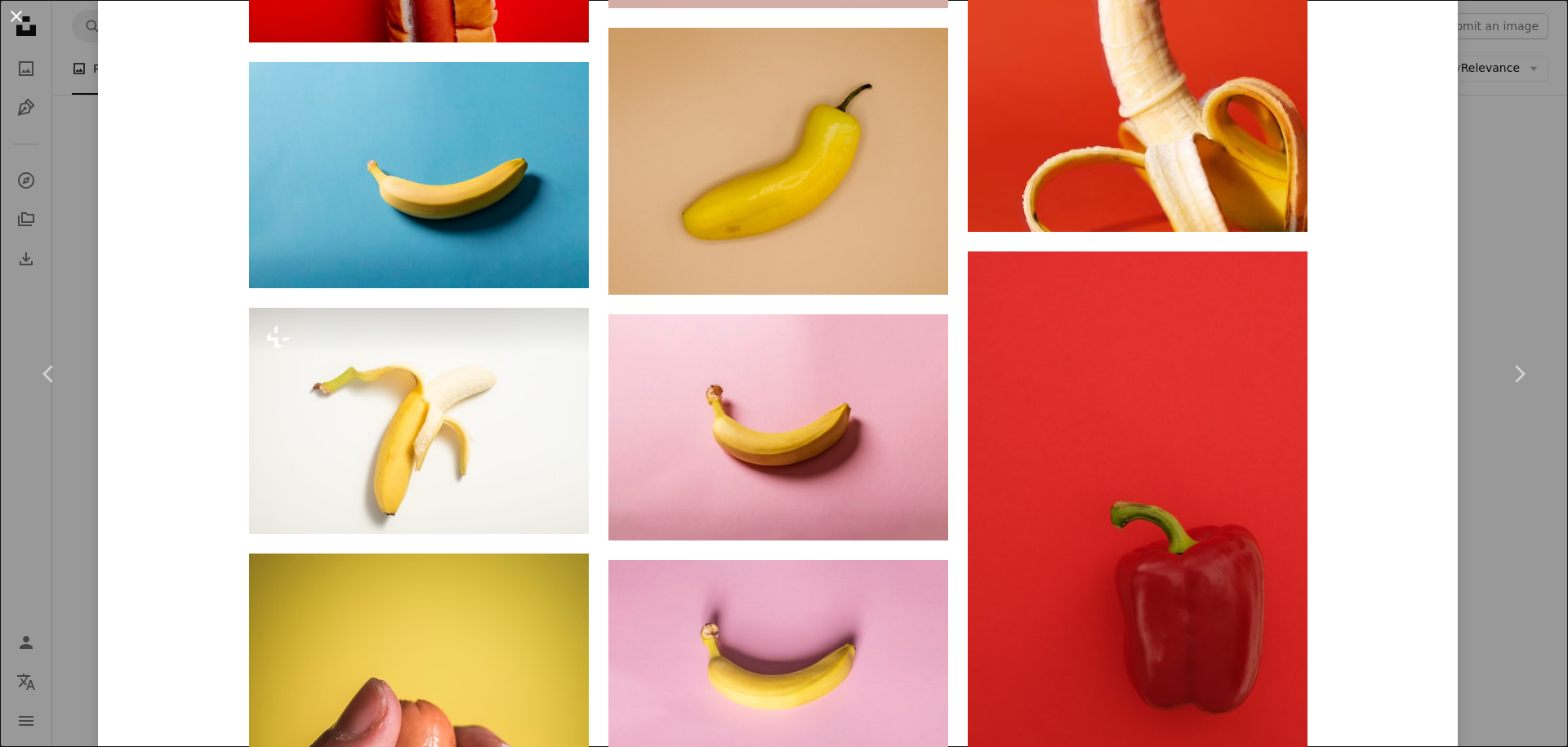
click at [18, 16] on button "An X shape" at bounding box center [16, 16] width 19 height 19
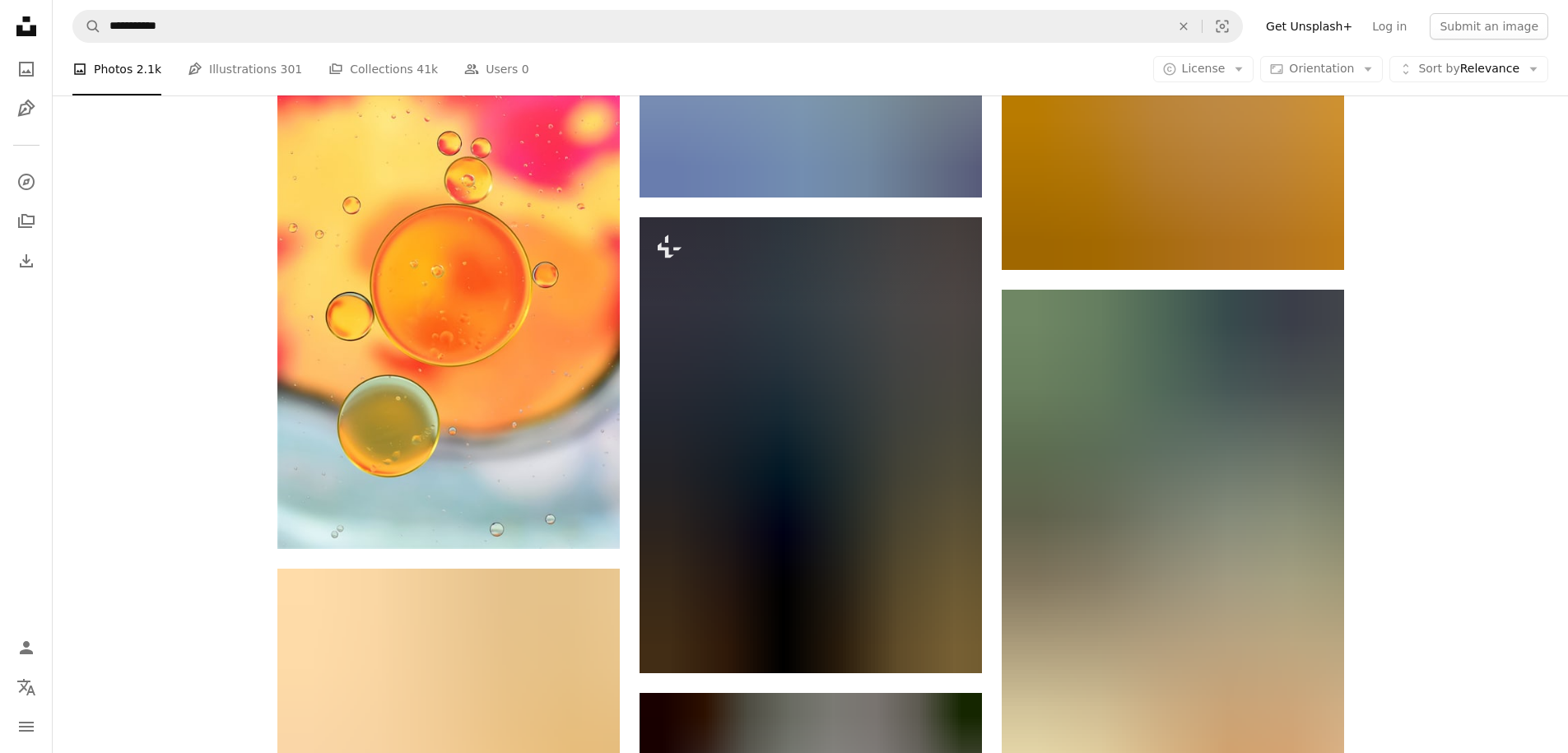
scroll to position [32088, 0]
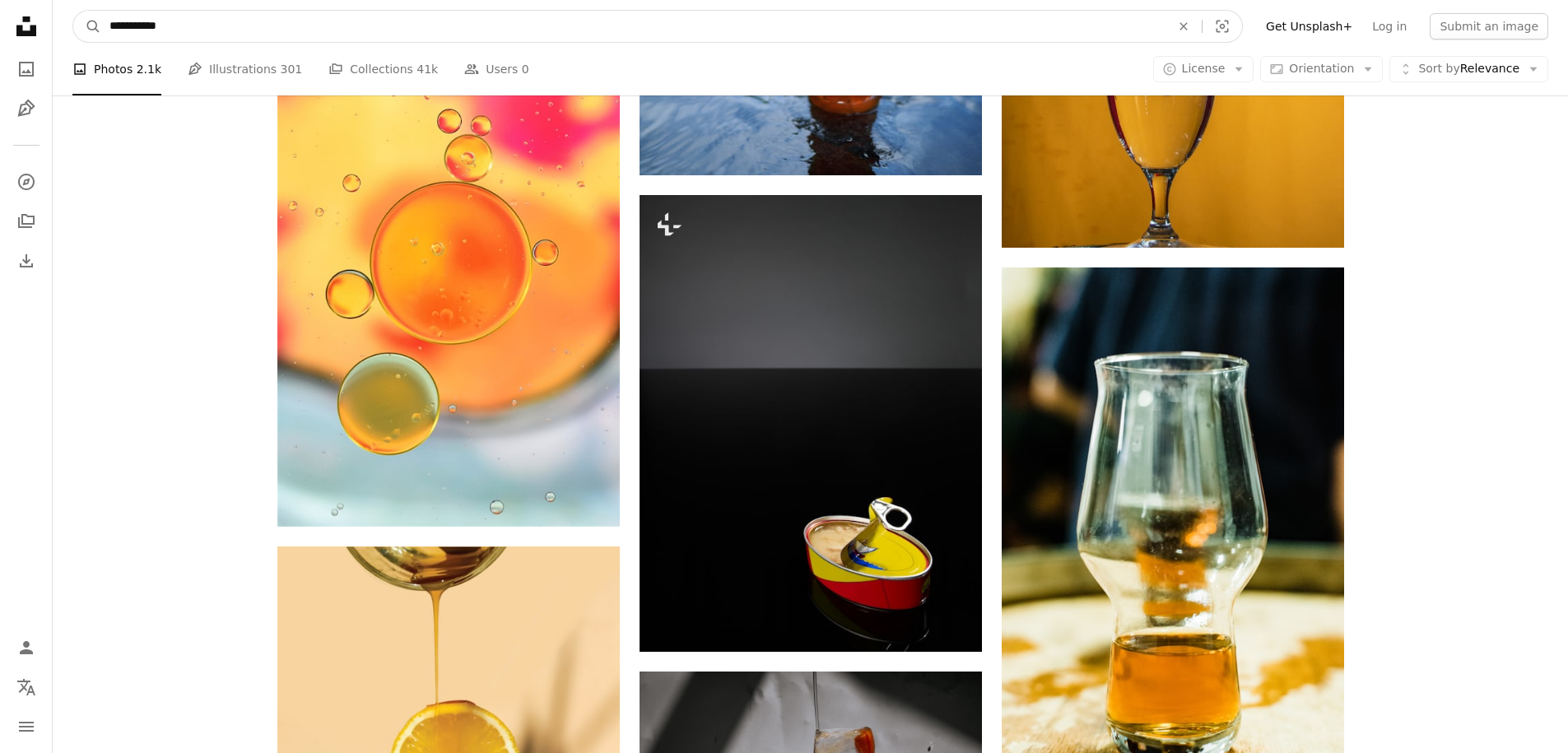
click at [192, 23] on input "**********" at bounding box center [633, 27] width 1064 height 31
type input "*"
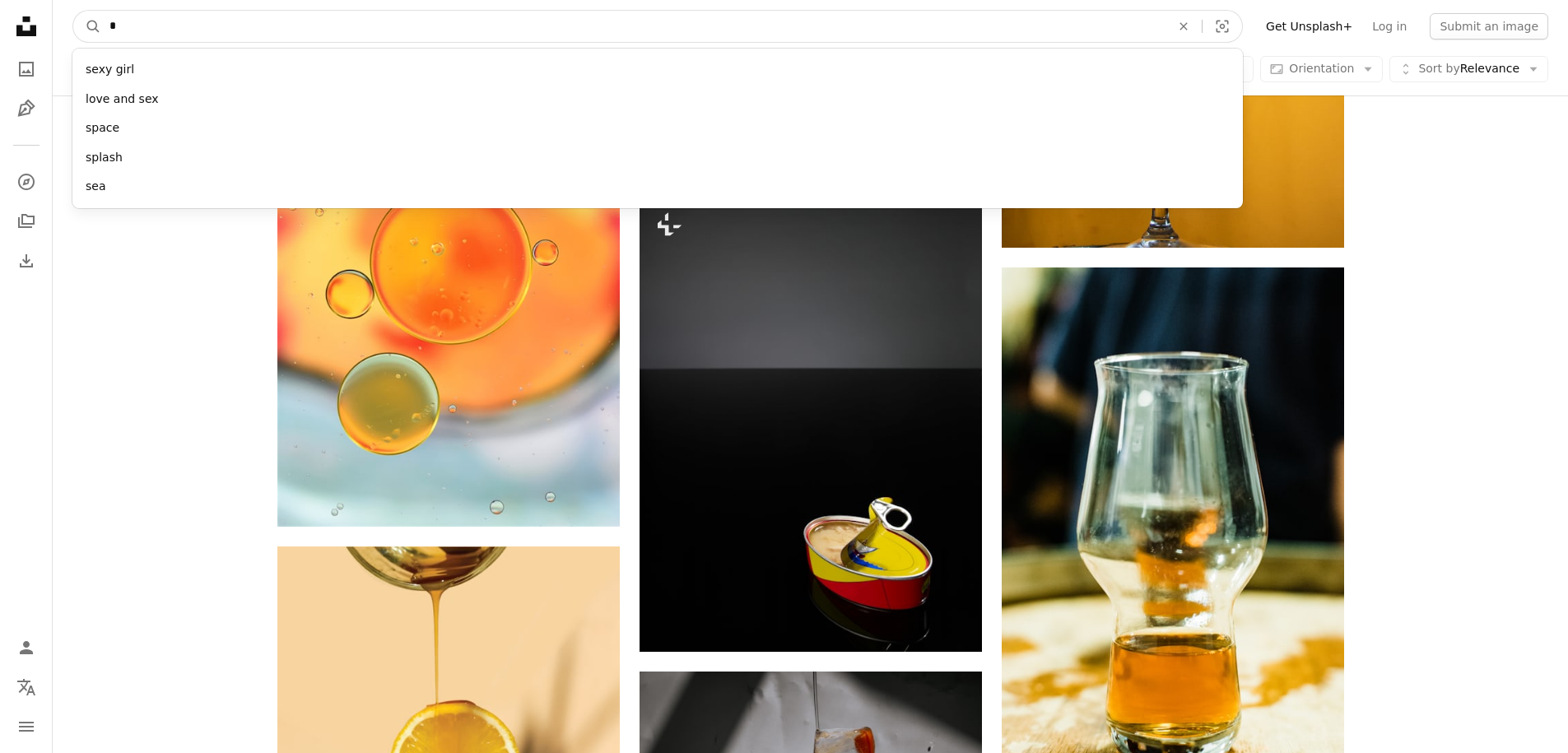
type input "**"
